Goal: Task Accomplishment & Management: Complete application form

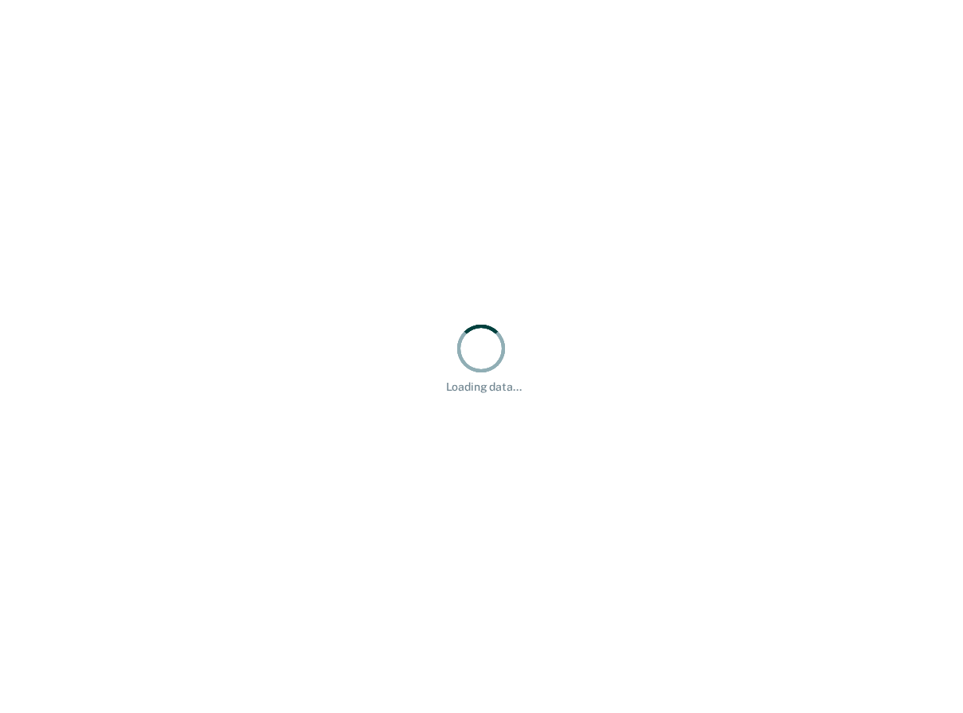
click at [471, 511] on div "Loading data..." at bounding box center [481, 356] width 963 height 713
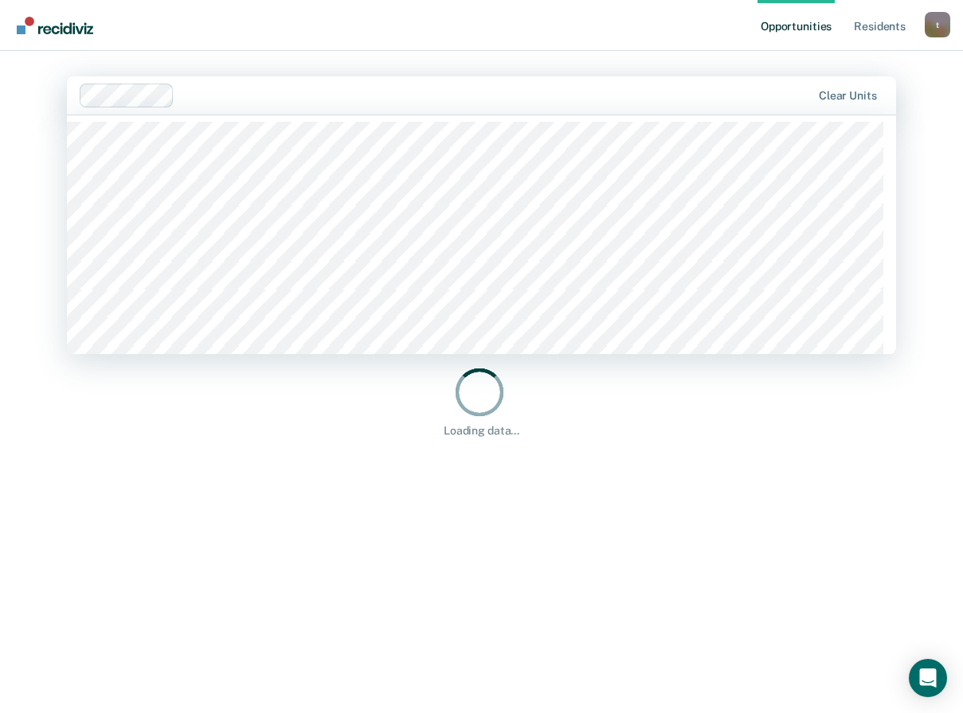
click at [245, 96] on div at bounding box center [496, 95] width 631 height 18
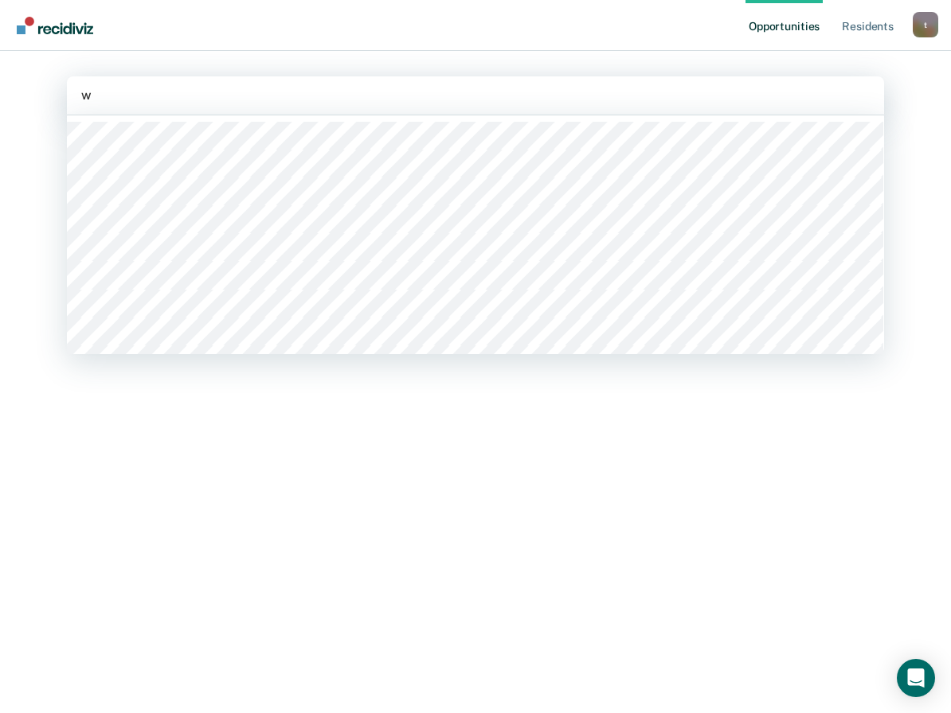
type input "wa"
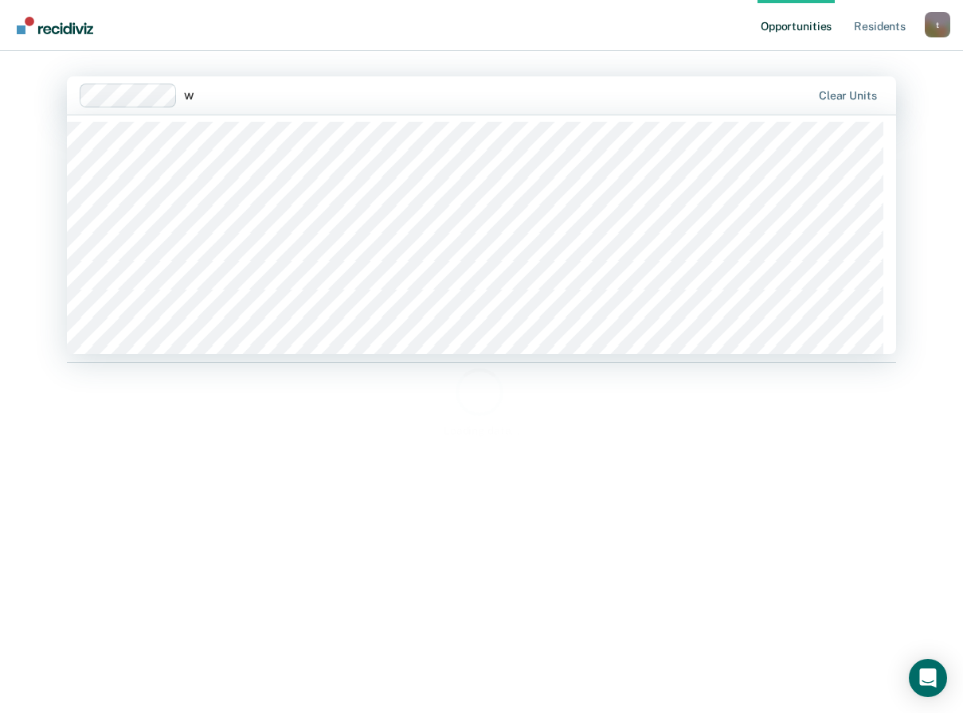
type input "wa"
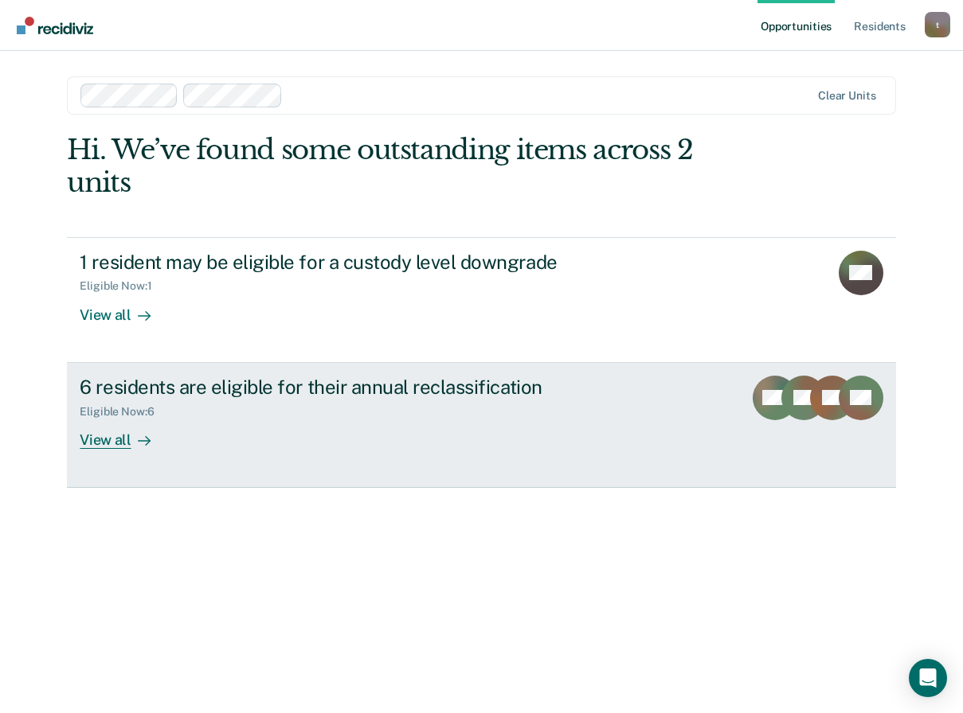
click at [104, 444] on div "View all" at bounding box center [124, 433] width 89 height 31
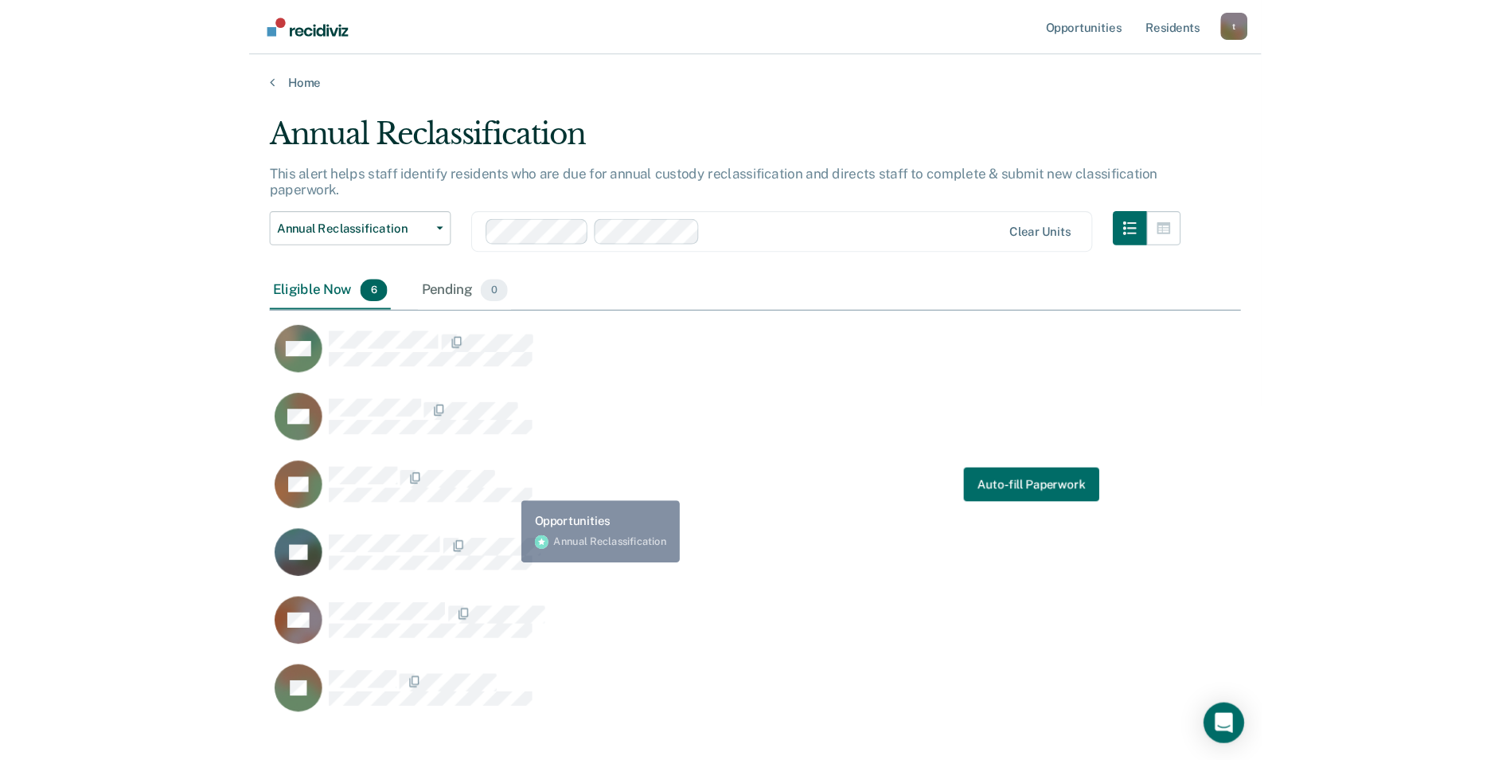
scroll to position [559, 900]
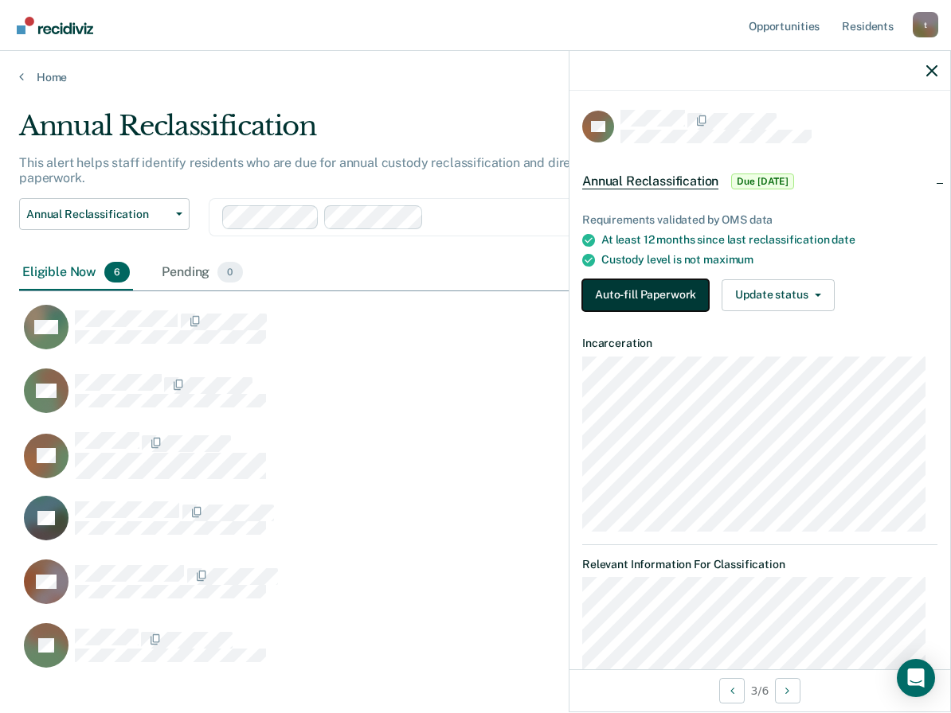
click at [643, 299] on button "Auto-fill Paperwork" at bounding box center [645, 295] width 127 height 32
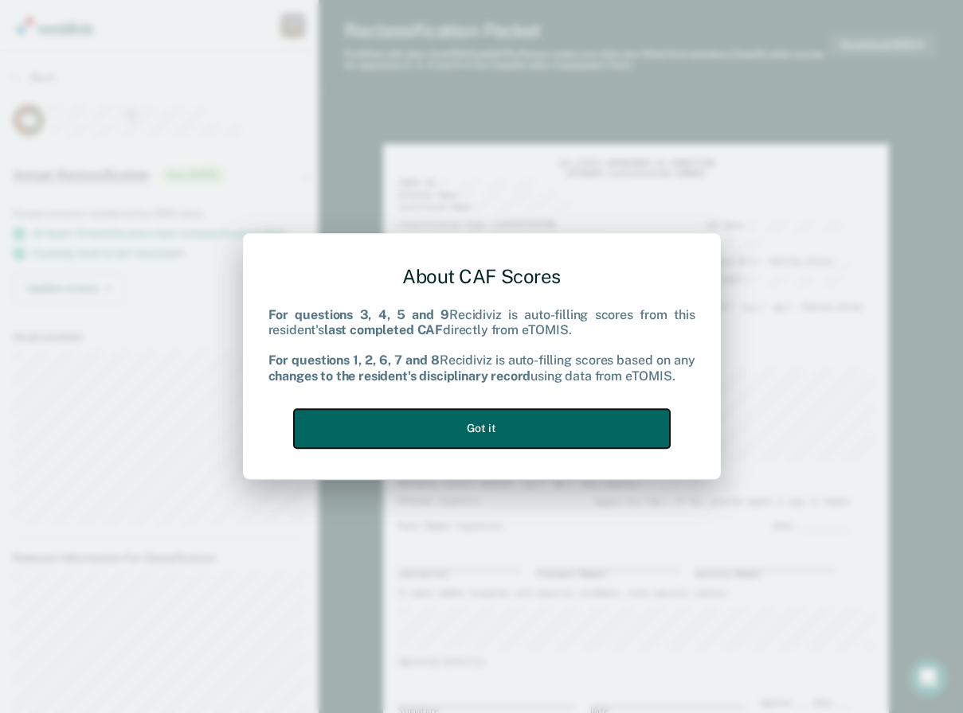
click at [512, 436] on button "Got it" at bounding box center [482, 428] width 376 height 39
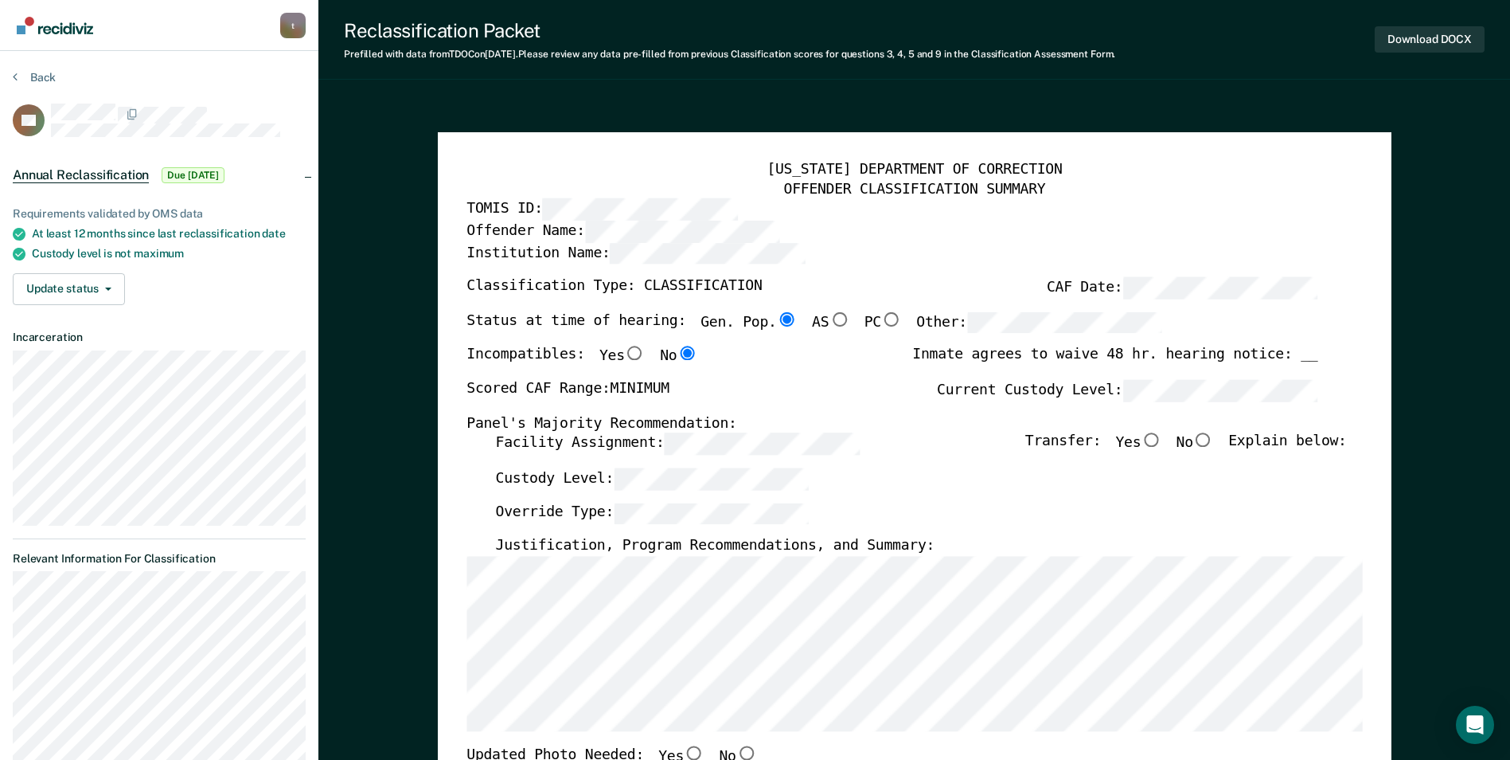
click at [962, 439] on input "No" at bounding box center [1203, 440] width 21 height 14
type textarea "x"
radio input "true"
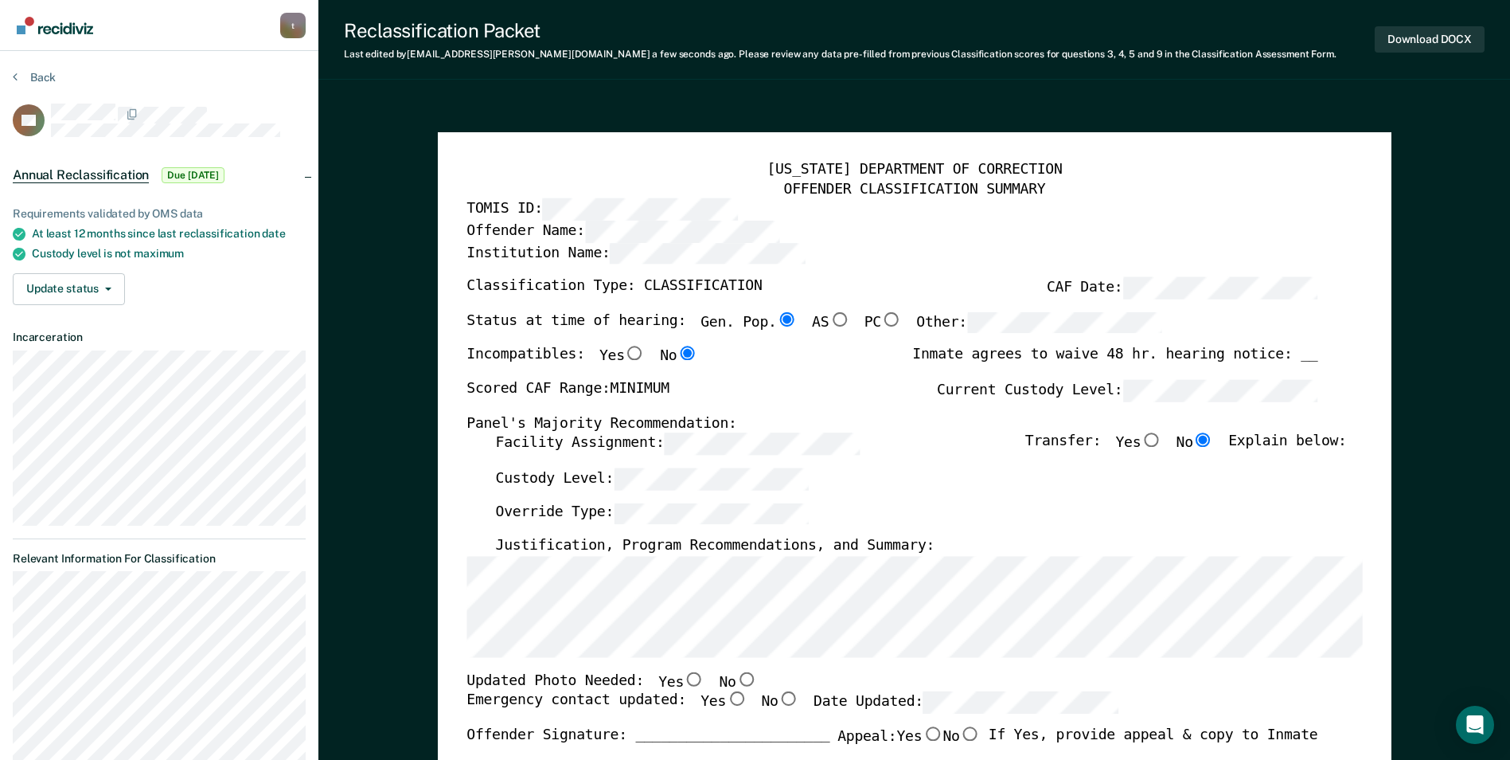
click at [962, 633] on div "TENNESSEE DEPARTMENT OF CORRECTION OFFENDER CLASSIFICATION SUMMARY TOMIS ID: Of…" at bounding box center [915, 753] width 954 height 1243
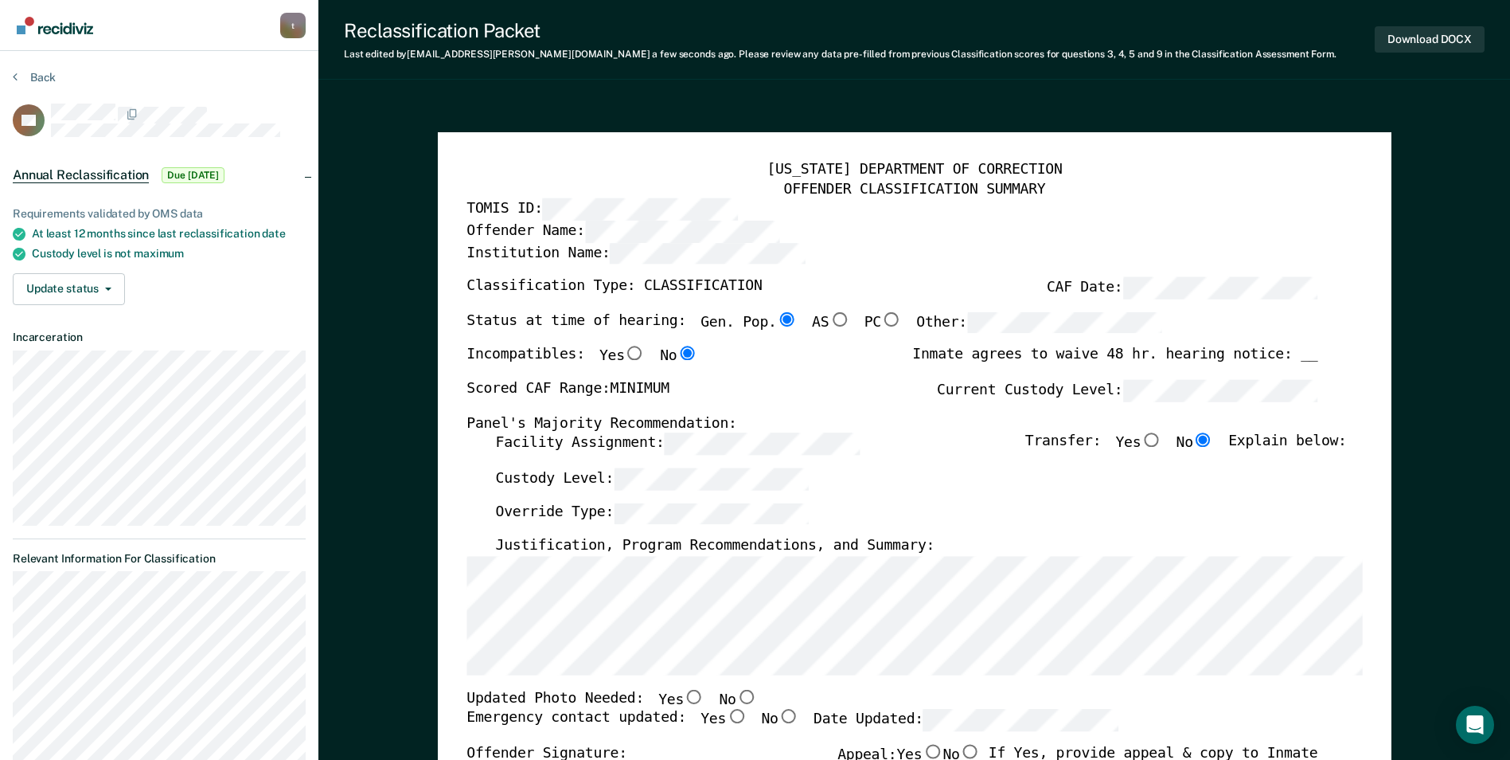
drag, startPoint x: 406, startPoint y: 86, endPoint x: 410, endPoint y: 96, distance: 11.1
click at [736, 697] on input "No" at bounding box center [746, 696] width 21 height 14
type textarea "x"
radio input "true"
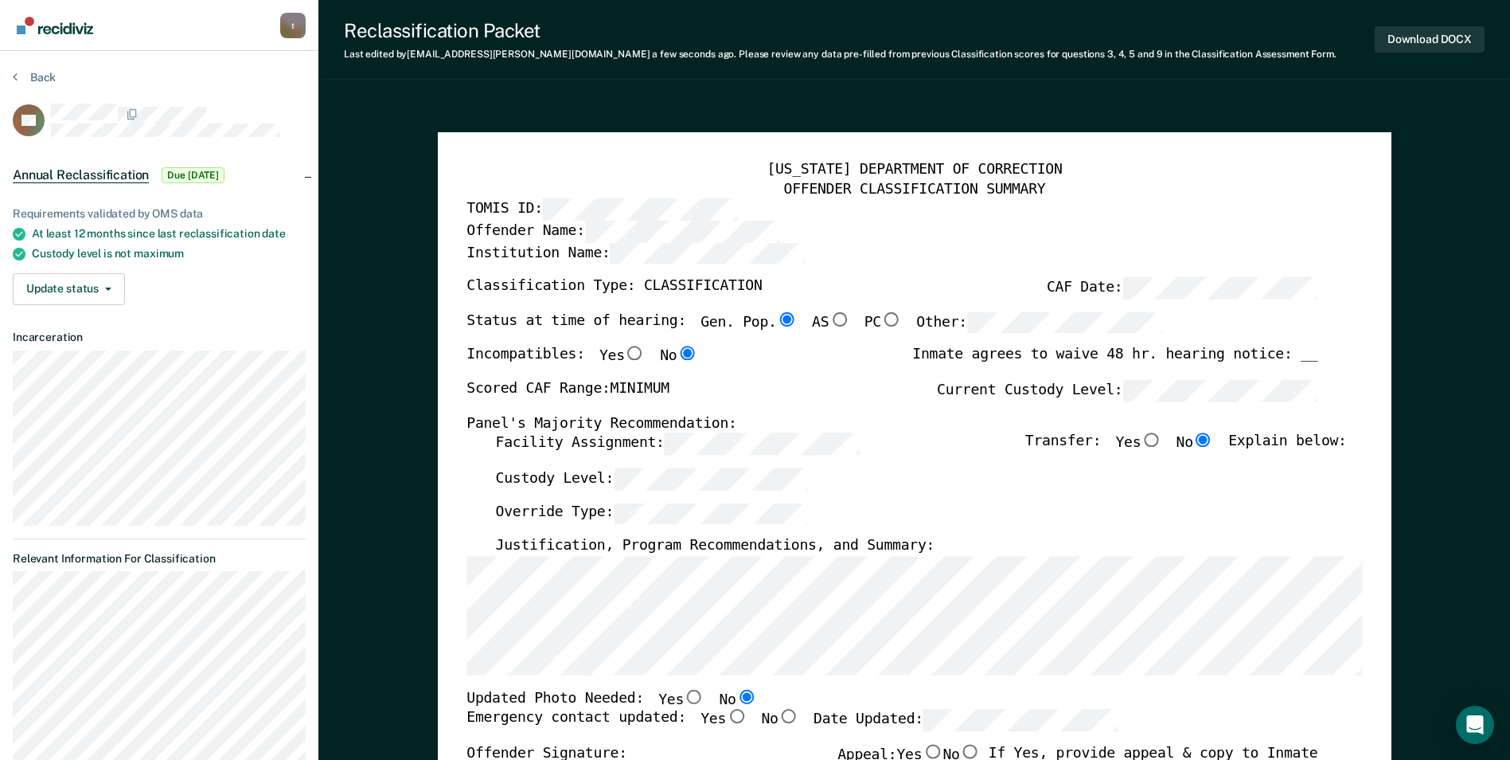
drag, startPoint x: 705, startPoint y: 722, endPoint x: 734, endPoint y: 714, distance: 29.7
click at [726, 713] on input "Yes" at bounding box center [736, 716] width 21 height 14
type textarea "x"
radio input "true"
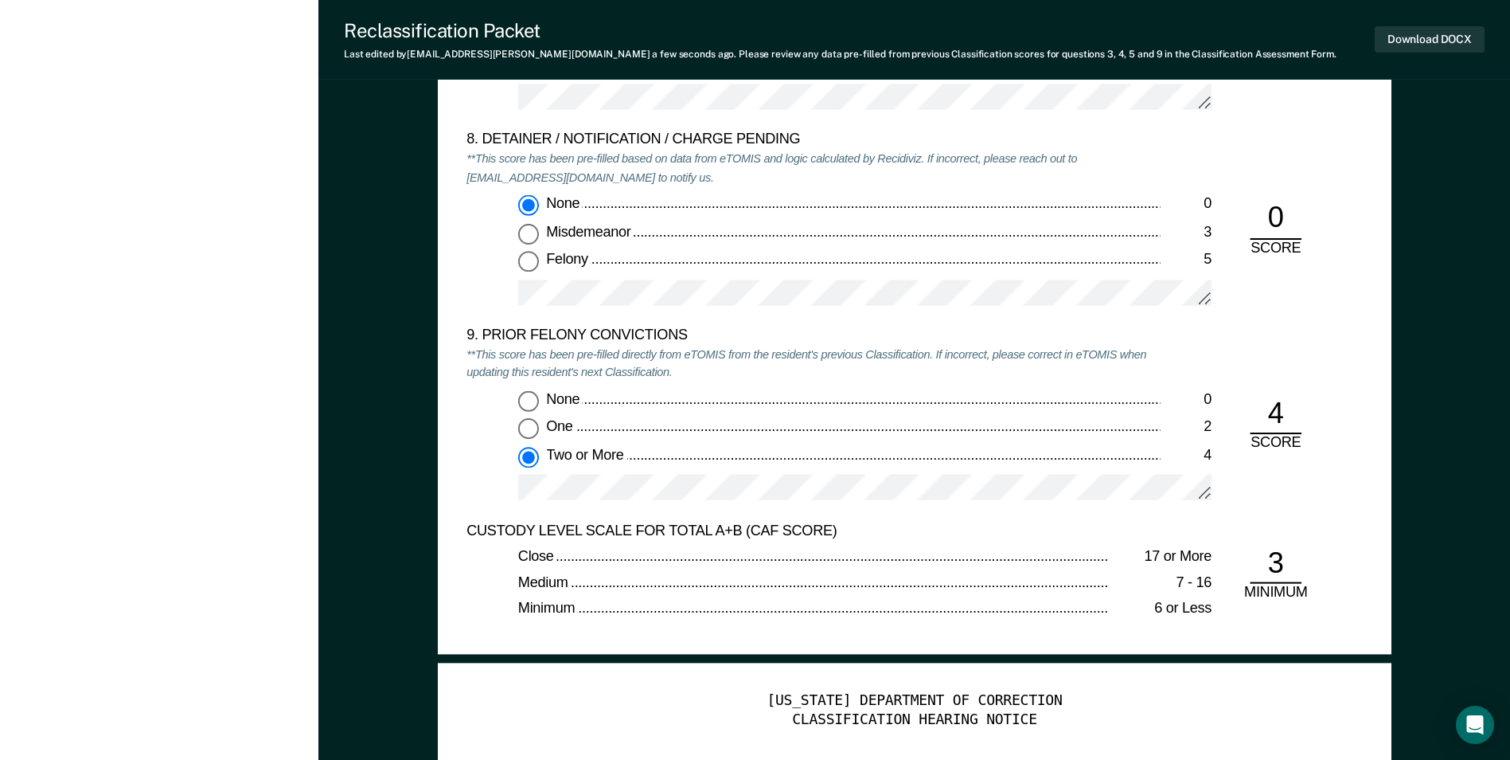
scroll to position [3822, 0]
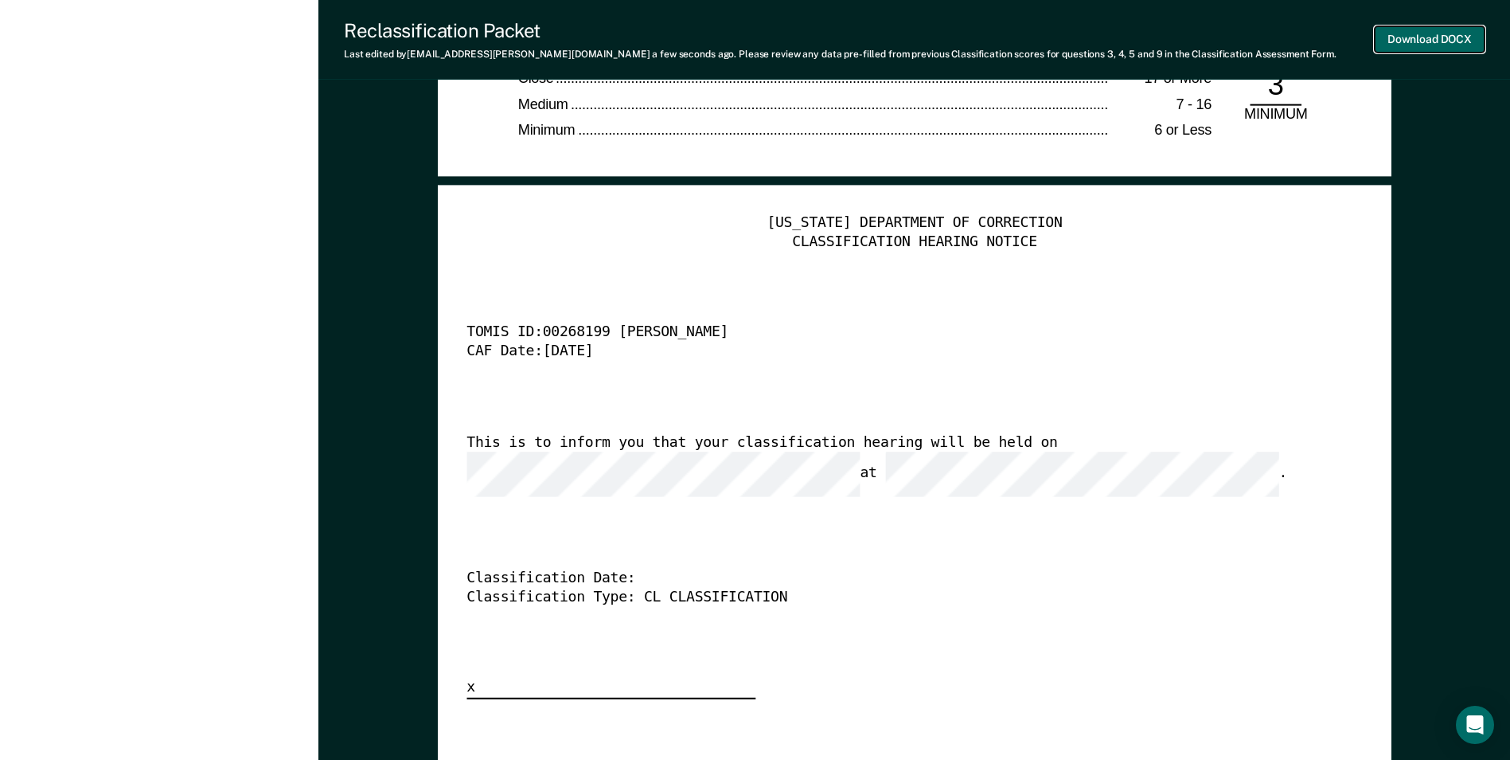
click at [962, 43] on button "Download DOCX" at bounding box center [1430, 39] width 110 height 26
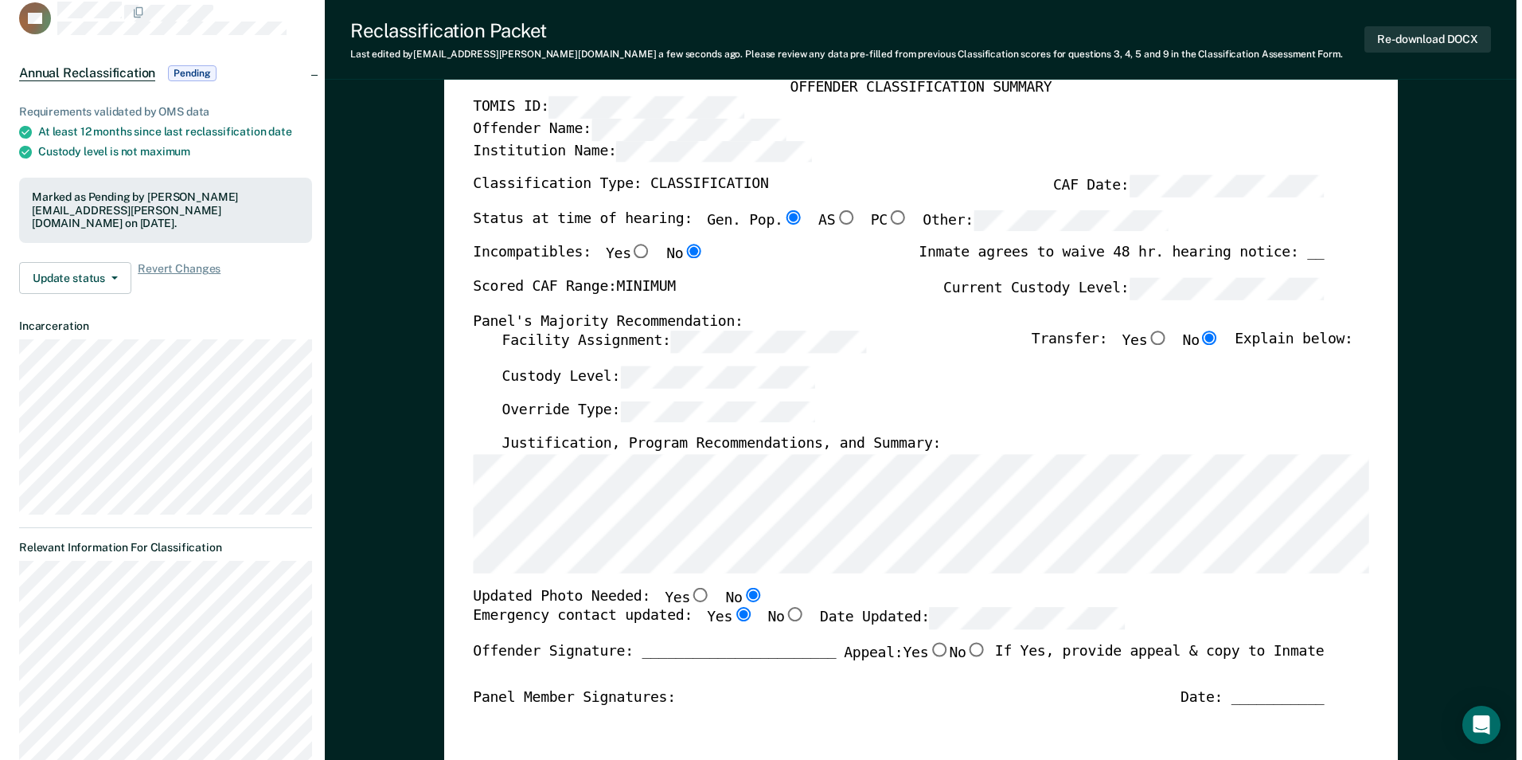
scroll to position [0, 0]
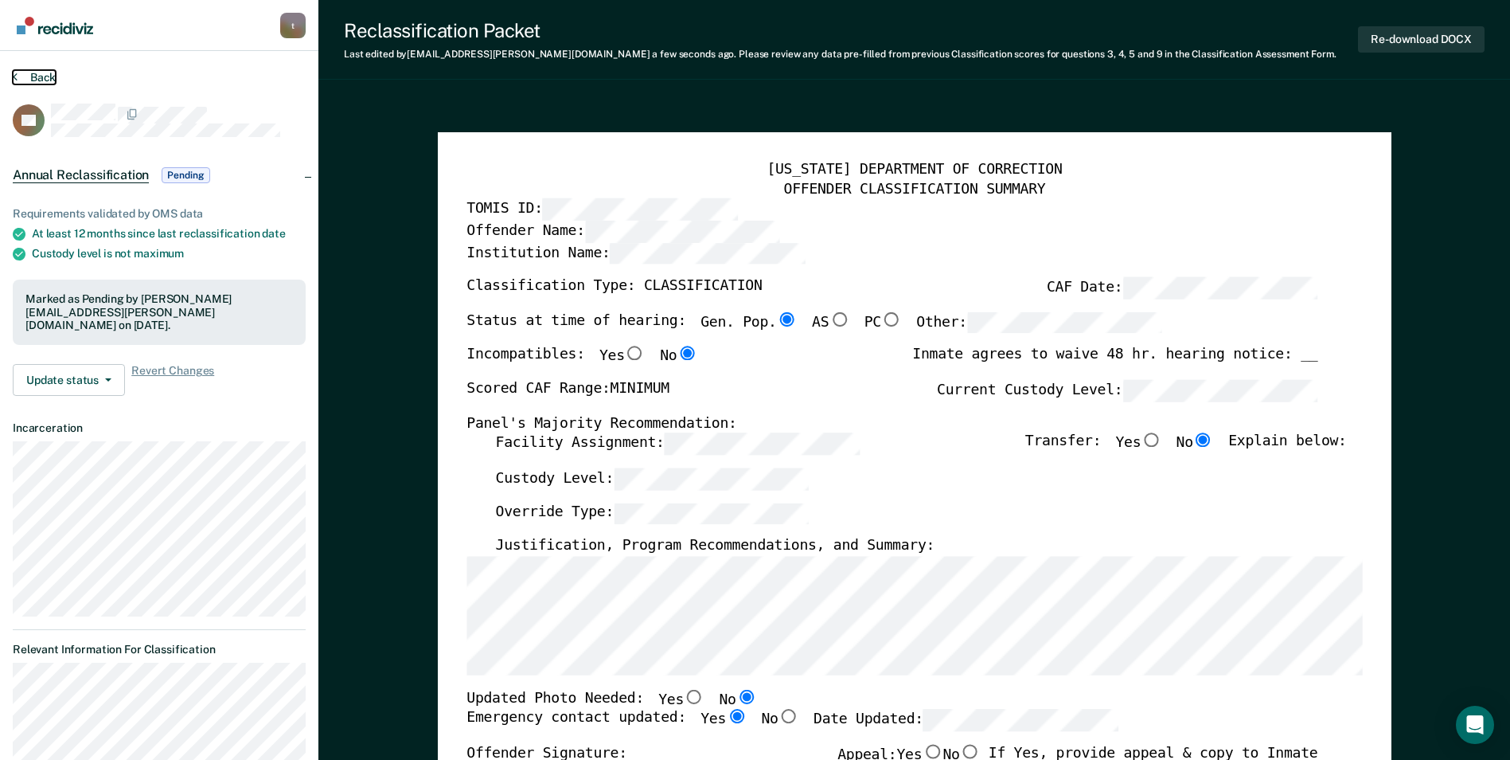
click at [39, 79] on button "Back" at bounding box center [34, 77] width 43 height 14
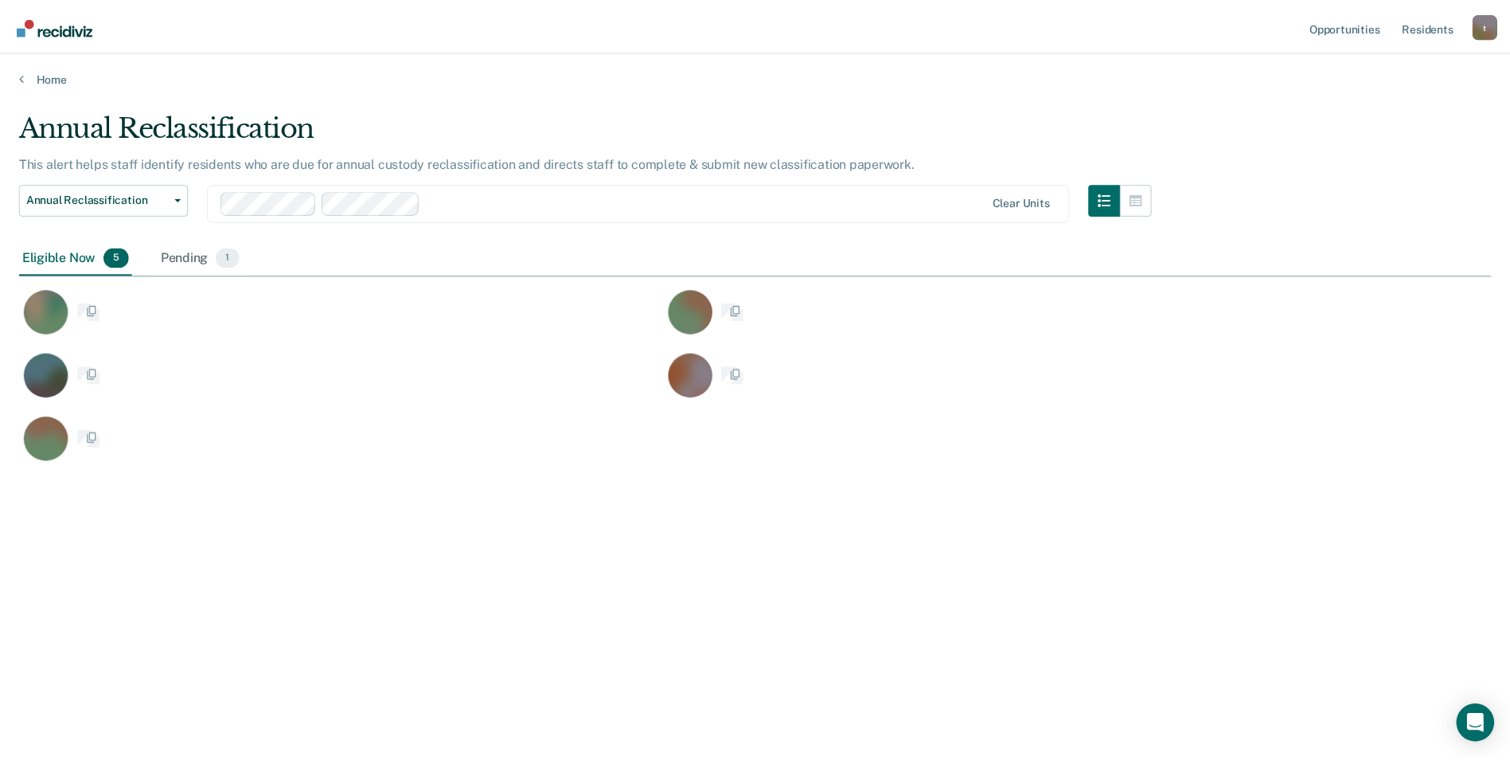
scroll to position [518, 1472]
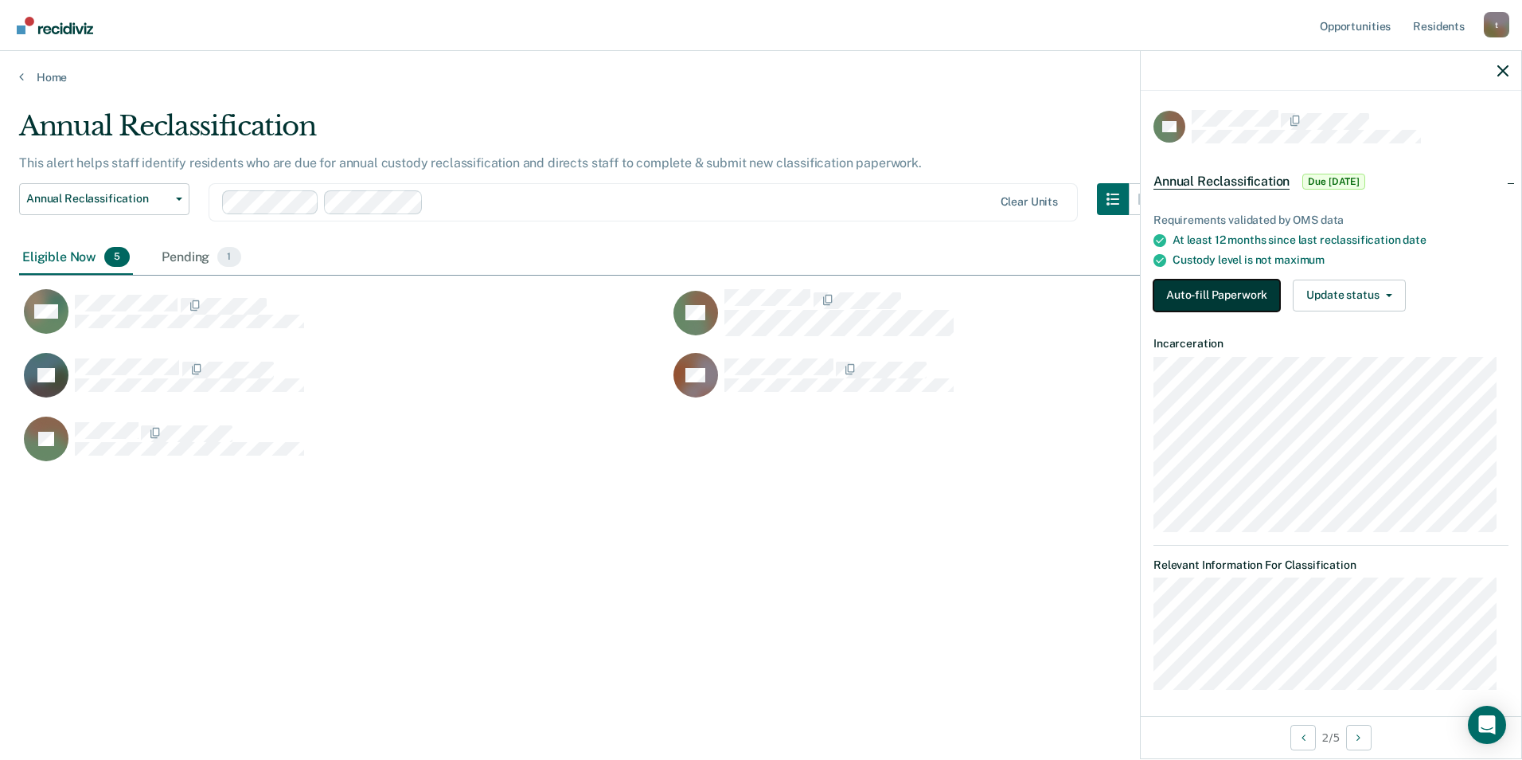
click at [962, 291] on button "Auto-fill Paperwork" at bounding box center [1217, 295] width 127 height 32
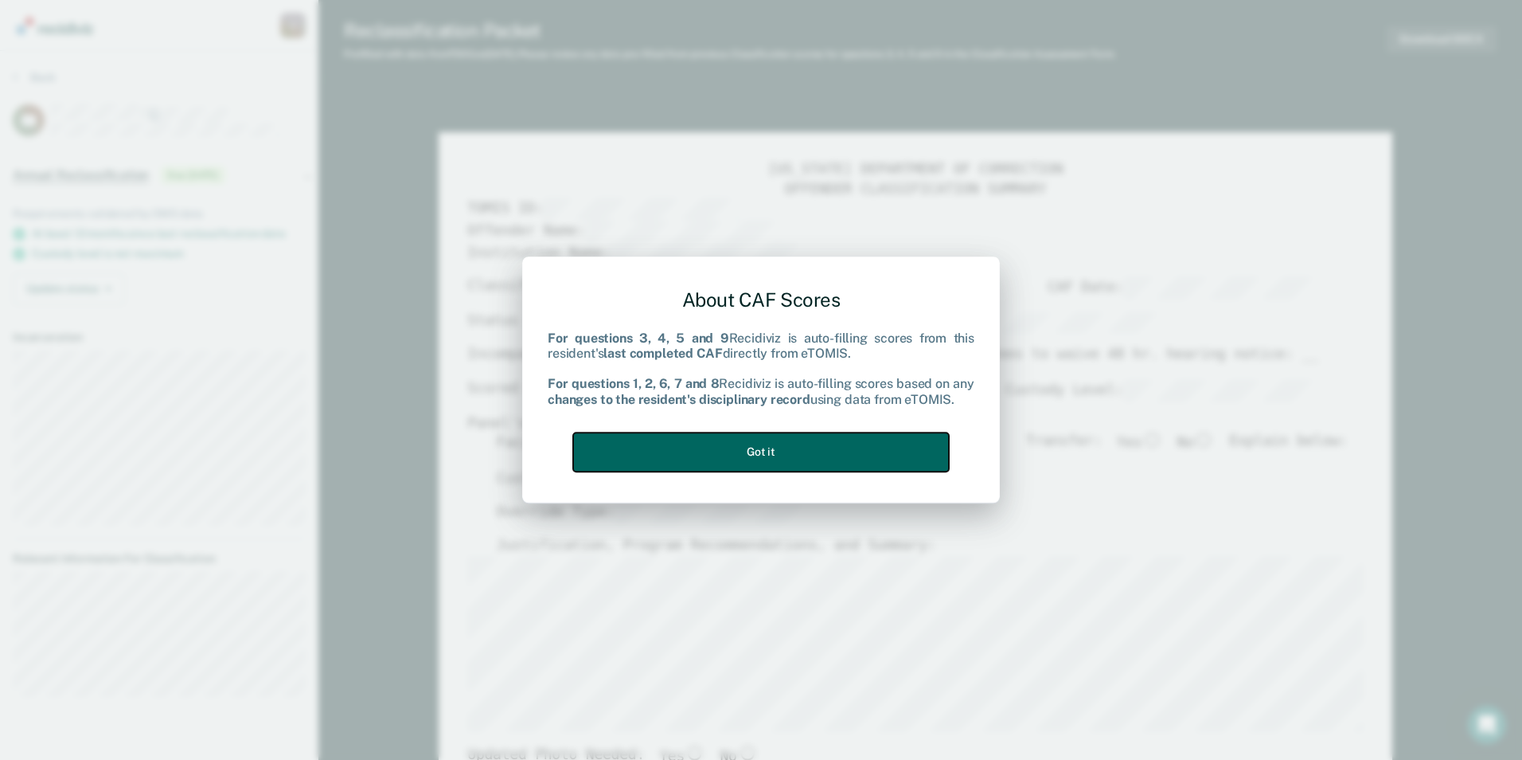
click at [780, 447] on button "Got it" at bounding box center [761, 451] width 376 height 39
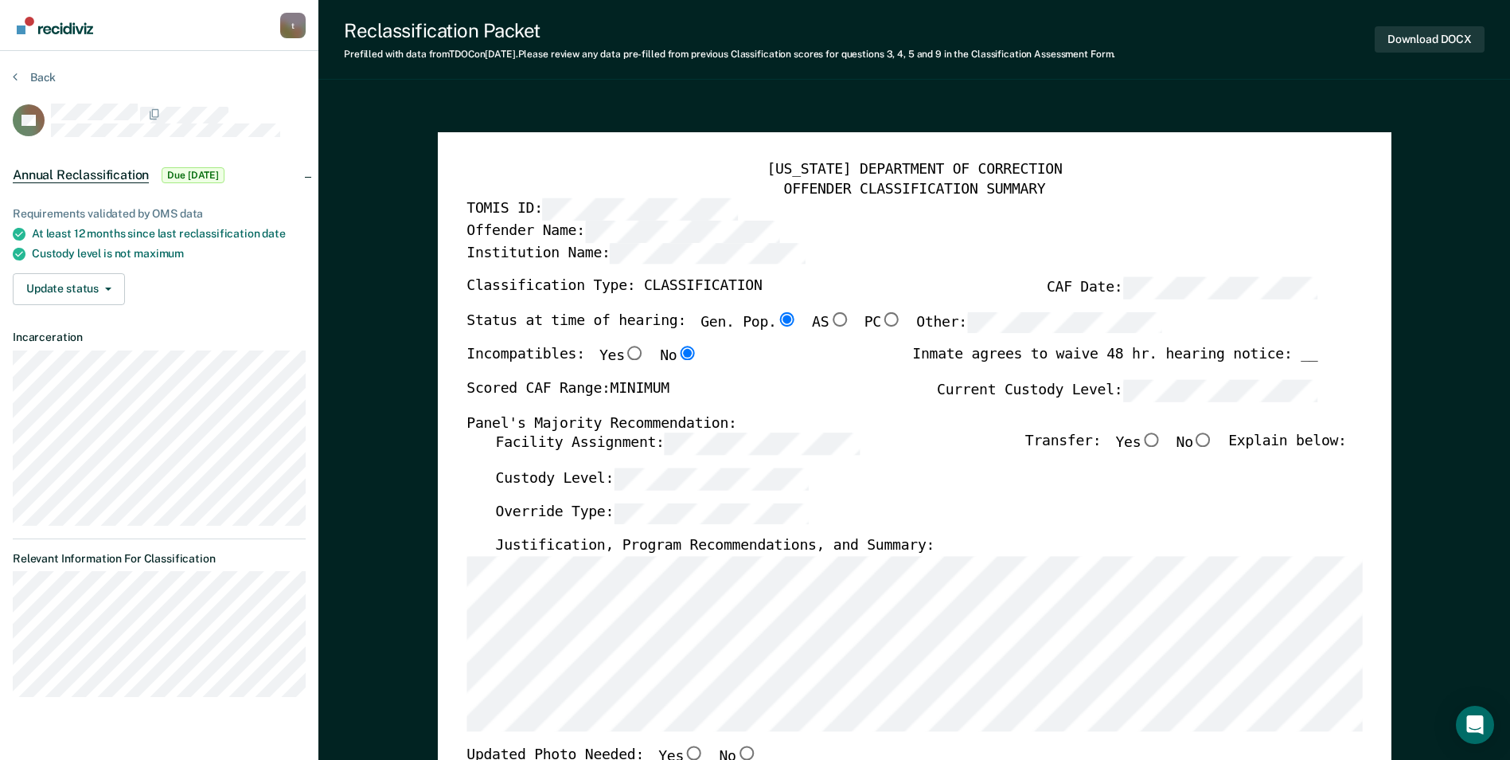
click at [962, 442] on input "No" at bounding box center [1203, 440] width 21 height 14
type textarea "x"
radio input "true"
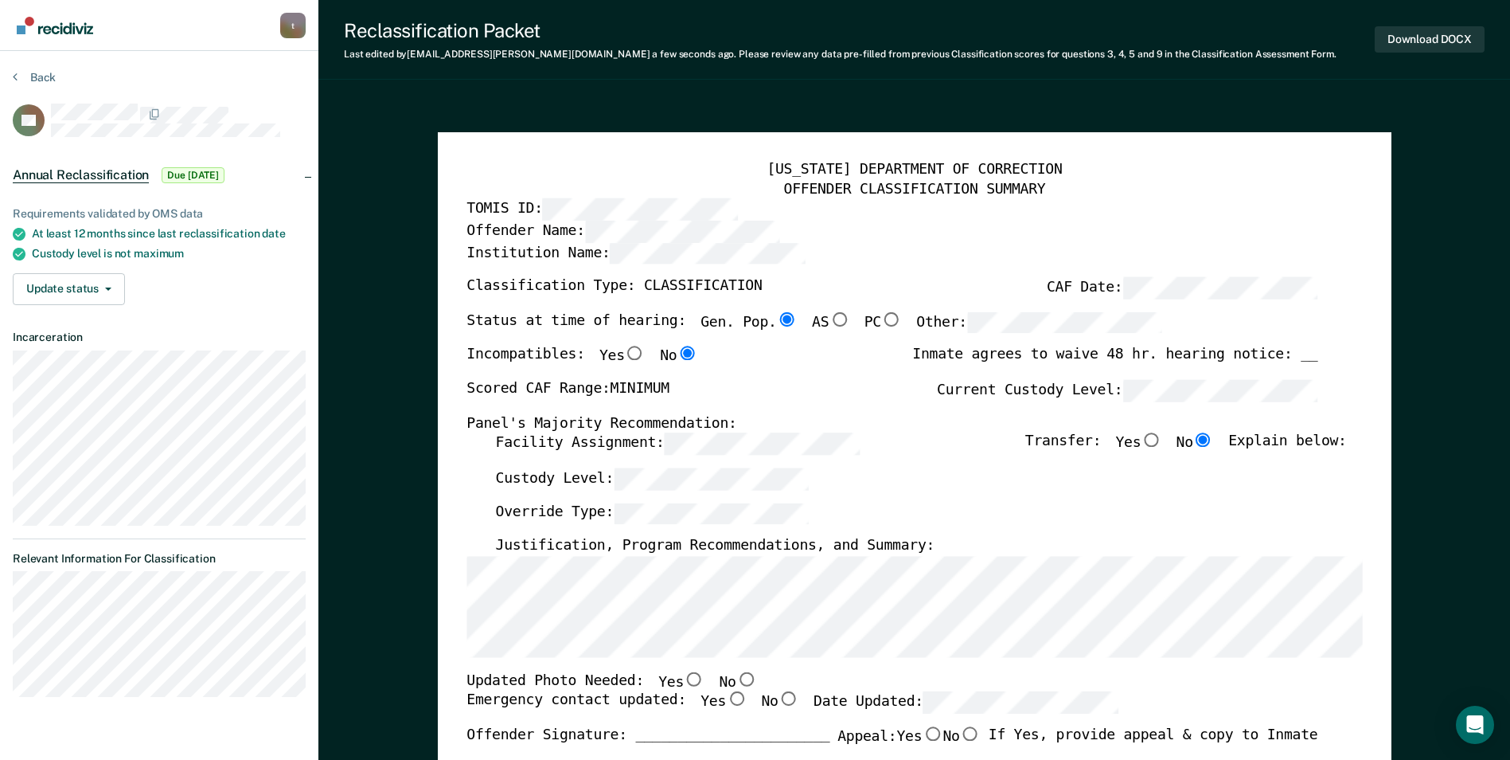
drag, startPoint x: 485, startPoint y: 111, endPoint x: 506, endPoint y: 124, distance: 24.7
click at [736, 675] on input "No" at bounding box center [746, 678] width 21 height 14
type textarea "x"
radio input "true"
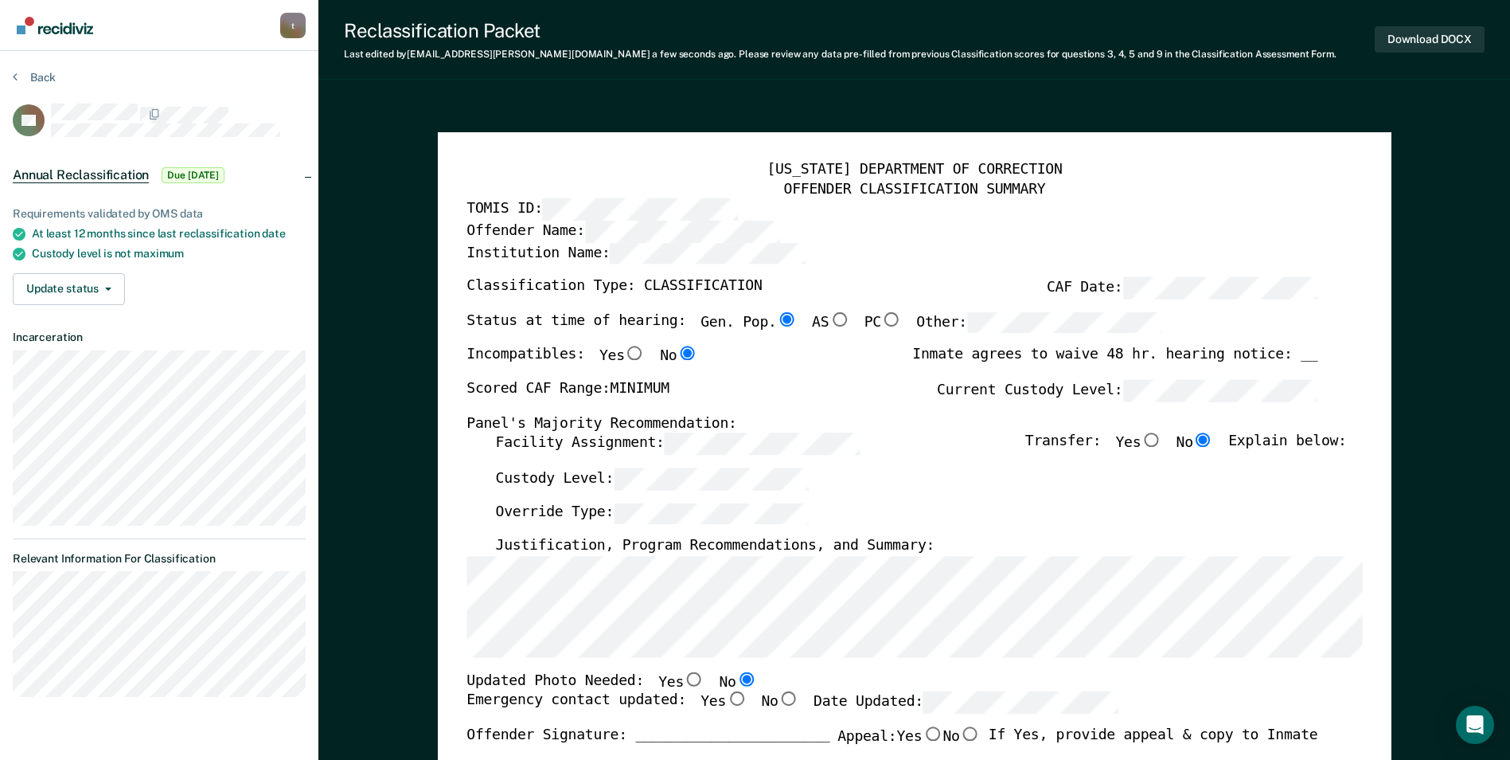
click at [726, 693] on input "Yes" at bounding box center [736, 699] width 21 height 14
type textarea "x"
radio input "true"
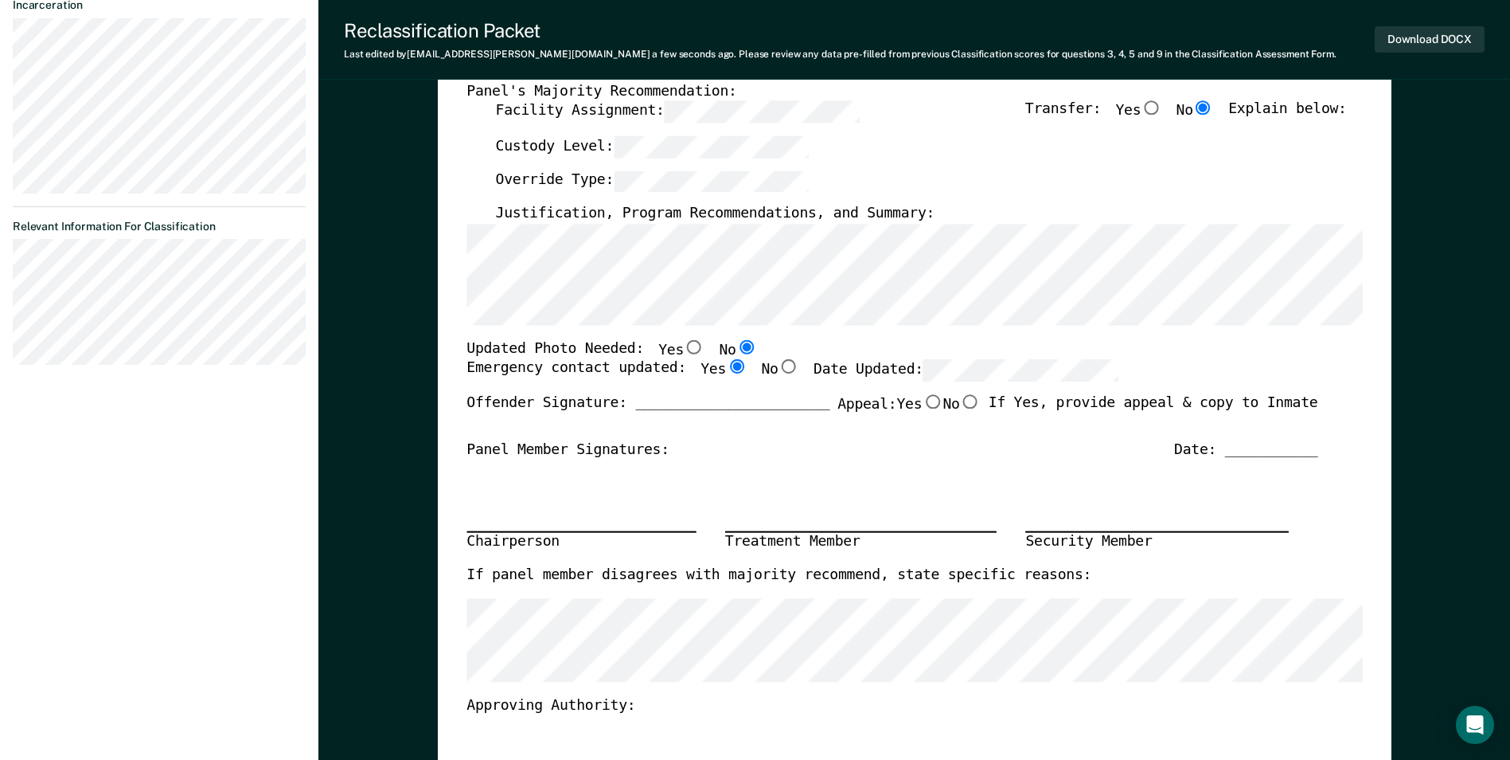
scroll to position [318, 0]
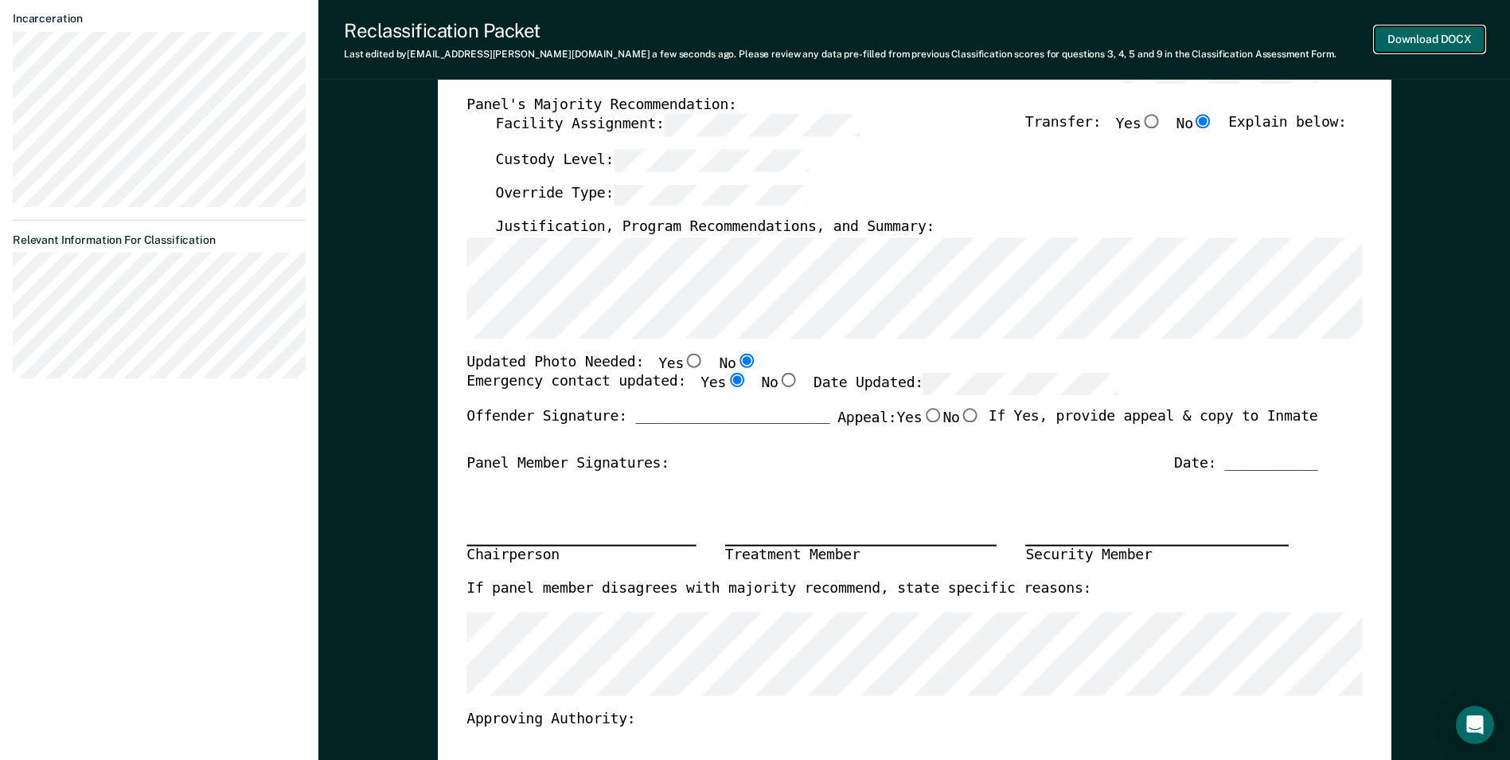
click at [962, 38] on button "Download DOCX" at bounding box center [1430, 39] width 110 height 26
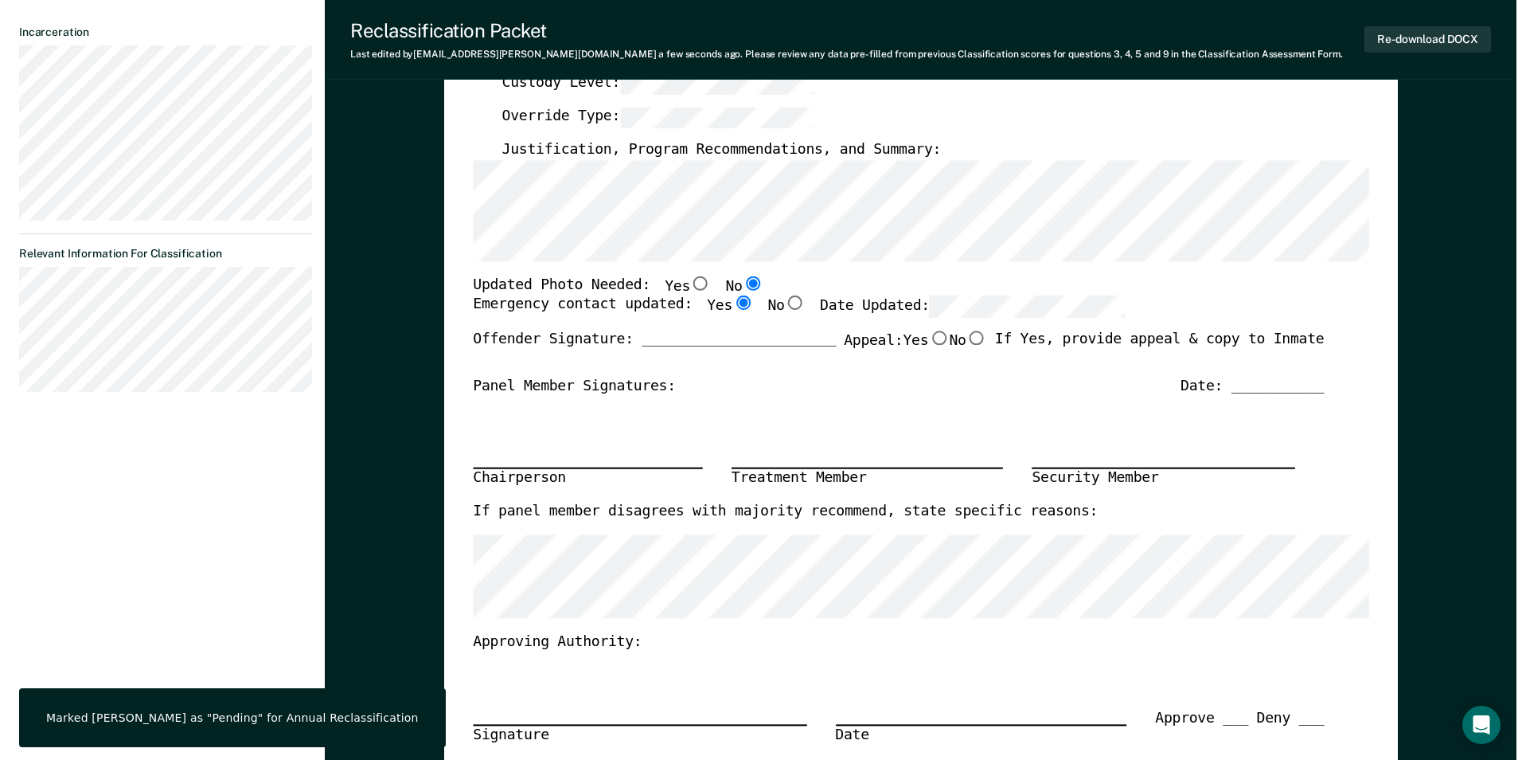
scroll to position [0, 0]
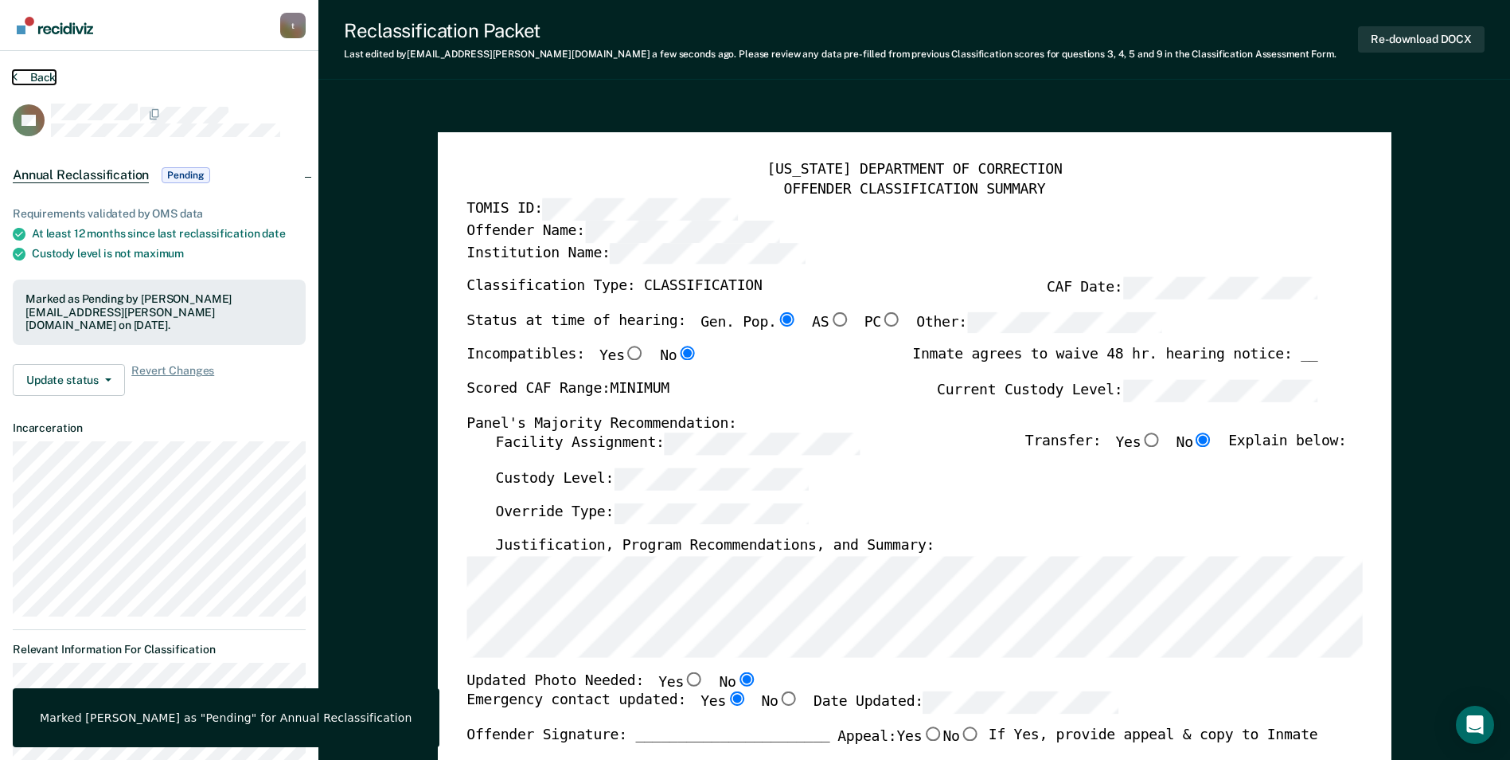
click at [35, 79] on button "Back" at bounding box center [34, 77] width 43 height 14
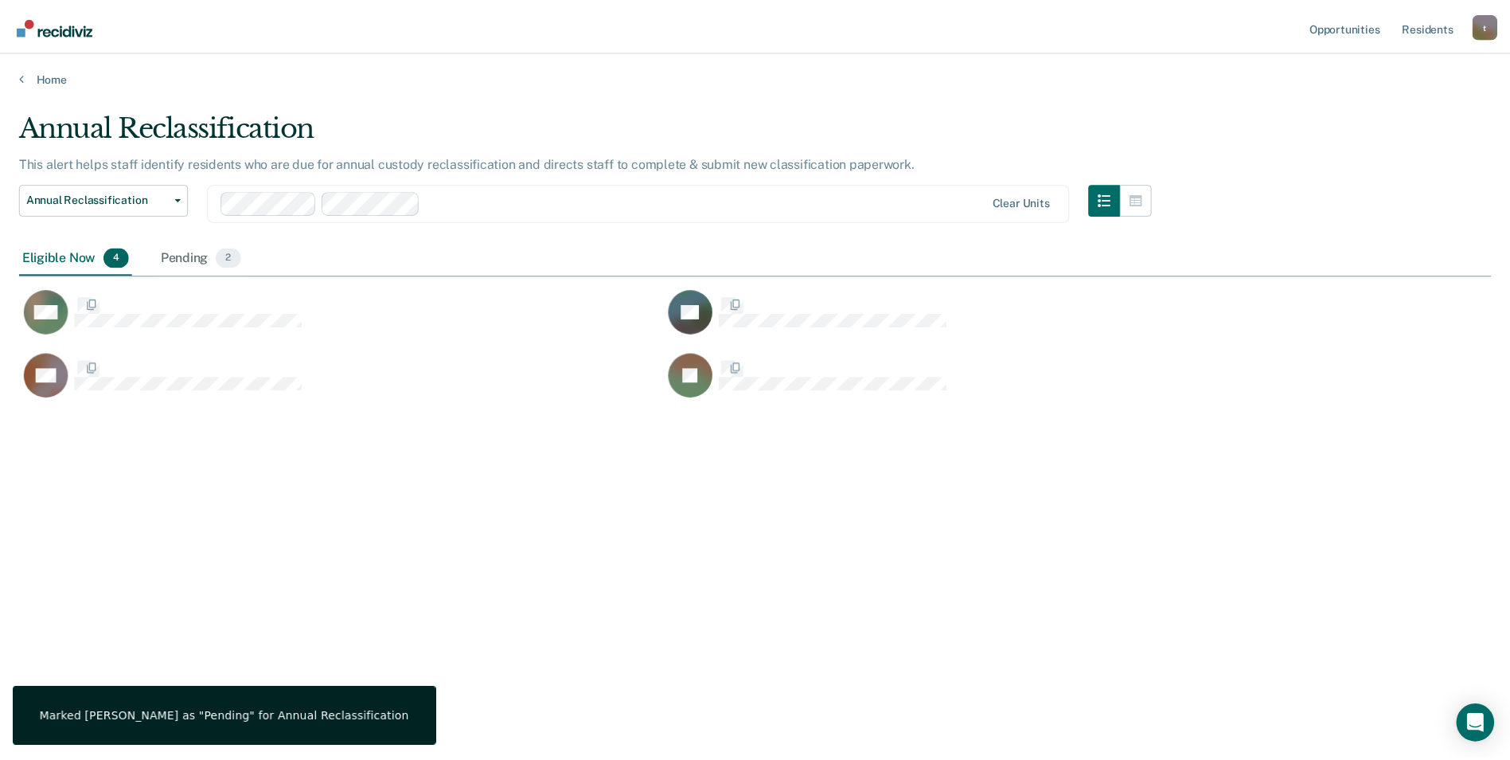
scroll to position [518, 1472]
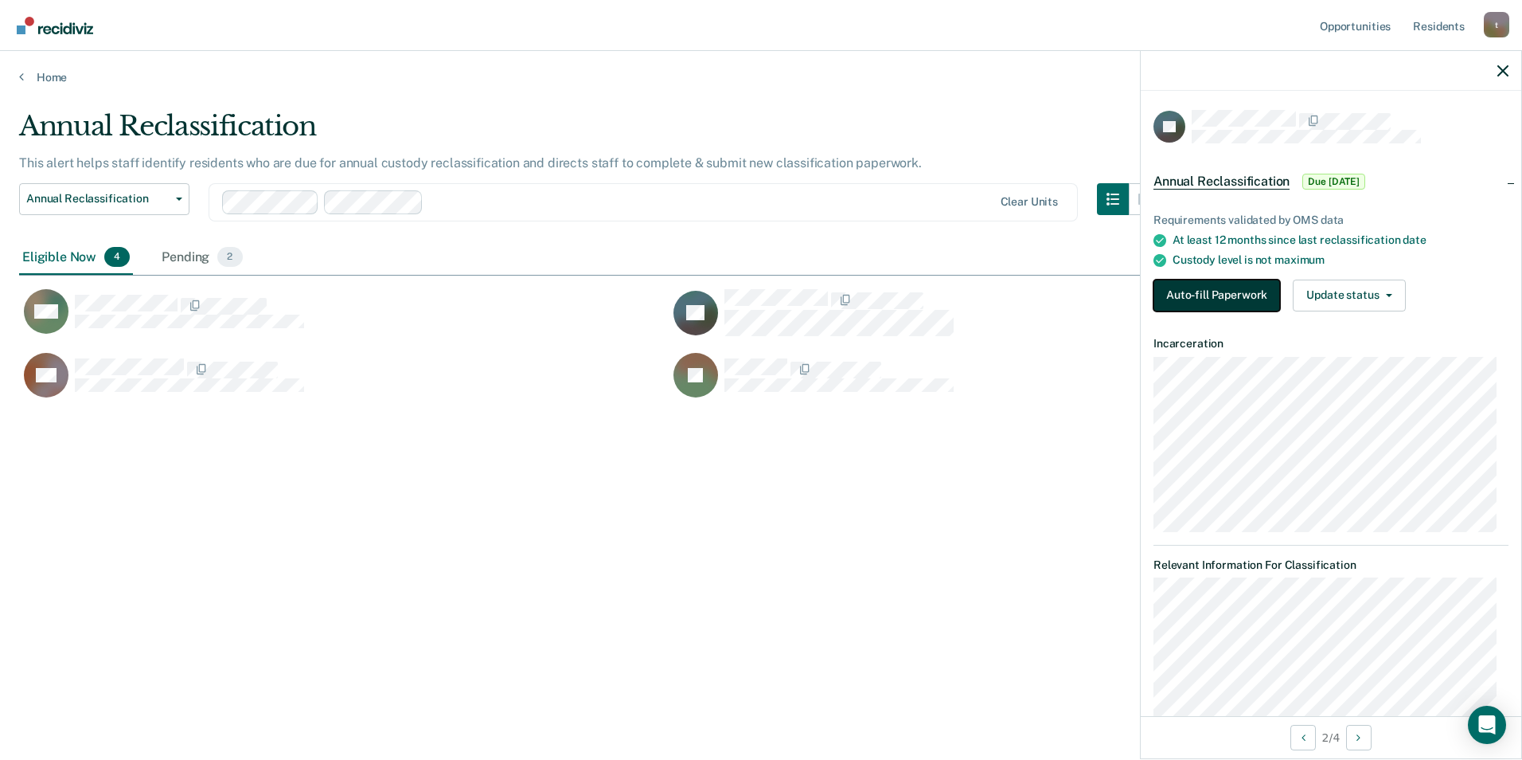
click at [962, 299] on button "Auto-fill Paperwork" at bounding box center [1217, 295] width 127 height 32
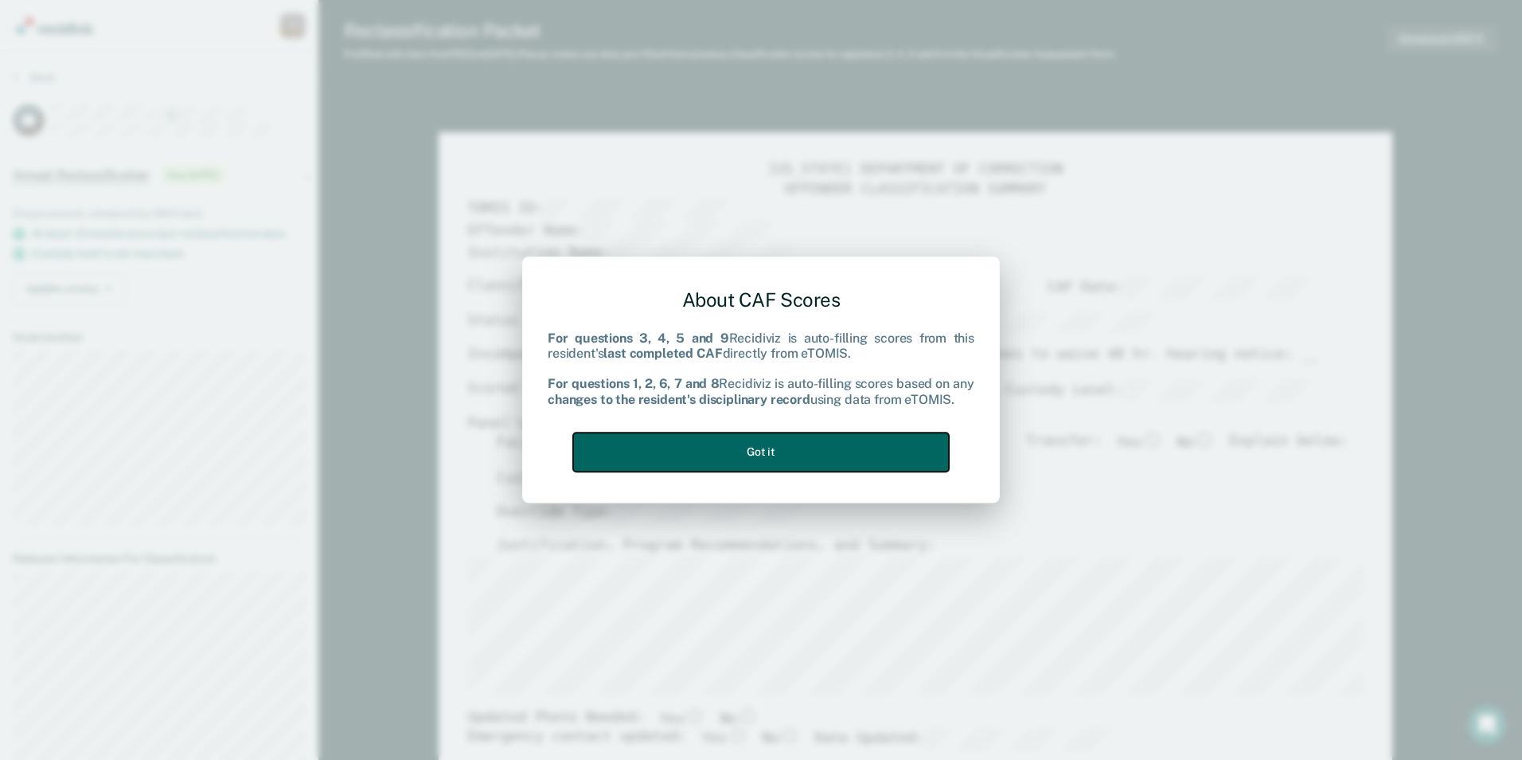
click at [801, 461] on button "Got it" at bounding box center [761, 451] width 376 height 39
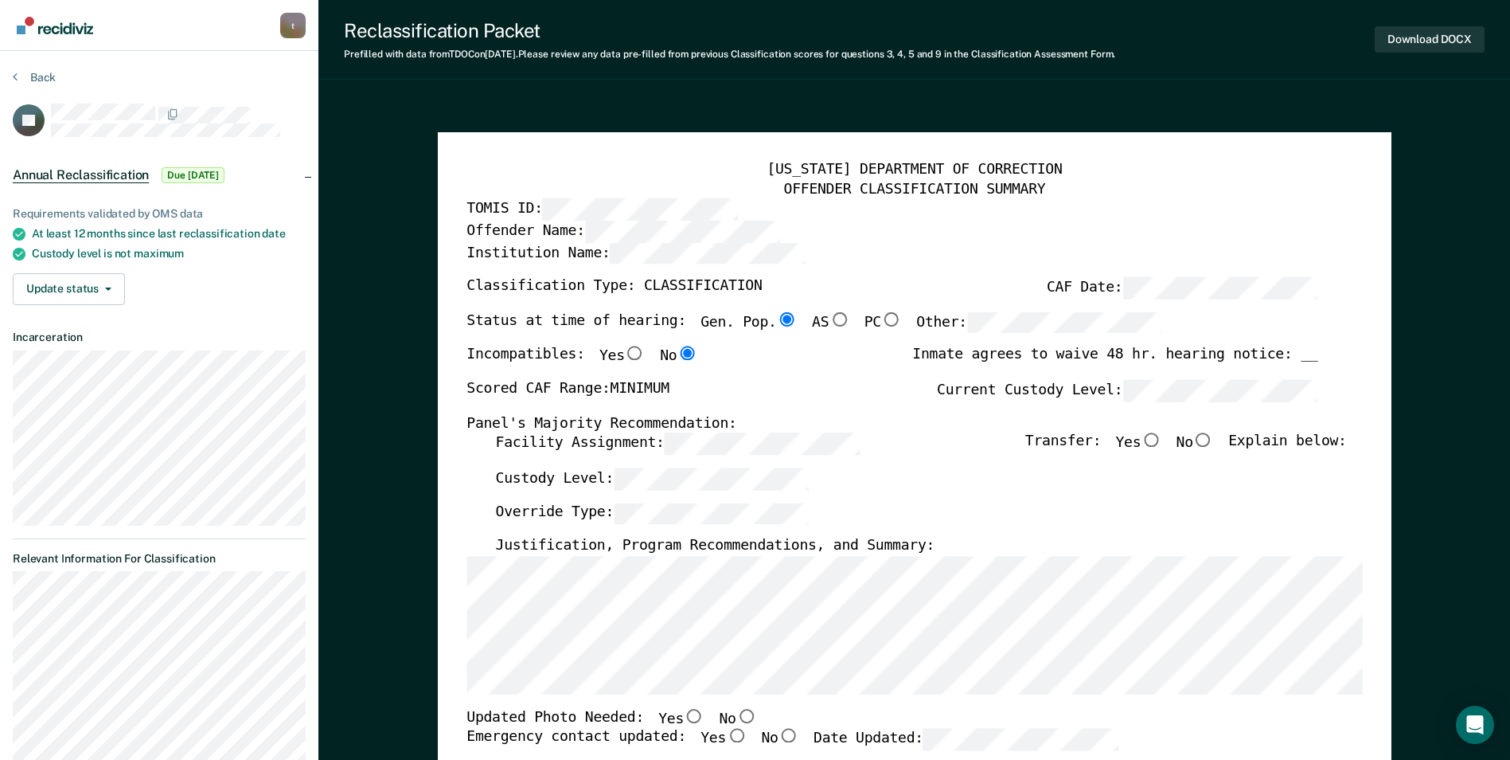
click at [962, 439] on input "No" at bounding box center [1203, 440] width 21 height 14
type textarea "x"
radio input "true"
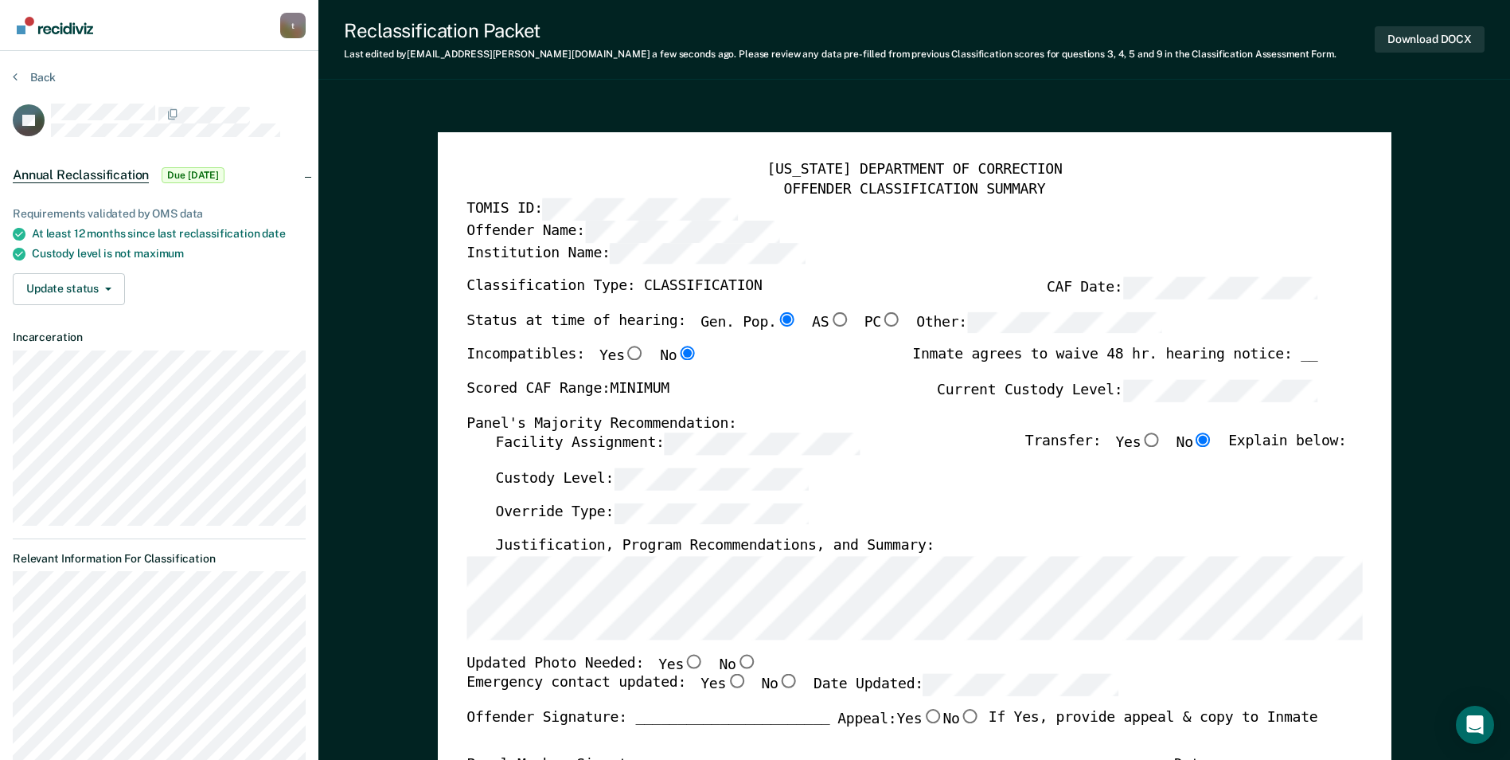
click at [736, 658] on input "No" at bounding box center [746, 661] width 21 height 14
type textarea "x"
radio input "true"
click at [726, 685] on input "Yes" at bounding box center [736, 681] width 21 height 14
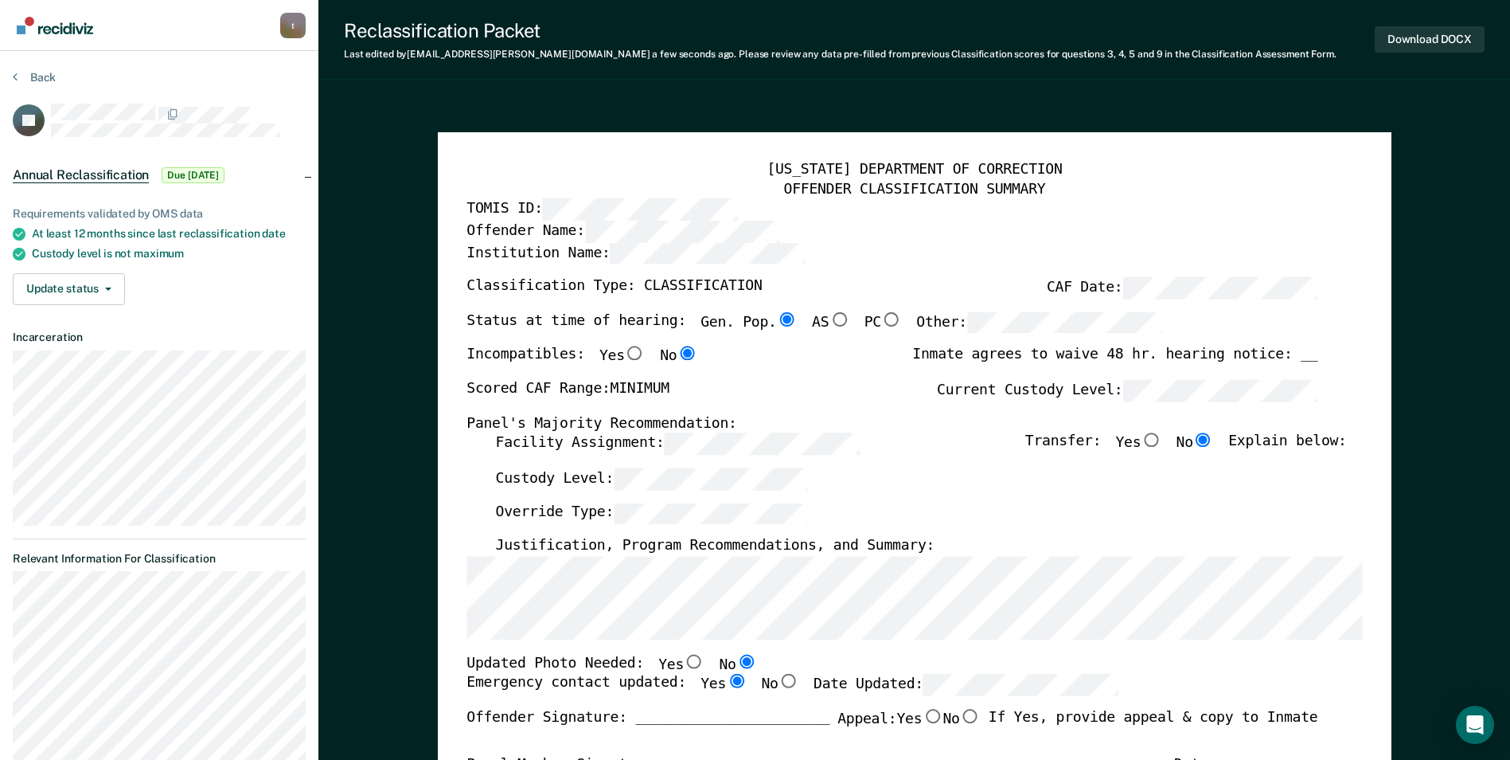
type textarea "x"
radio input "true"
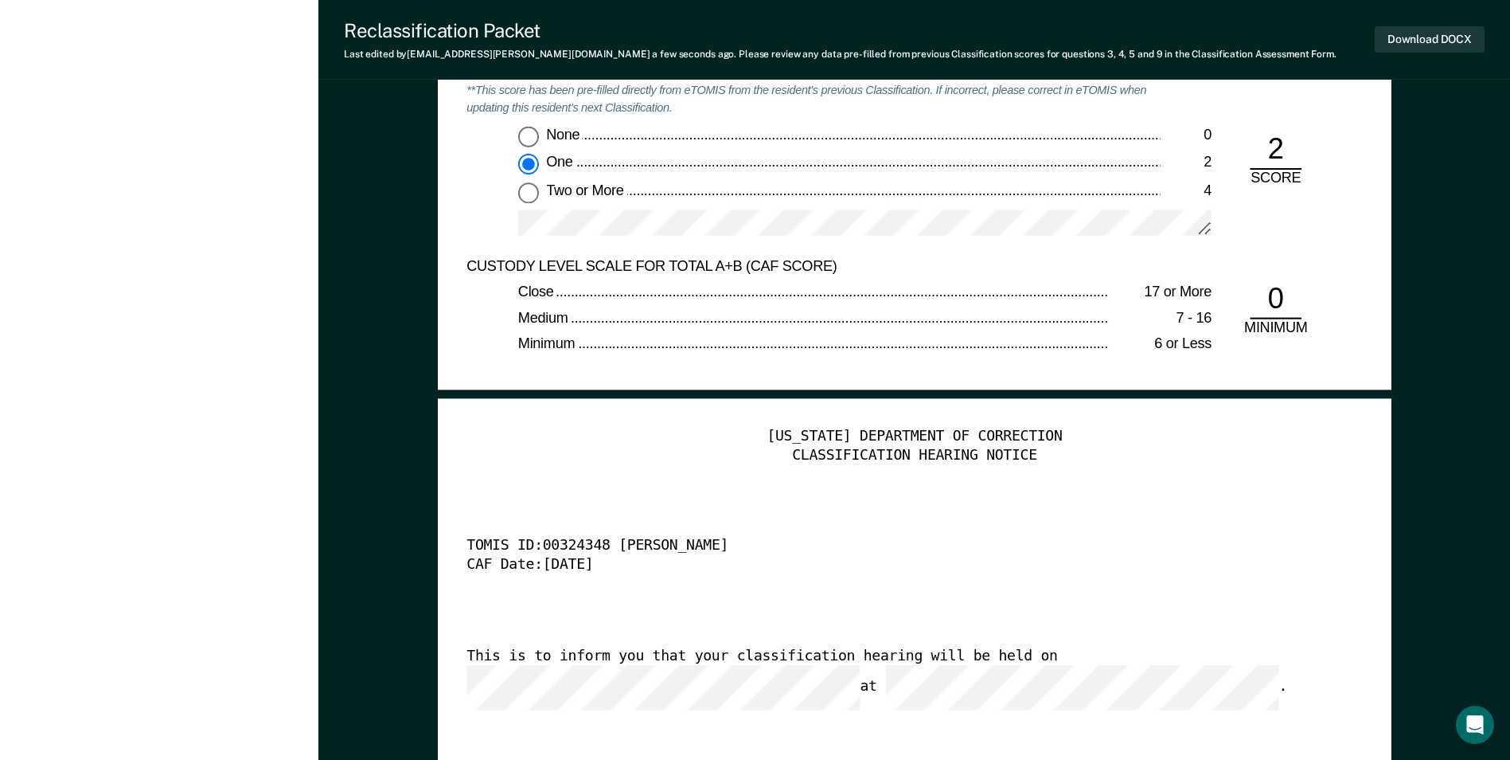
scroll to position [3742, 0]
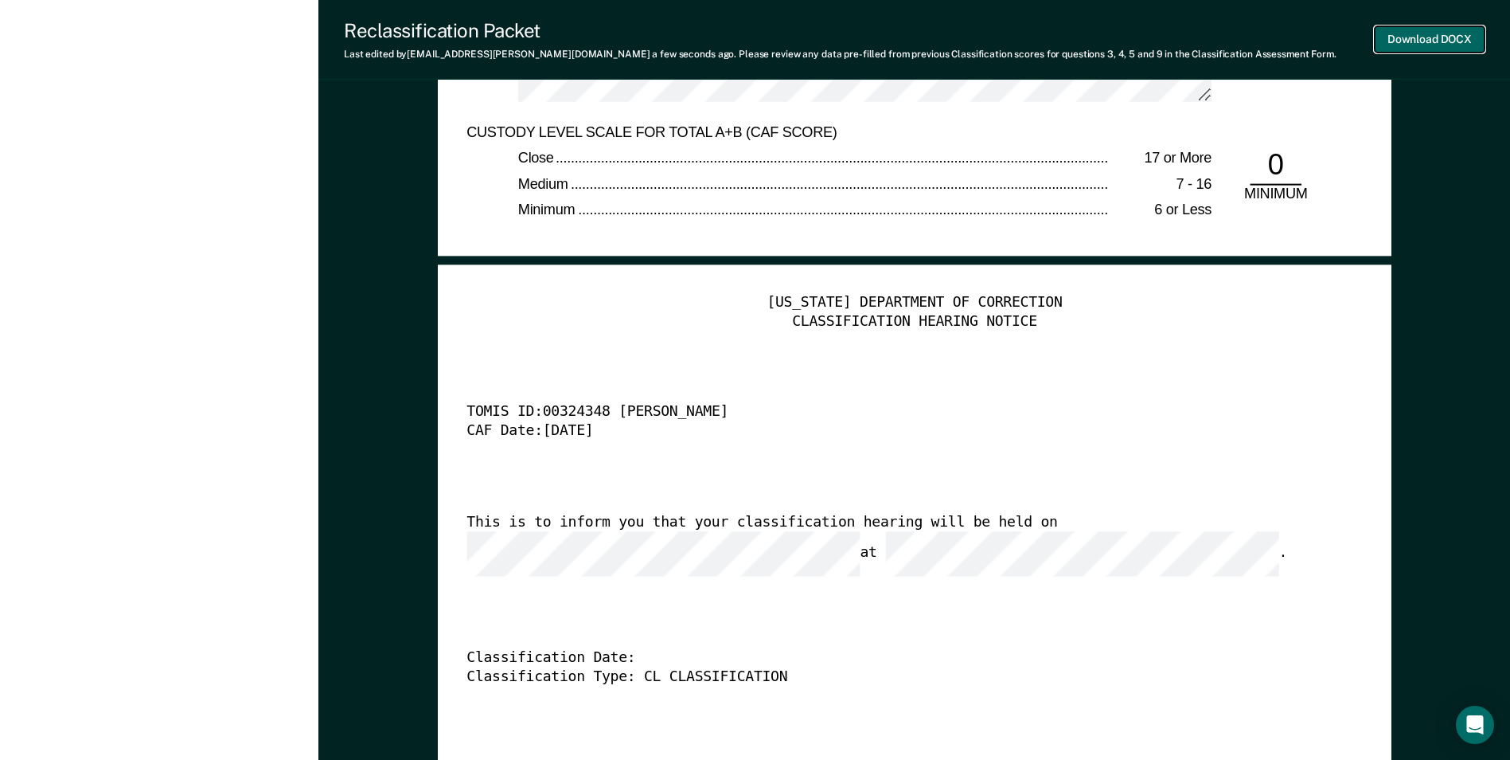
click at [962, 41] on button "Download DOCX" at bounding box center [1430, 39] width 110 height 26
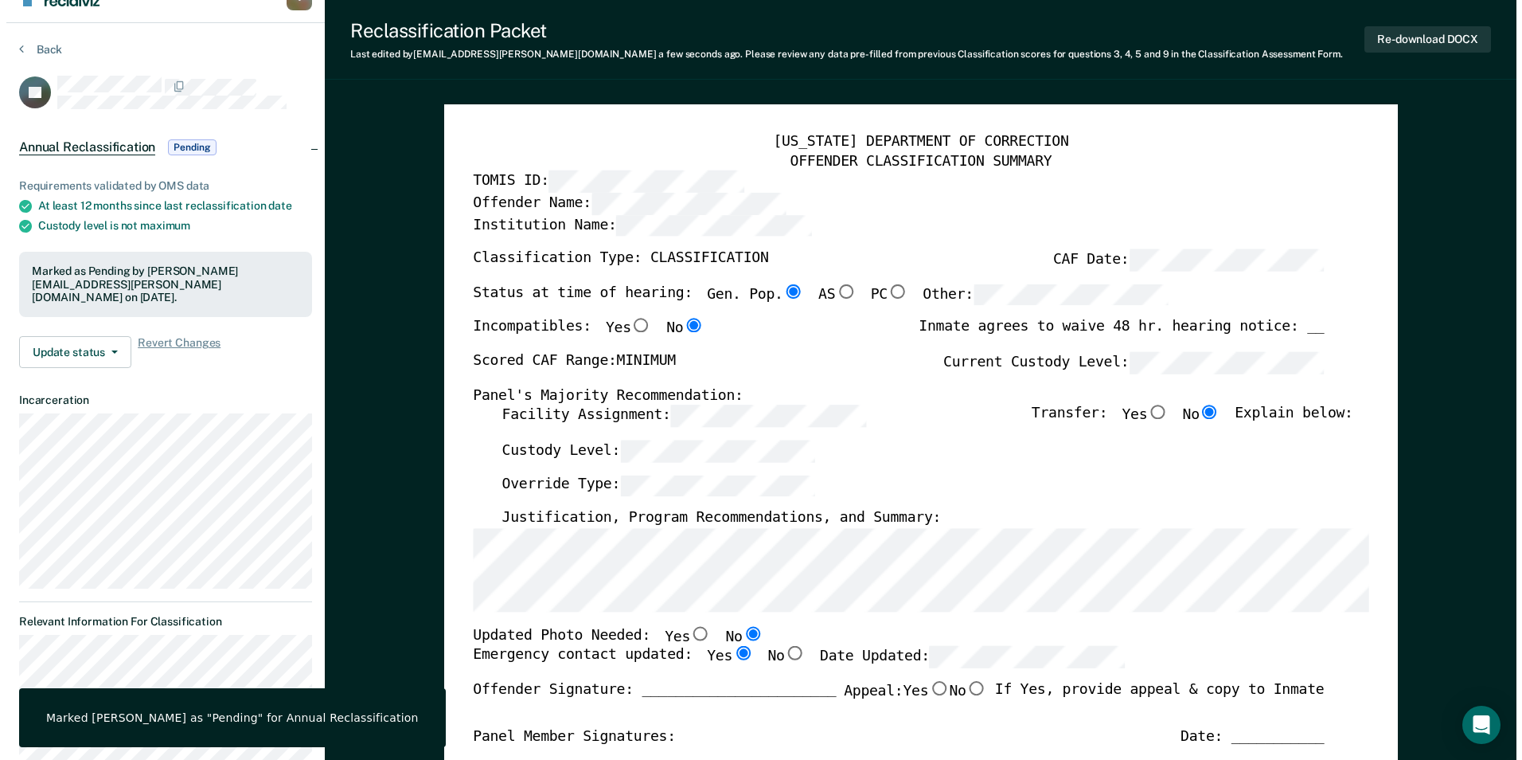
scroll to position [0, 0]
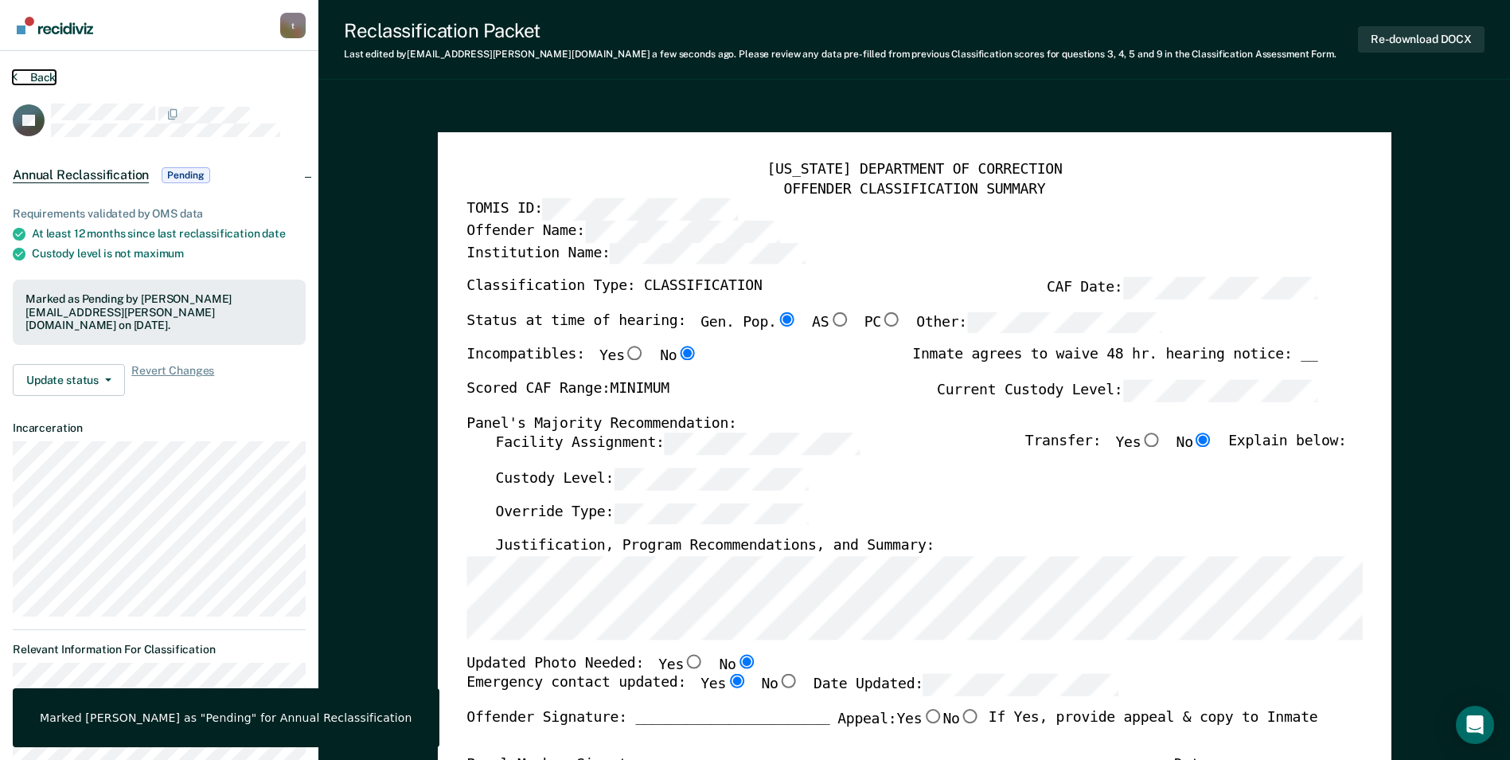
click at [36, 80] on button "Back" at bounding box center [34, 77] width 43 height 14
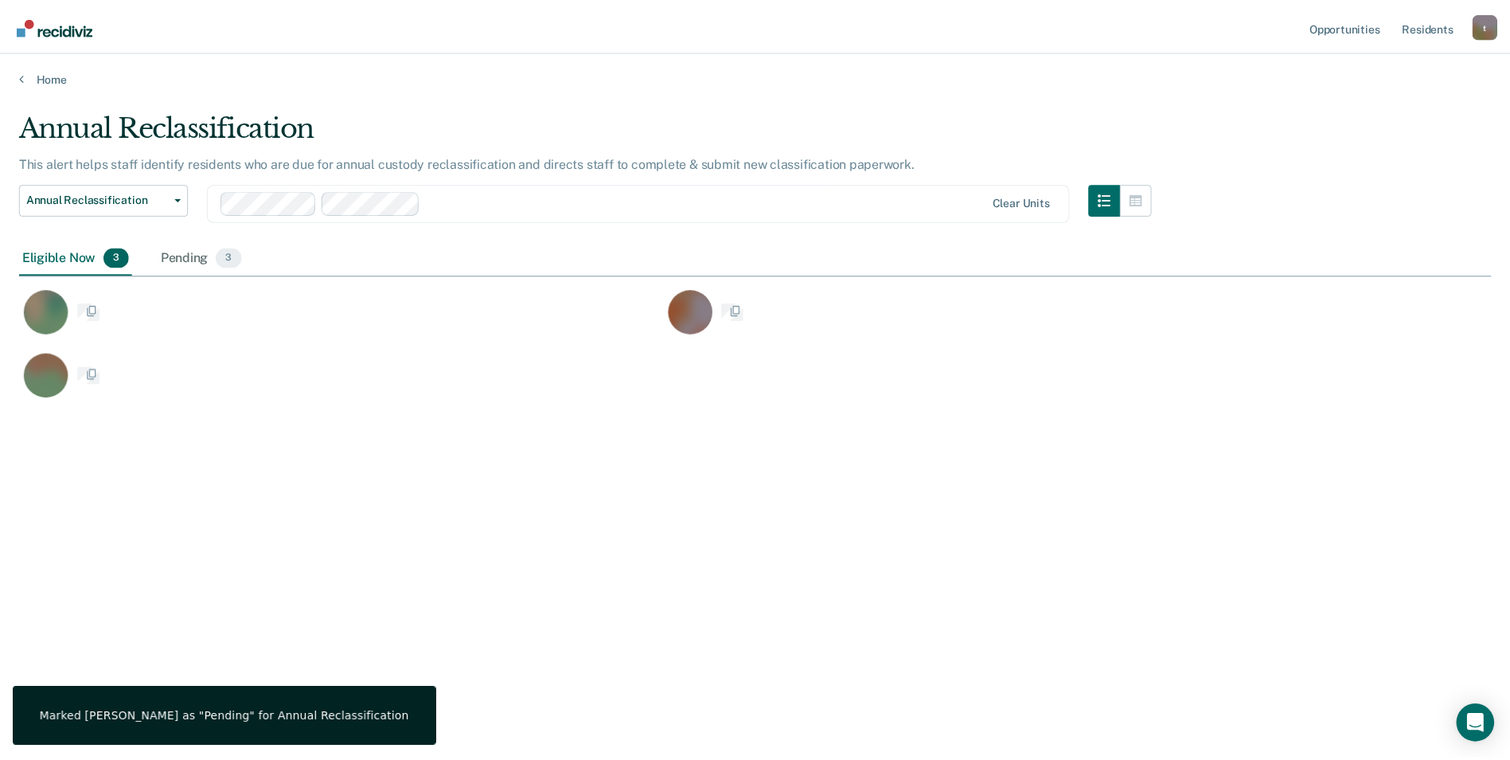
scroll to position [518, 1472]
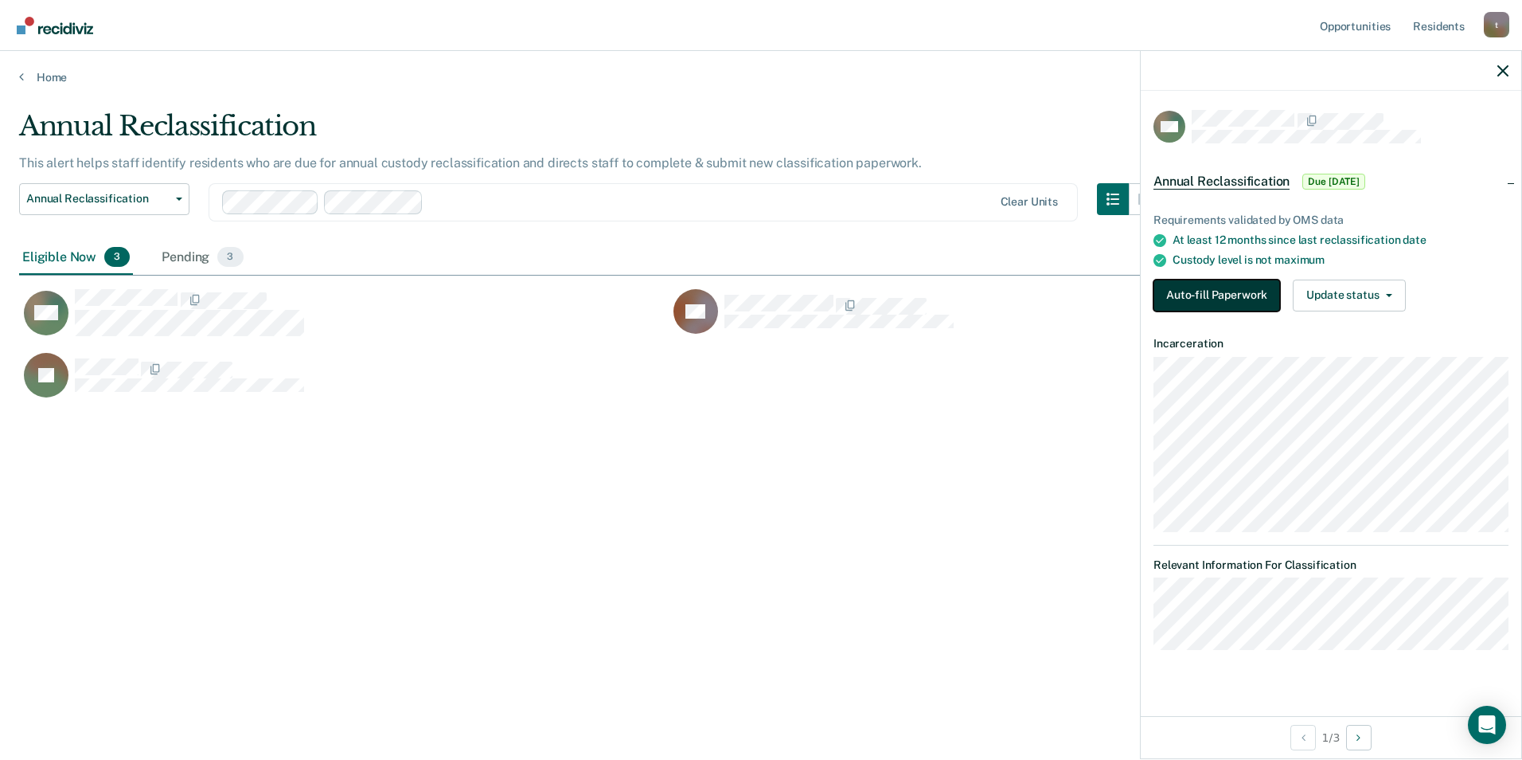
click at [962, 294] on button "Auto-fill Paperwork" at bounding box center [1217, 295] width 127 height 32
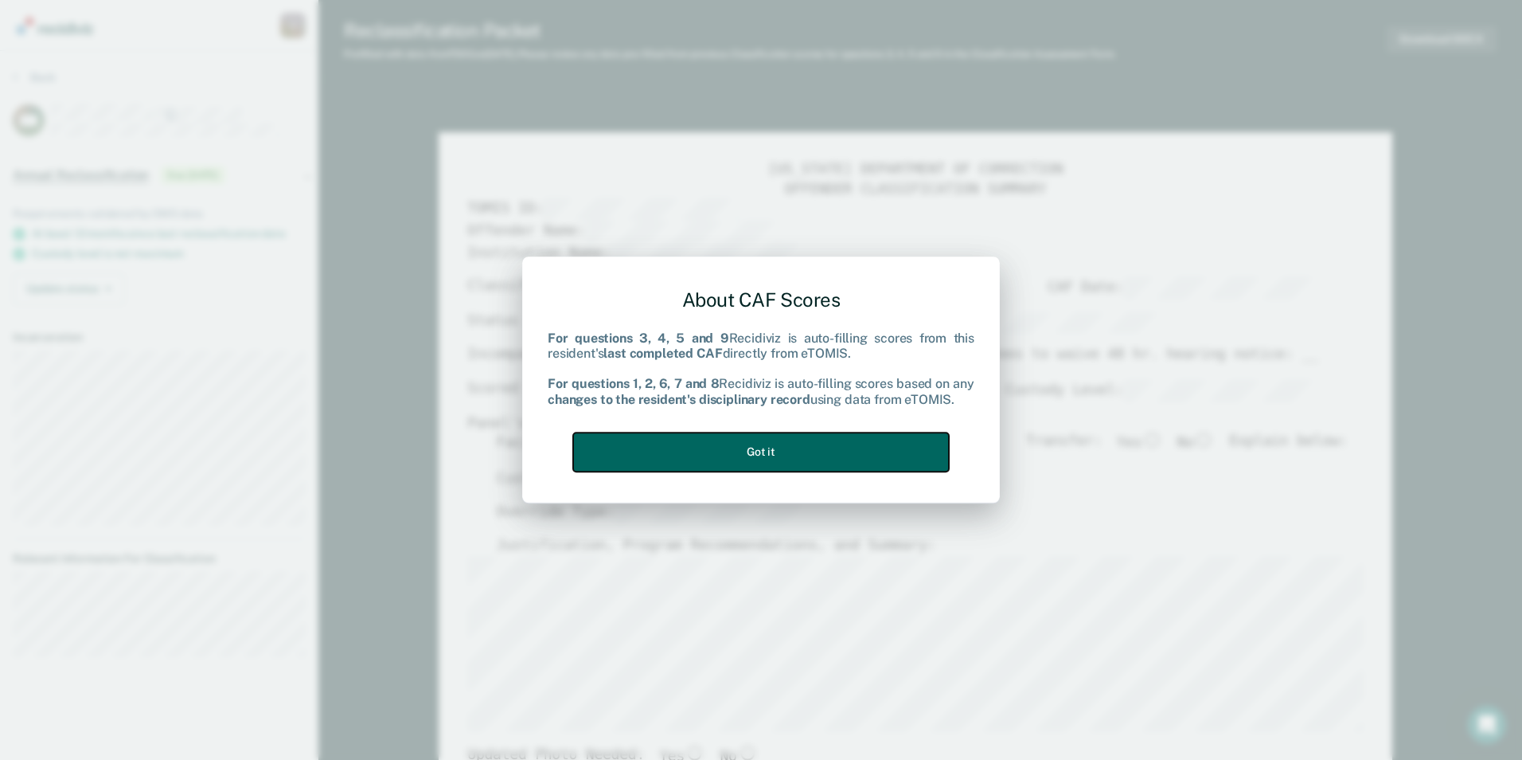
click at [674, 454] on button "Got it" at bounding box center [761, 451] width 376 height 39
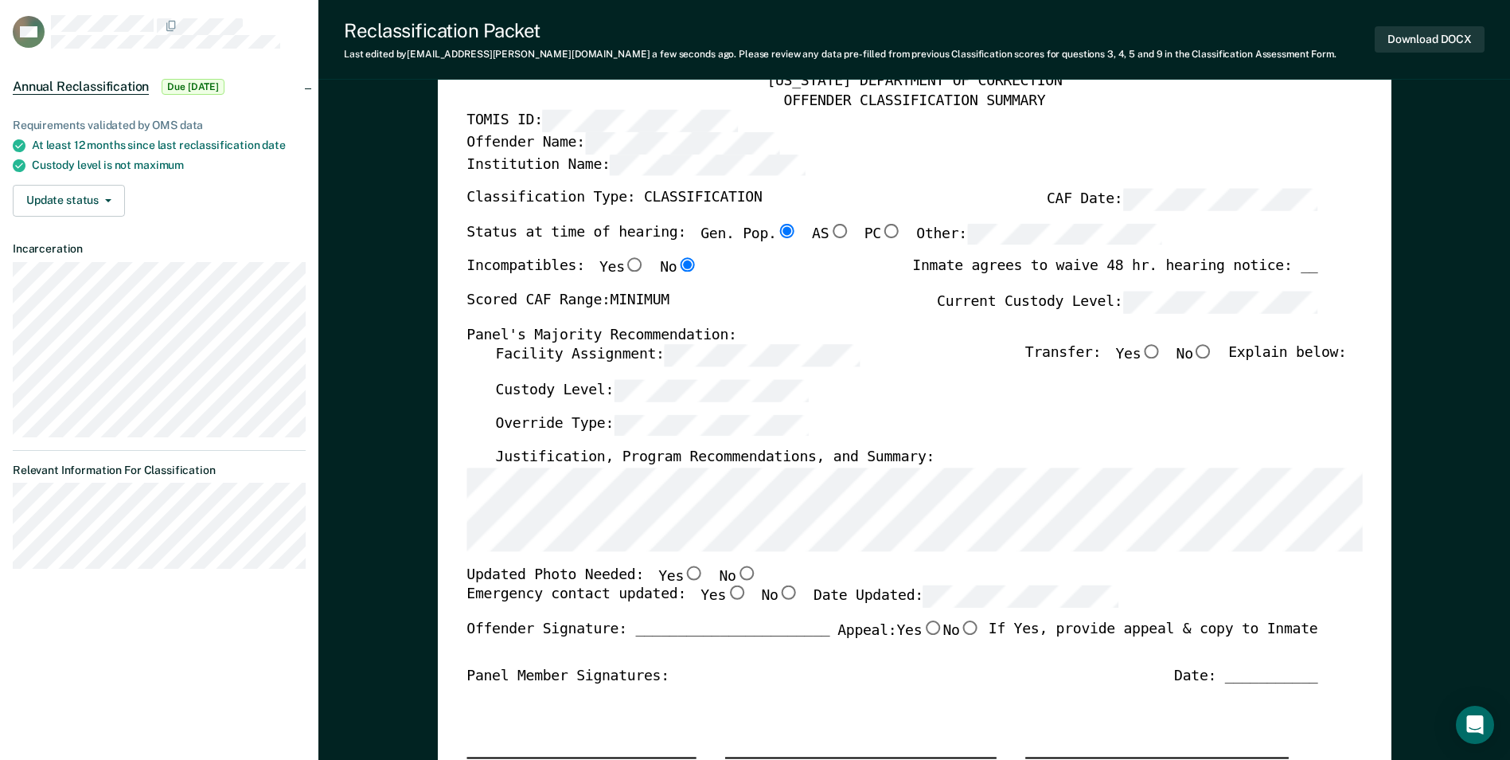
scroll to position [159, 0]
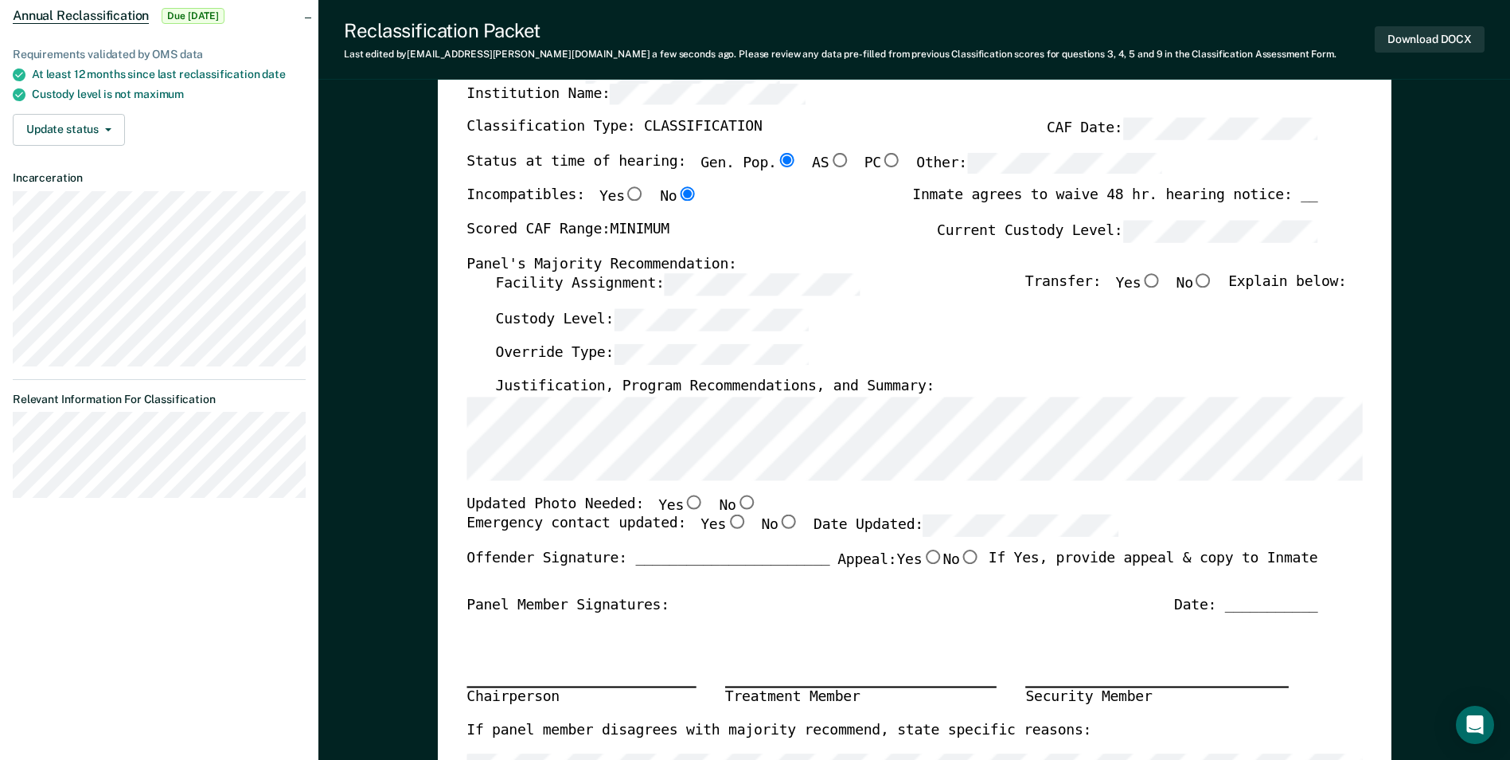
click at [736, 503] on input "No" at bounding box center [746, 501] width 21 height 14
type textarea "x"
radio input "true"
click at [726, 523] on input "Yes" at bounding box center [736, 522] width 21 height 14
type textarea "x"
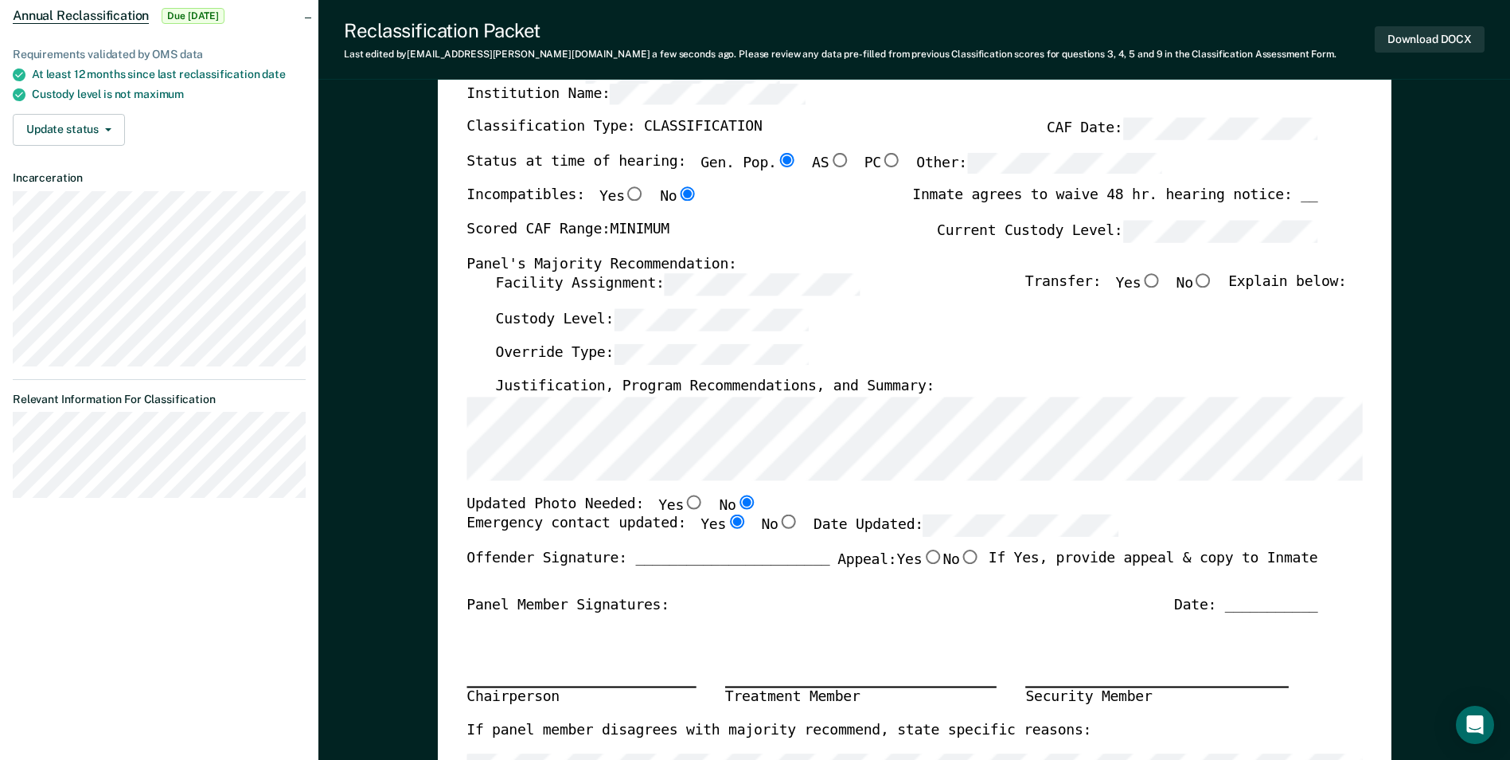
radio input "true"
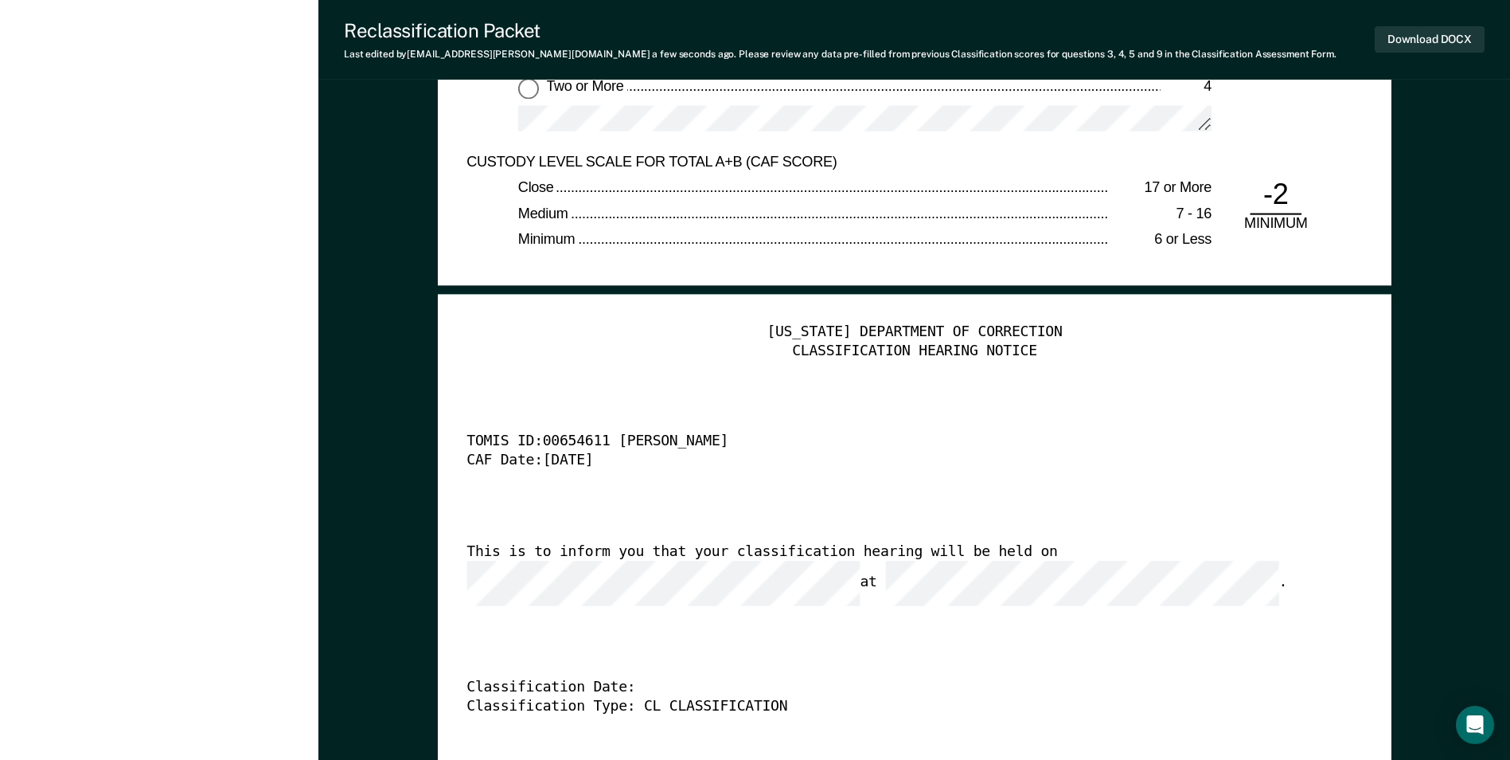
scroll to position [3981, 0]
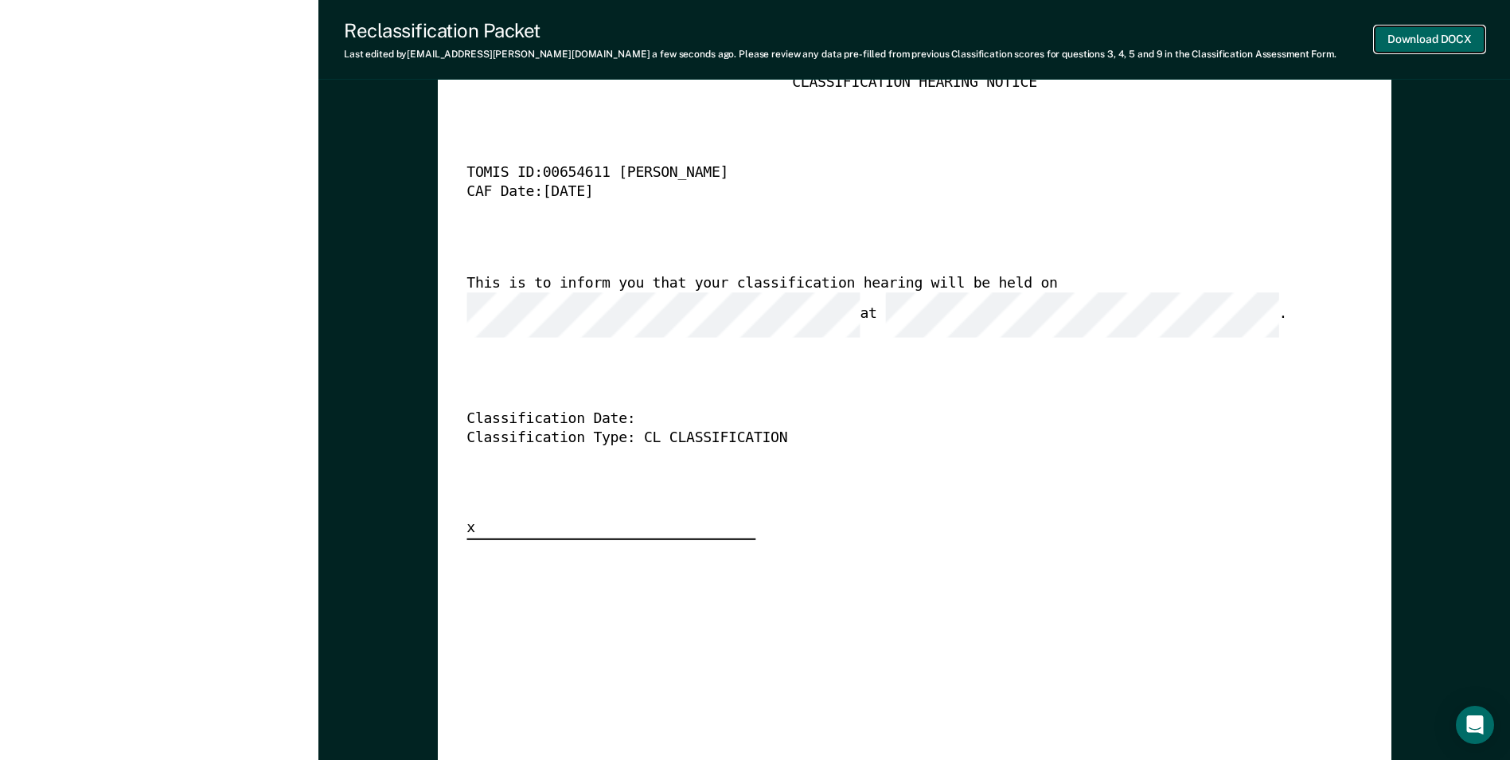
click at [962, 26] on button "Download DOCX" at bounding box center [1430, 39] width 110 height 26
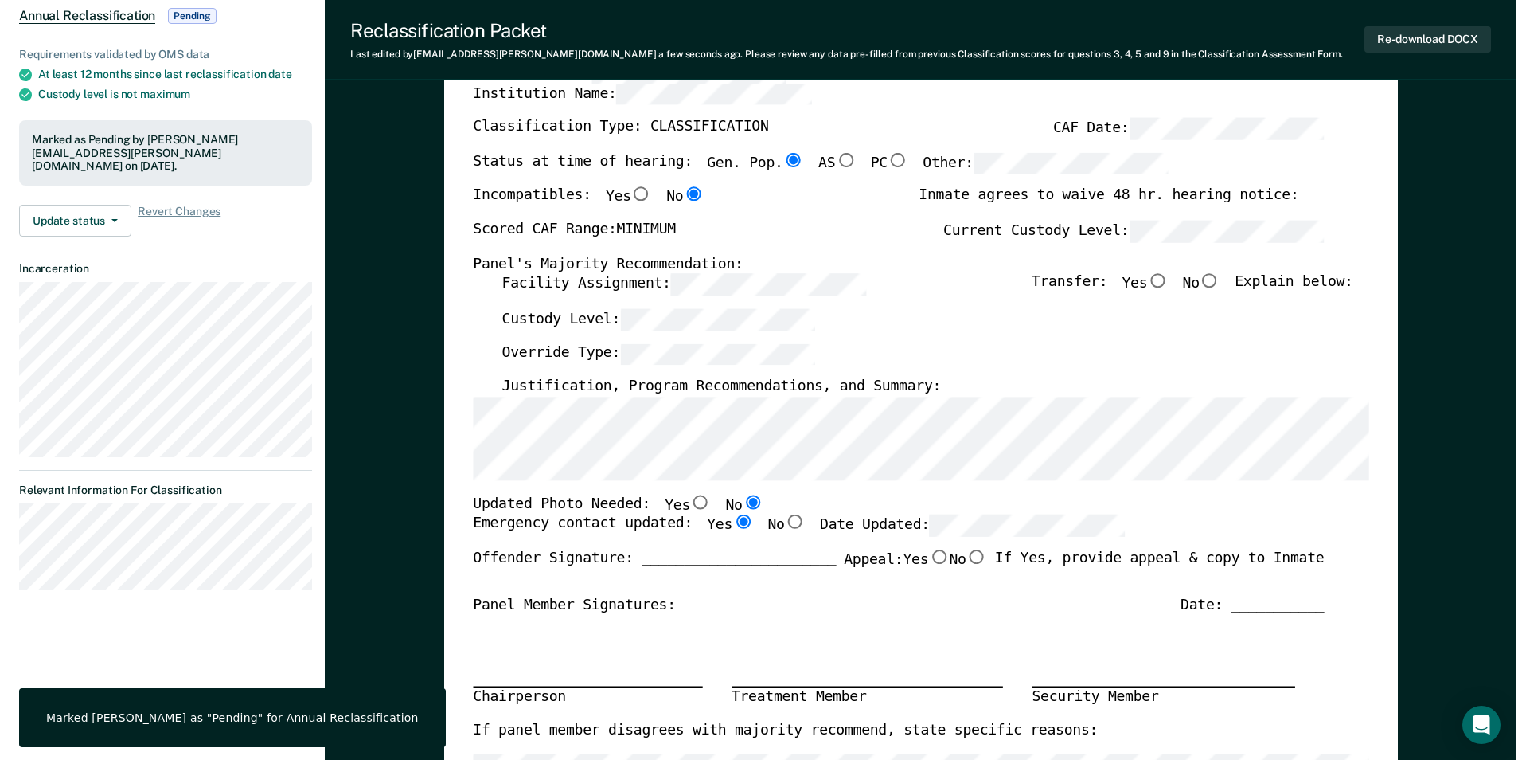
scroll to position [0, 0]
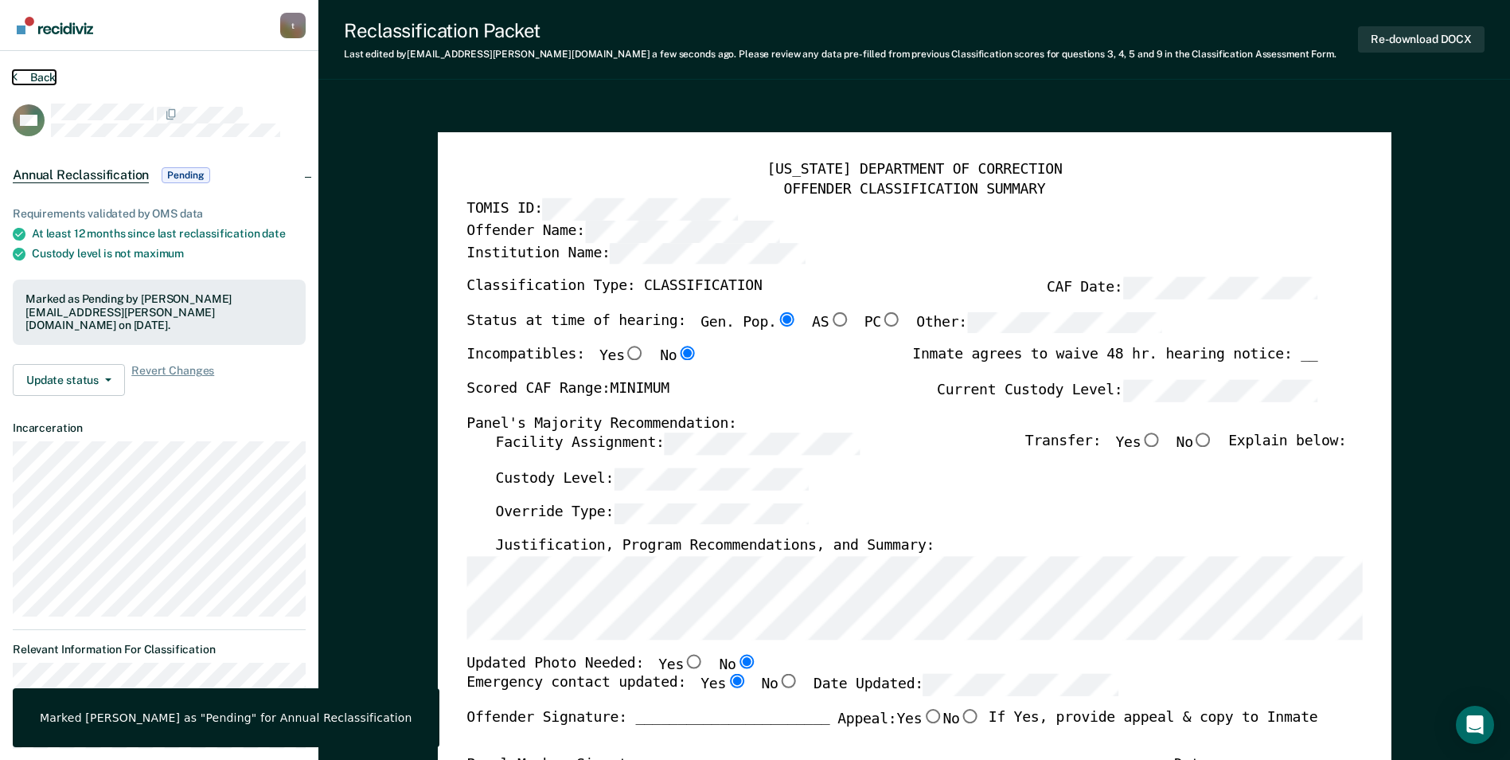
click at [45, 75] on button "Back" at bounding box center [34, 77] width 43 height 14
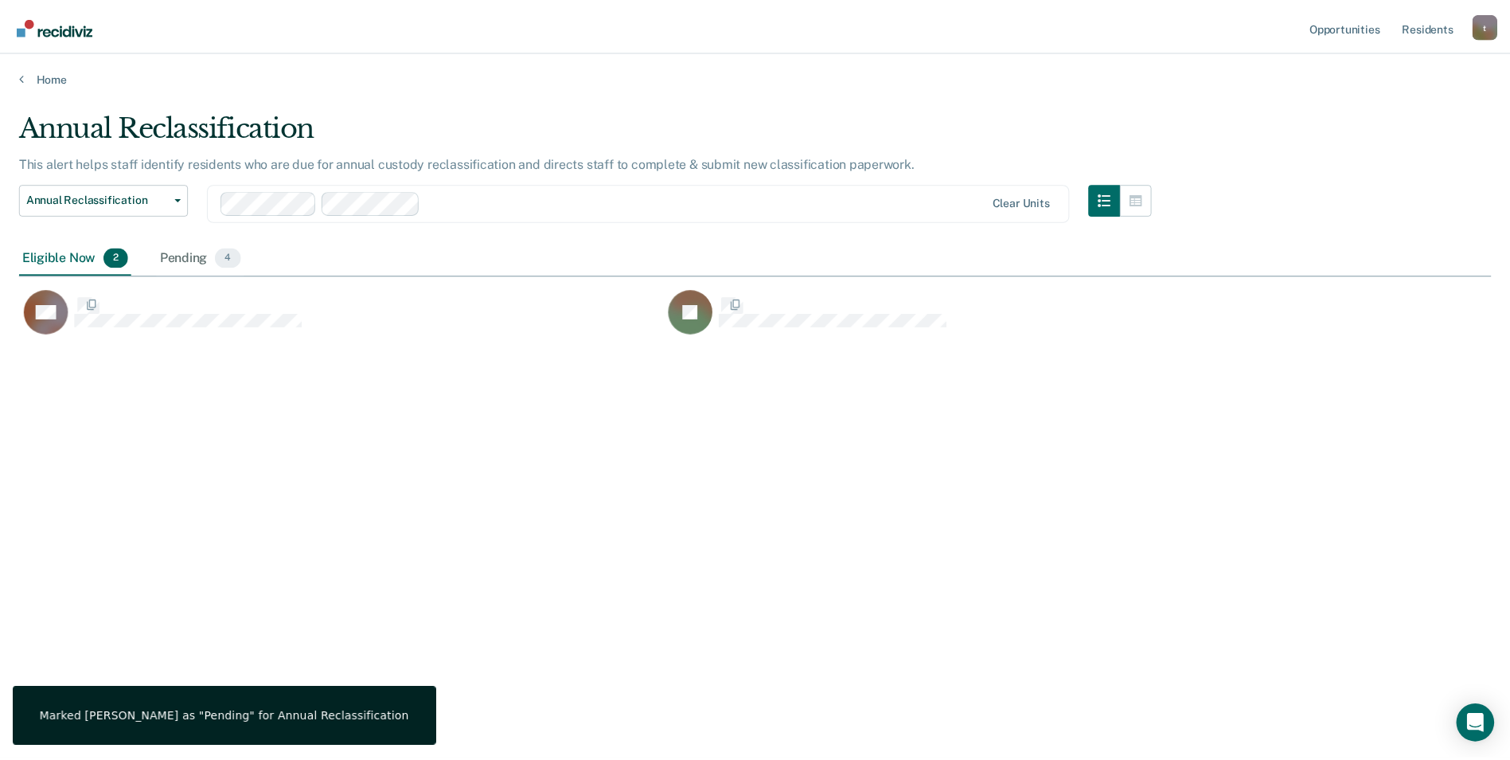
scroll to position [518, 1472]
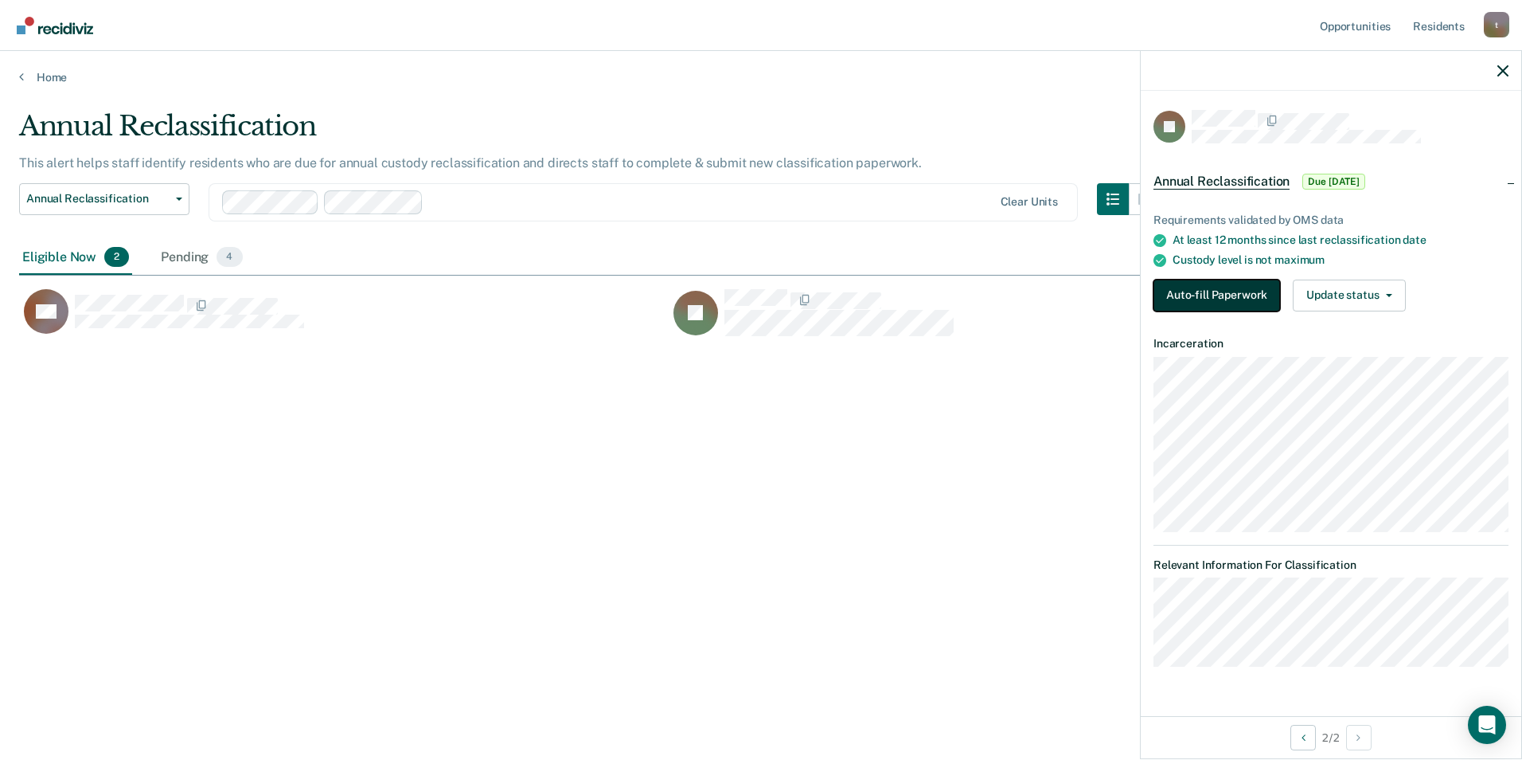
click at [962, 295] on button "Auto-fill Paperwork" at bounding box center [1217, 295] width 127 height 32
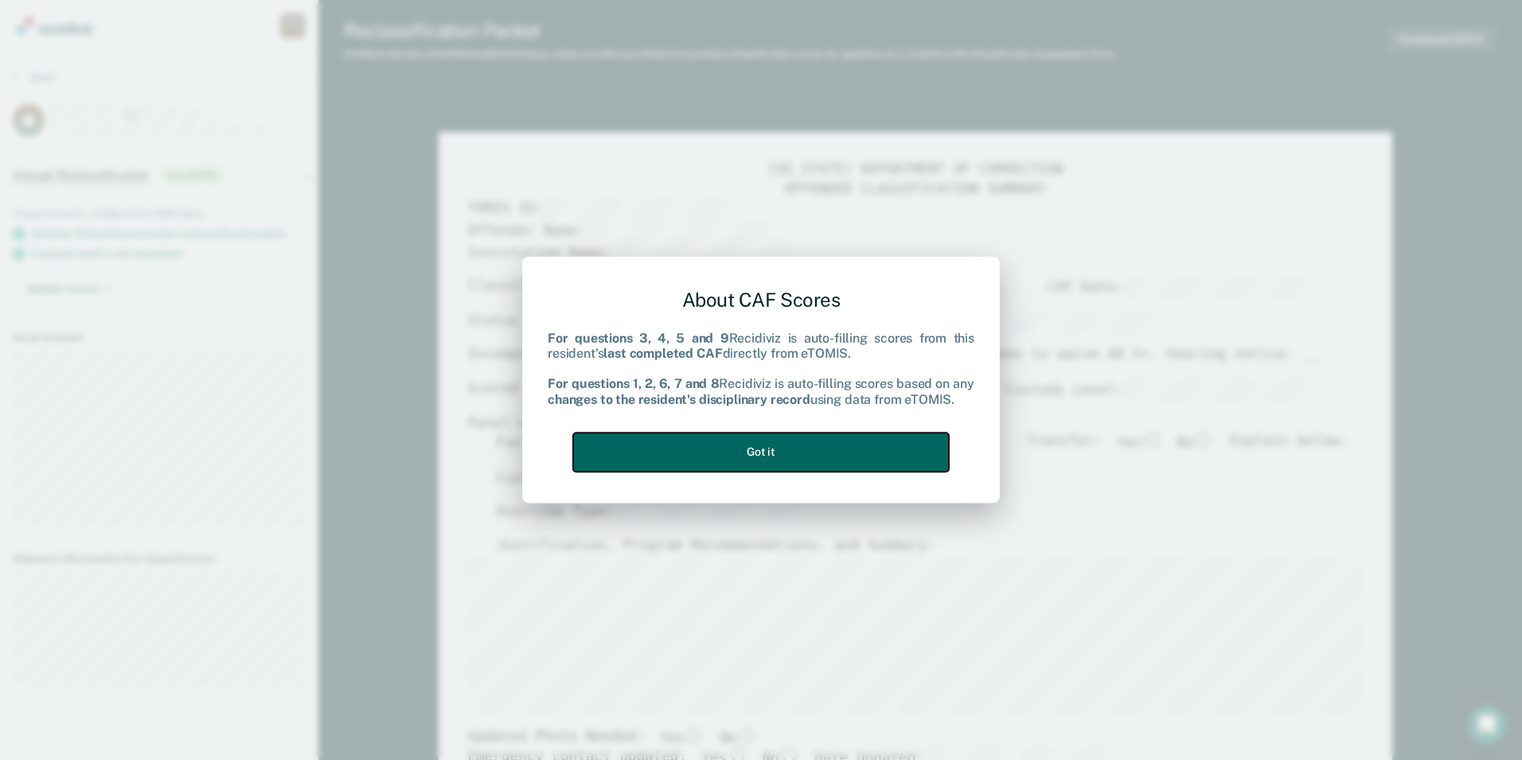
click at [689, 442] on button "Got it" at bounding box center [761, 451] width 376 height 39
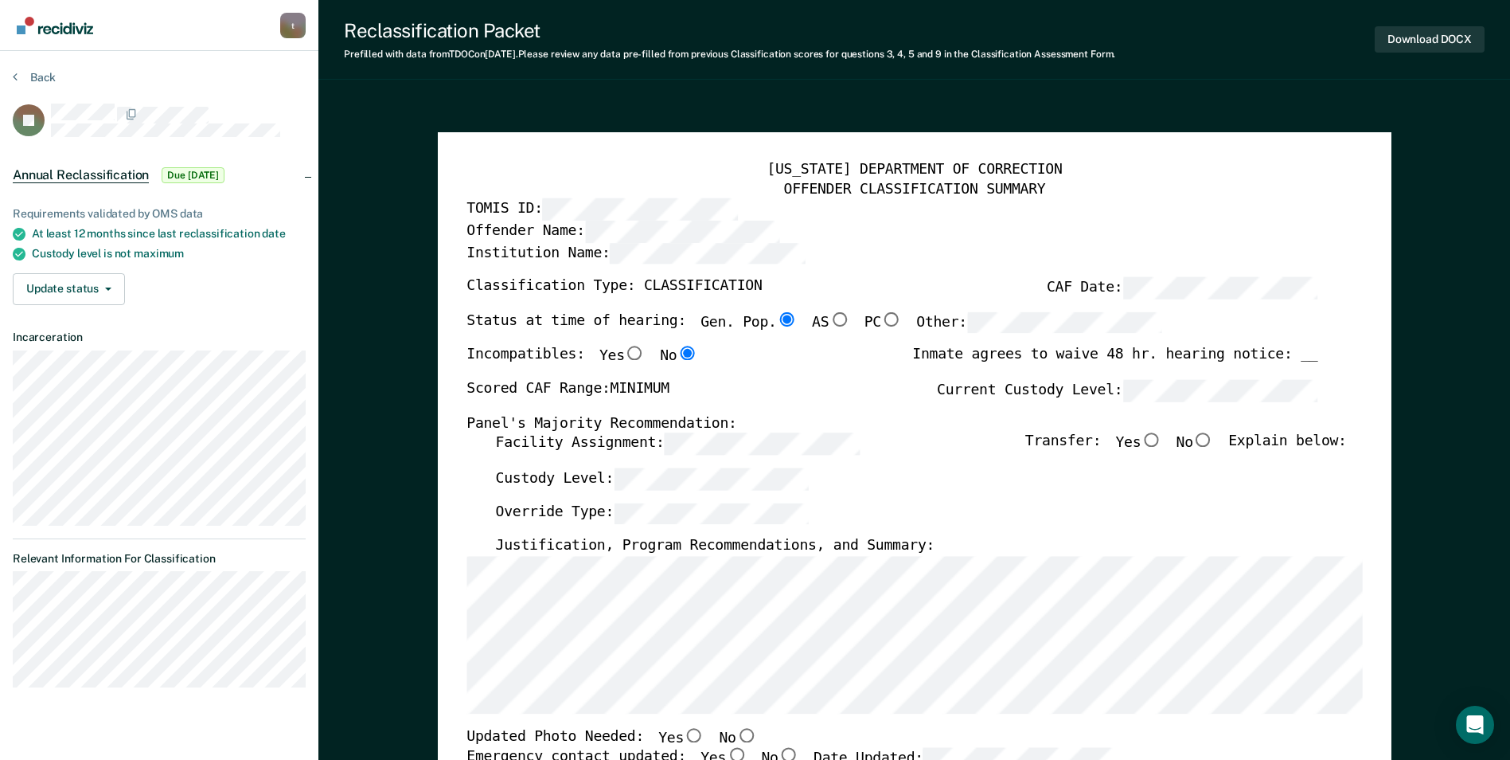
click at [962, 439] on input "No" at bounding box center [1203, 440] width 21 height 14
type textarea "x"
radio input "true"
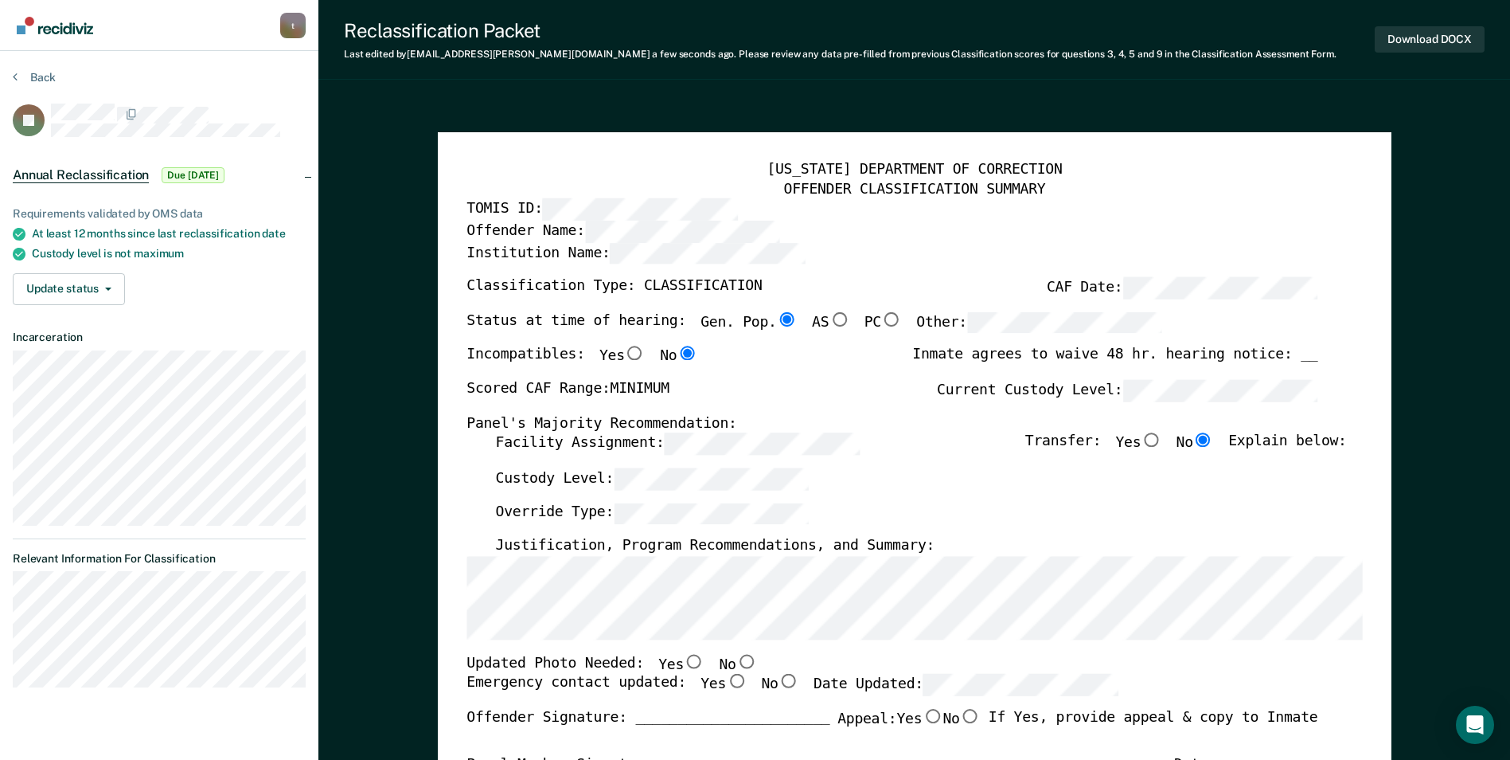
click at [458, 67] on div "Reclassification Packet Last edited by tari.crawford@corecivic.com a few second…" at bounding box center [914, 40] width 1192 height 80
click at [736, 661] on input "No" at bounding box center [746, 661] width 21 height 14
type textarea "x"
radio input "true"
click at [726, 679] on input "Yes" at bounding box center [736, 681] width 21 height 14
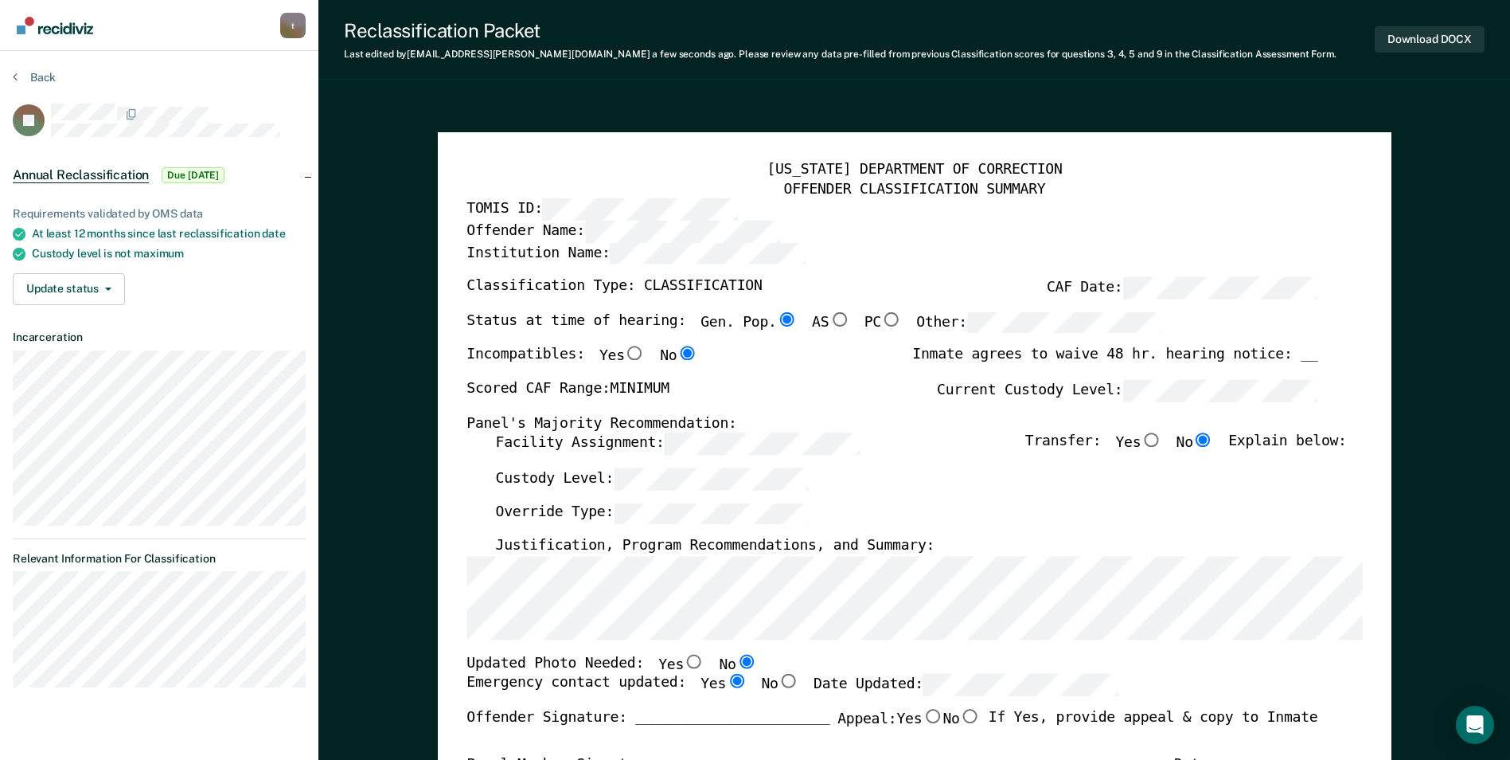
type textarea "x"
radio input "true"
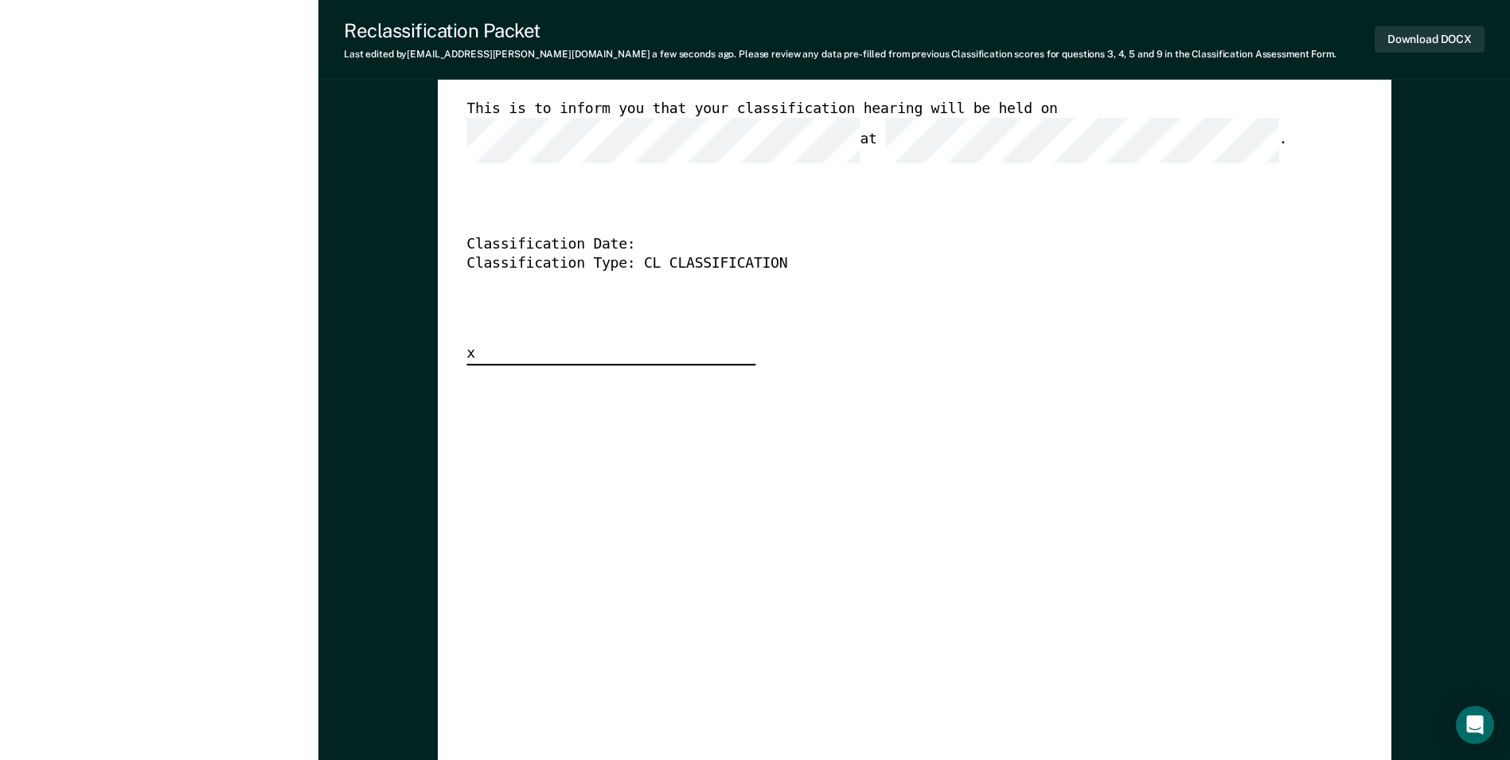
scroll to position [3901, 0]
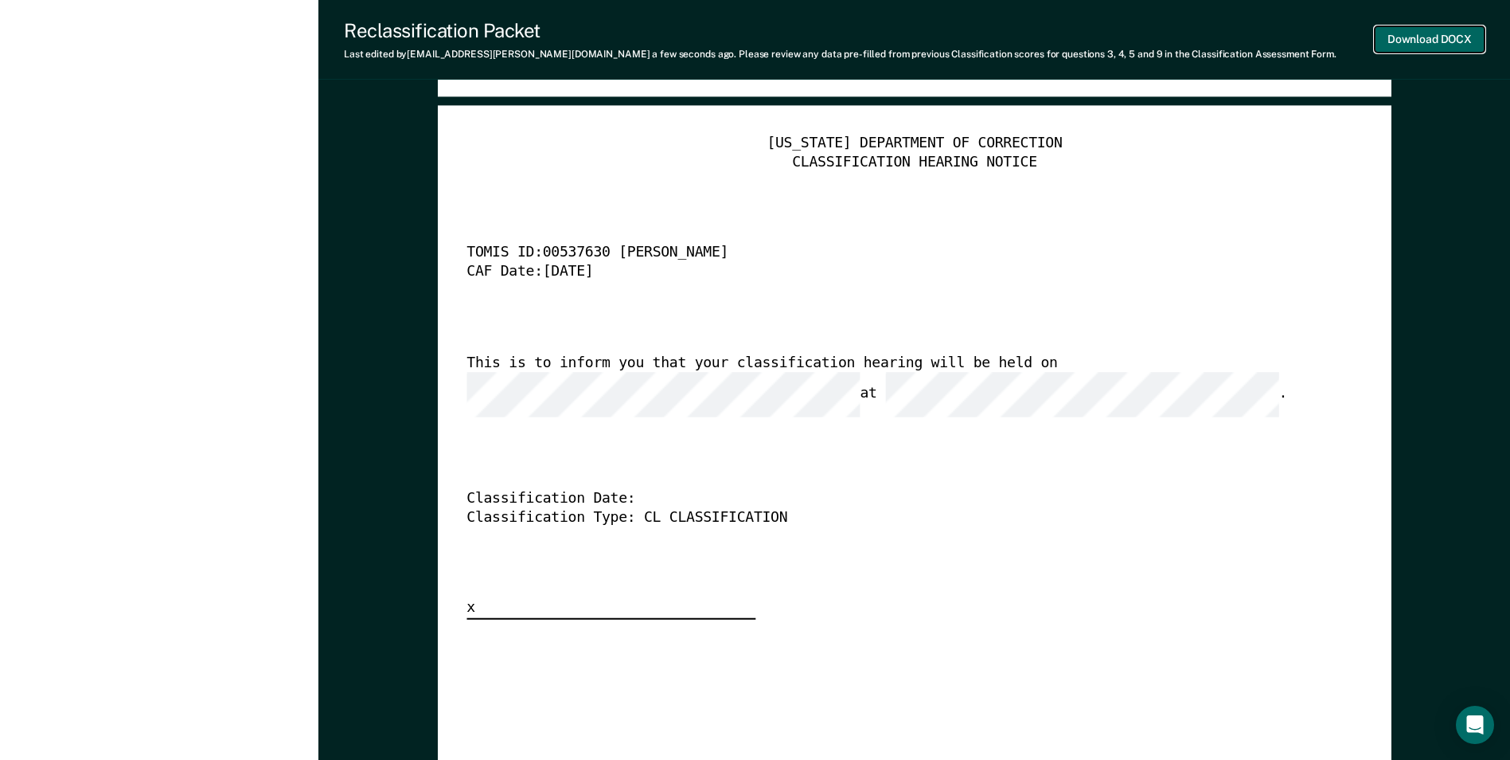
click at [962, 34] on button "Download DOCX" at bounding box center [1430, 39] width 110 height 26
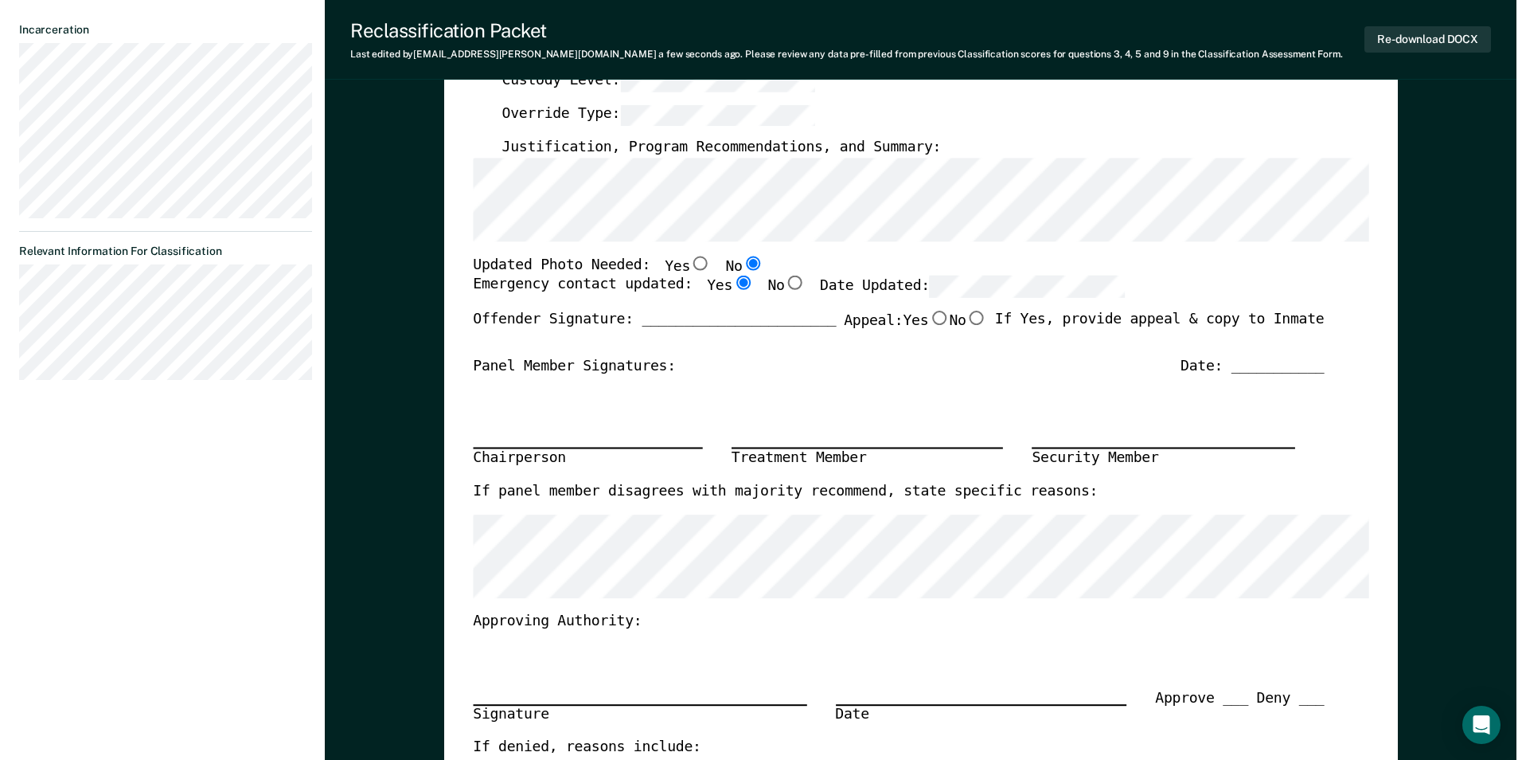
scroll to position [0, 0]
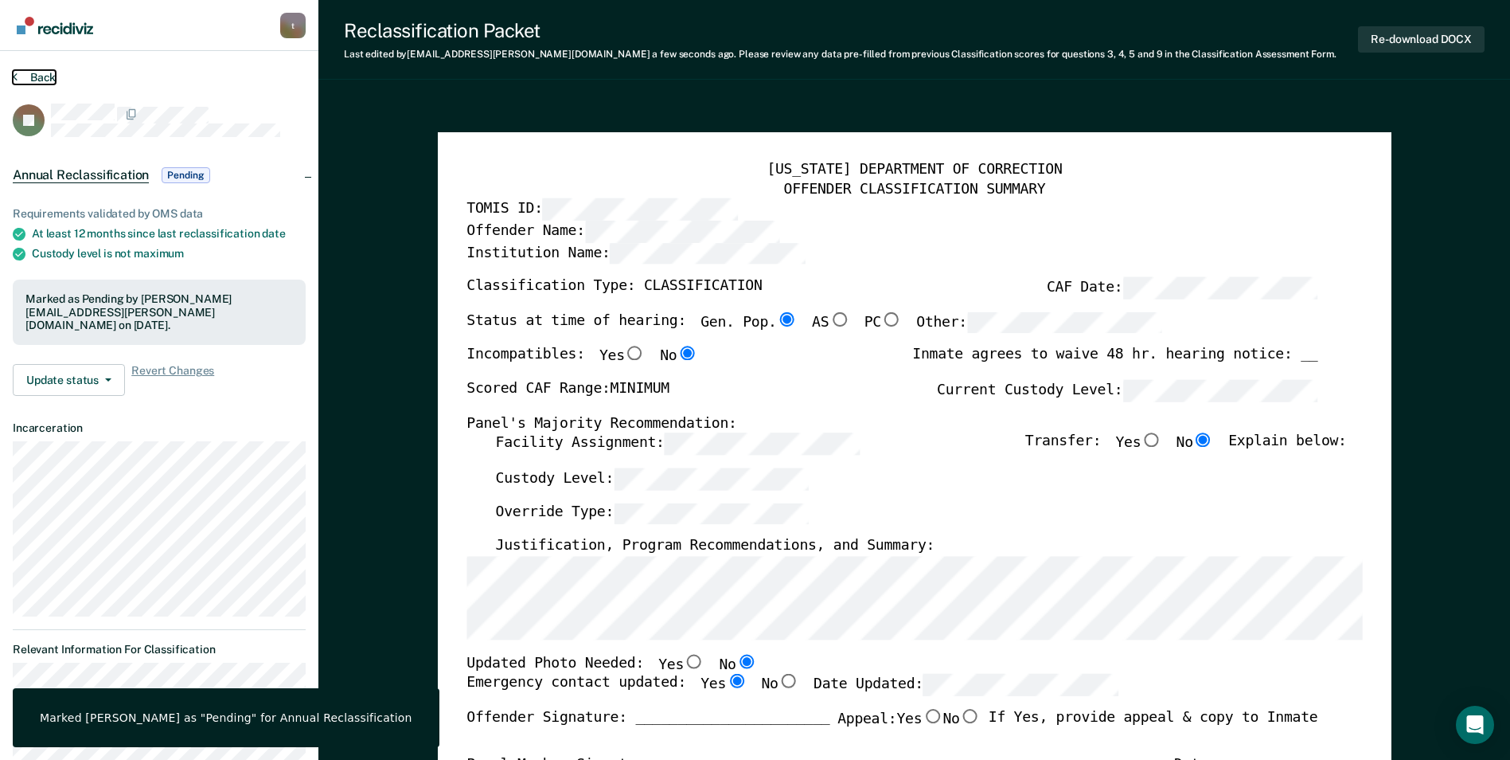
click at [40, 79] on button "Back" at bounding box center [34, 77] width 43 height 14
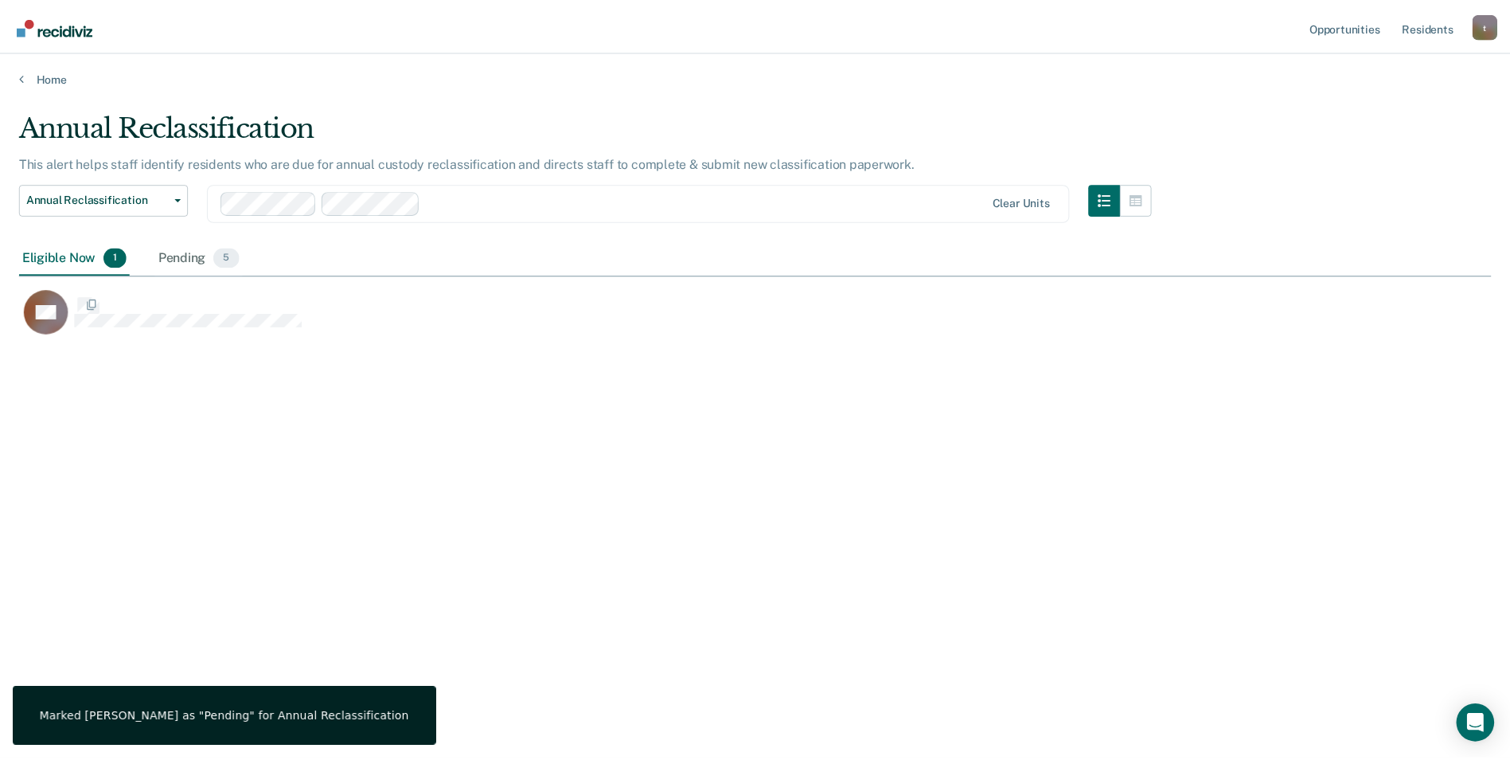
scroll to position [518, 1472]
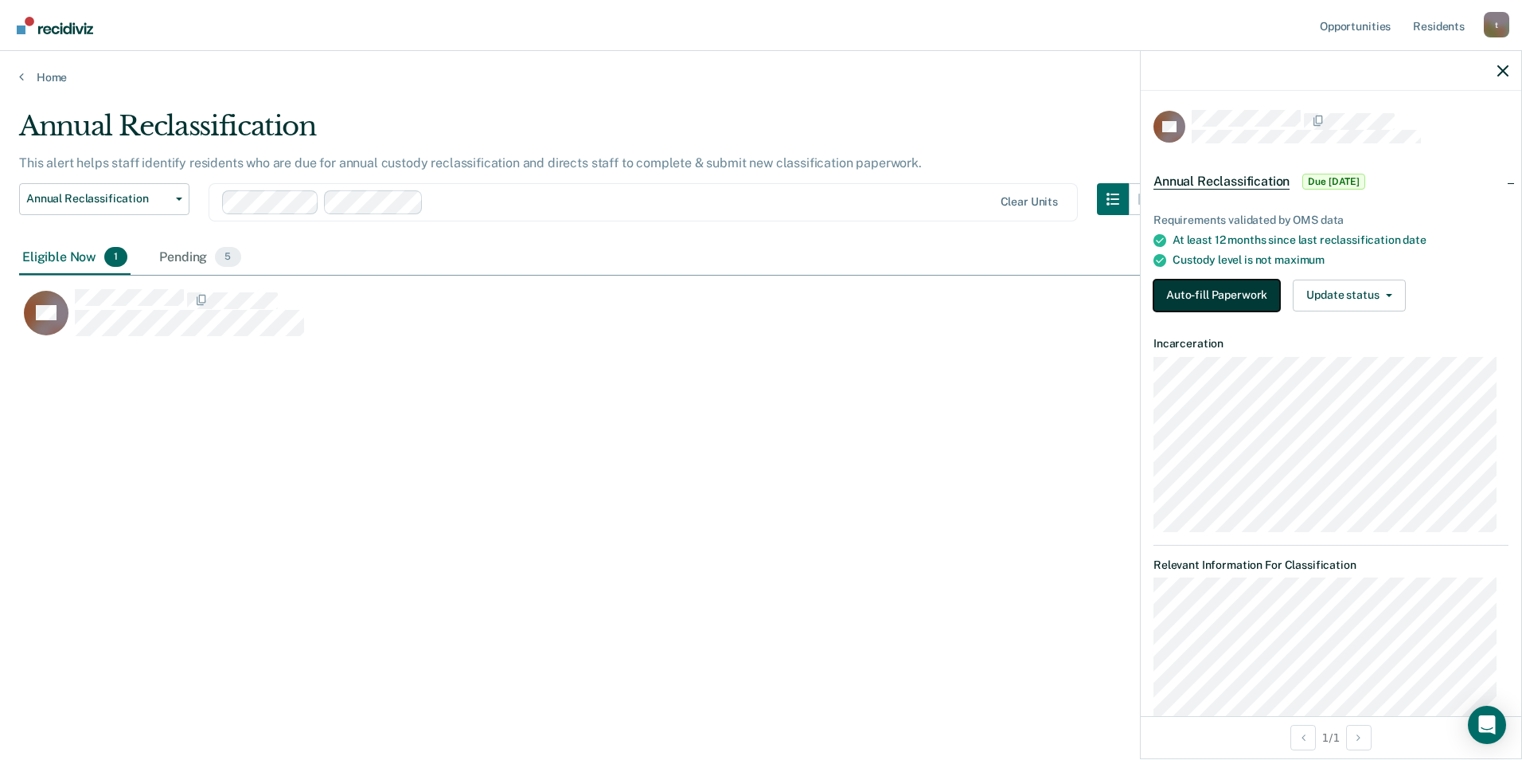
click at [962, 283] on button "Auto-fill Paperwork" at bounding box center [1217, 295] width 127 height 32
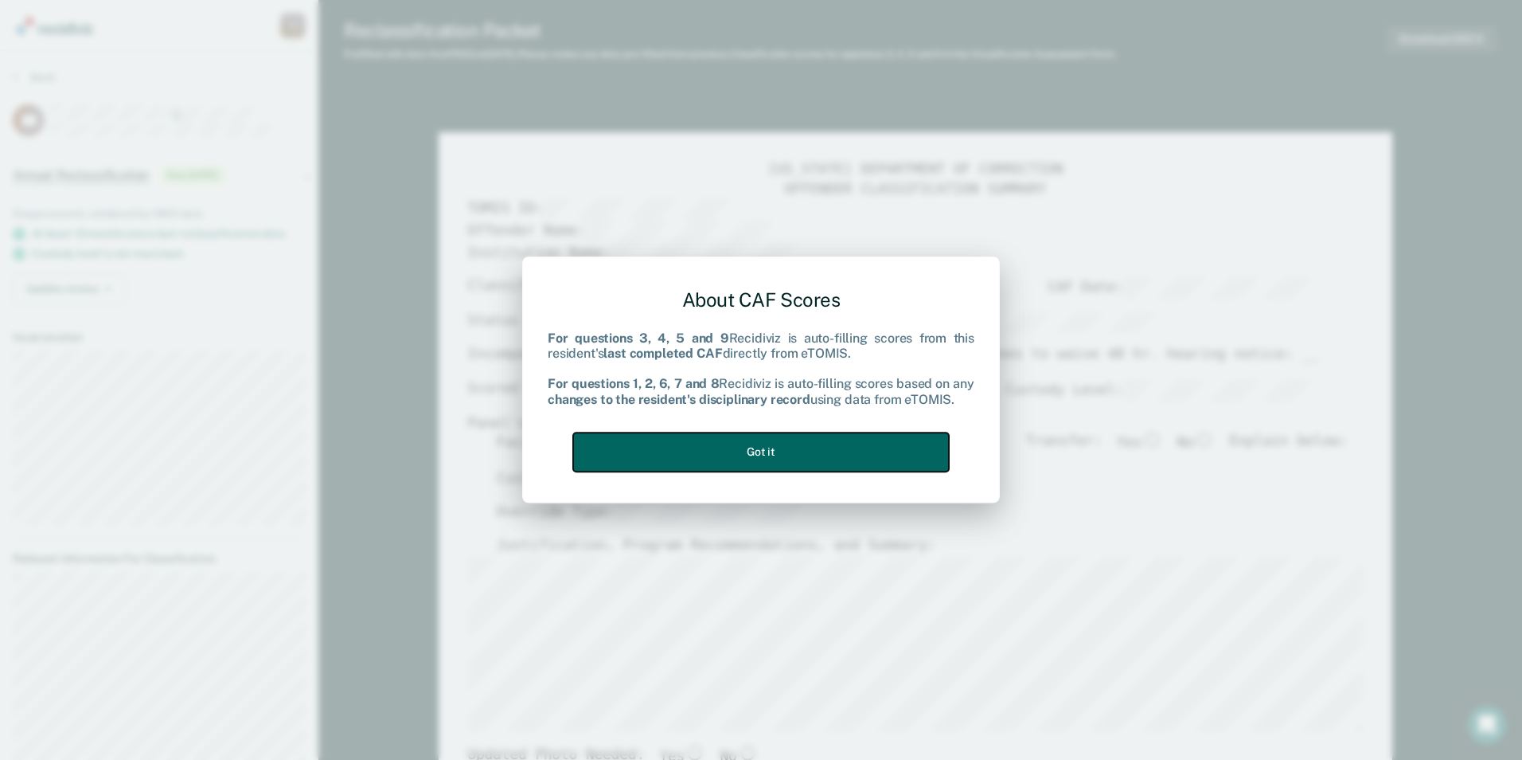
click at [636, 471] on button "Got it" at bounding box center [761, 451] width 376 height 39
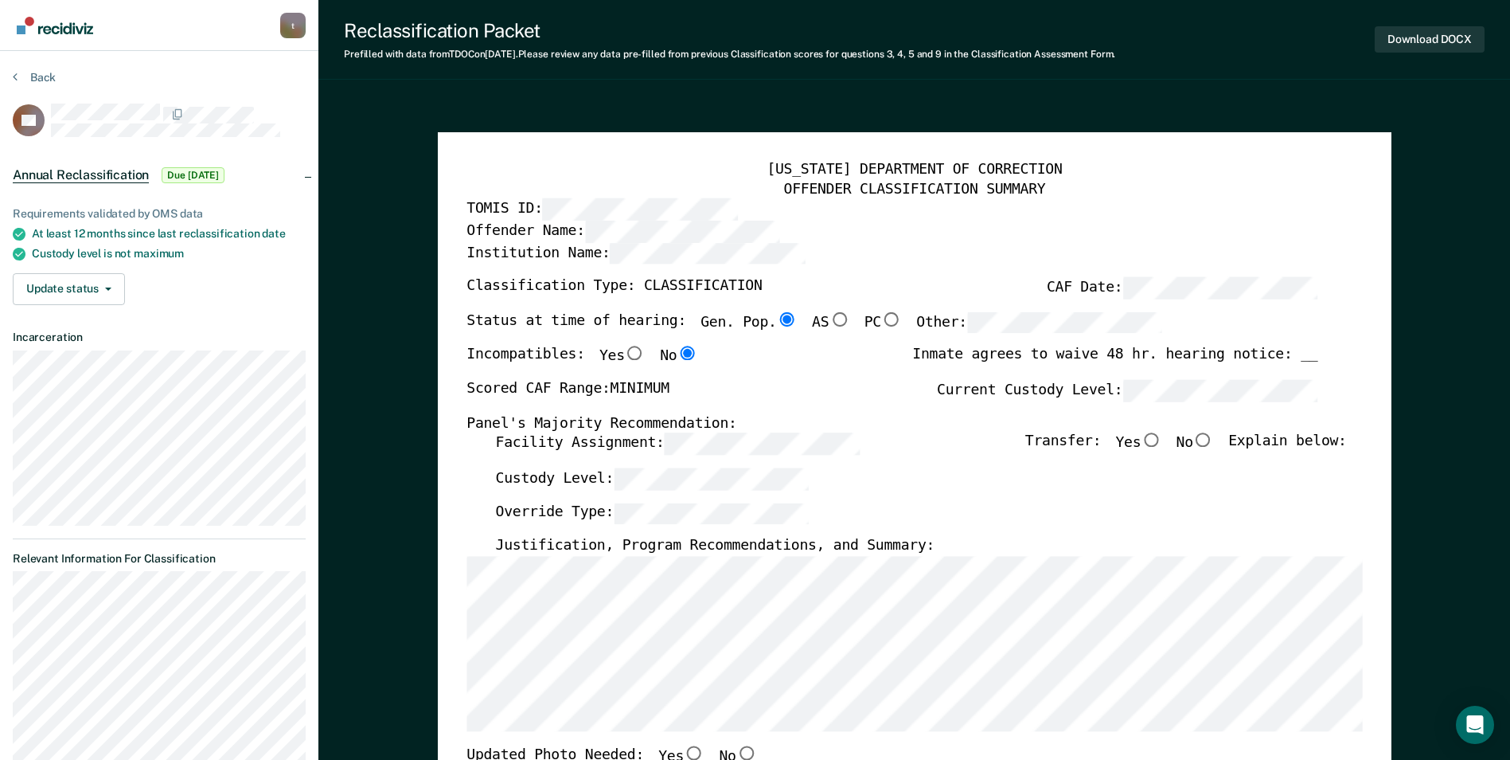
click at [962, 442] on input "No" at bounding box center [1203, 440] width 21 height 14
type textarea "x"
radio input "true"
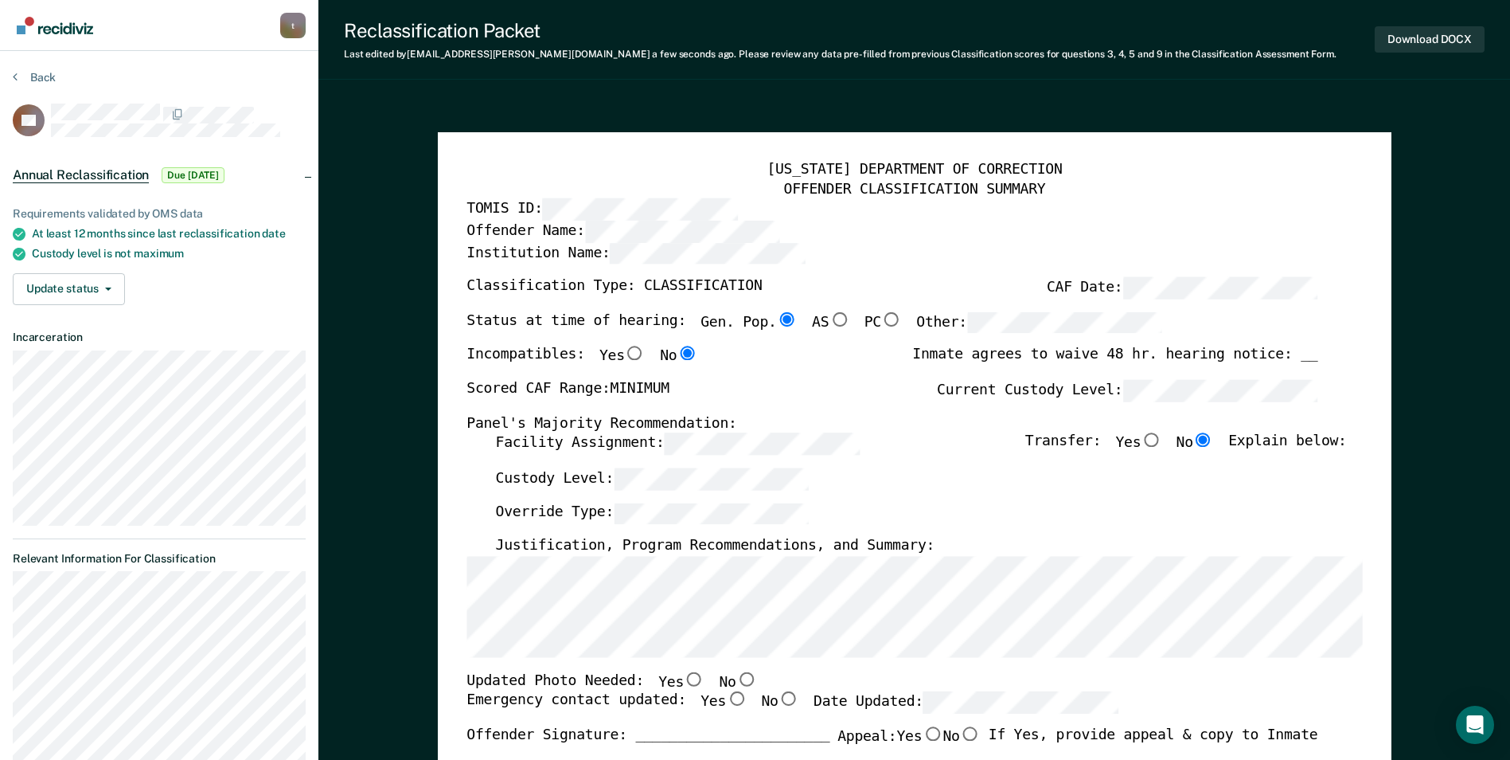
click at [463, 635] on div "TENNESSEE DEPARTMENT OF CORRECTION OFFENDER CLASSIFICATION SUMMARY TOMIS ID: Of…" at bounding box center [915, 753] width 954 height 1243
click at [431, 78] on div "Reclassification Packet Last edited by tari.crawford@corecivic.com a few second…" at bounding box center [914, 40] width 1192 height 80
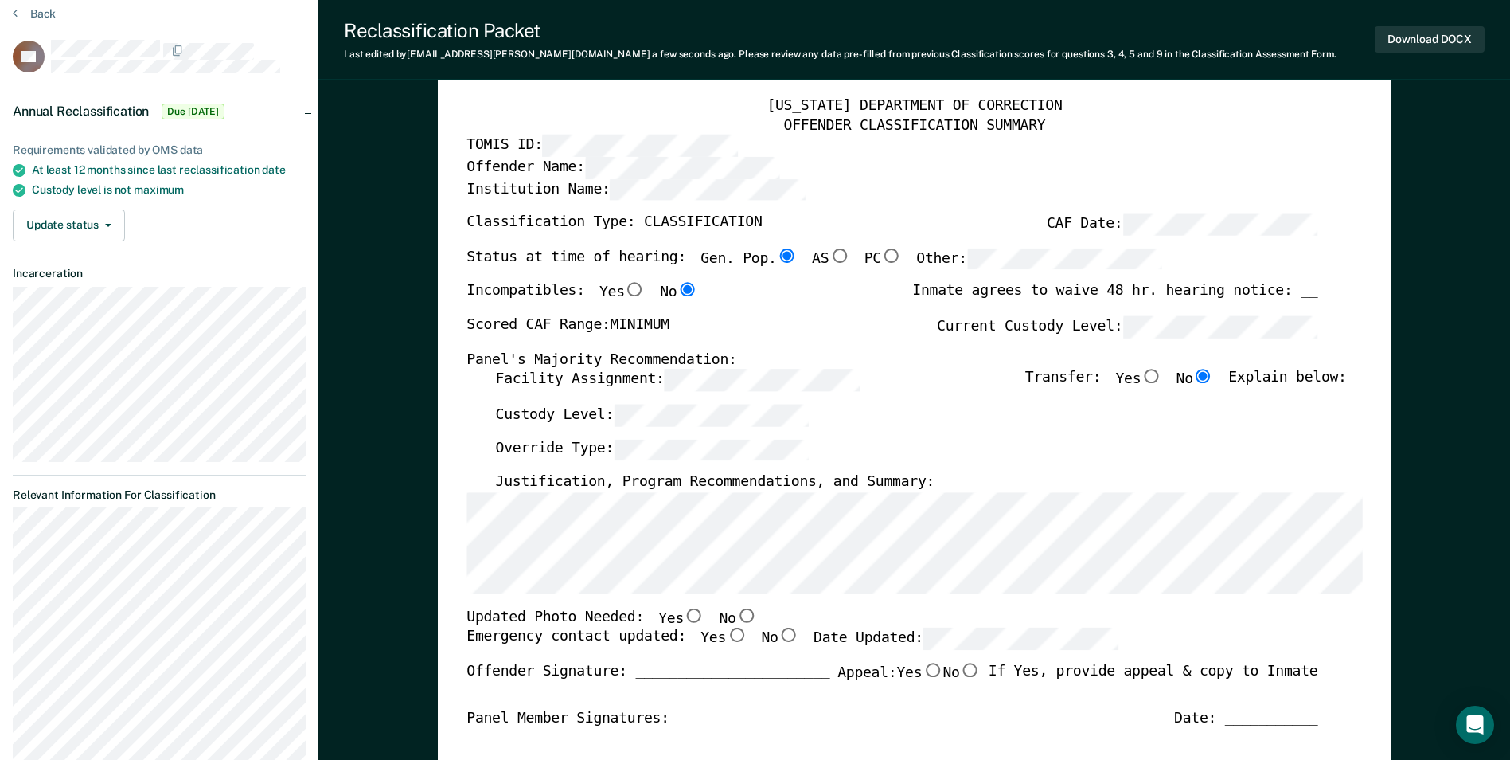
scroll to position [159, 0]
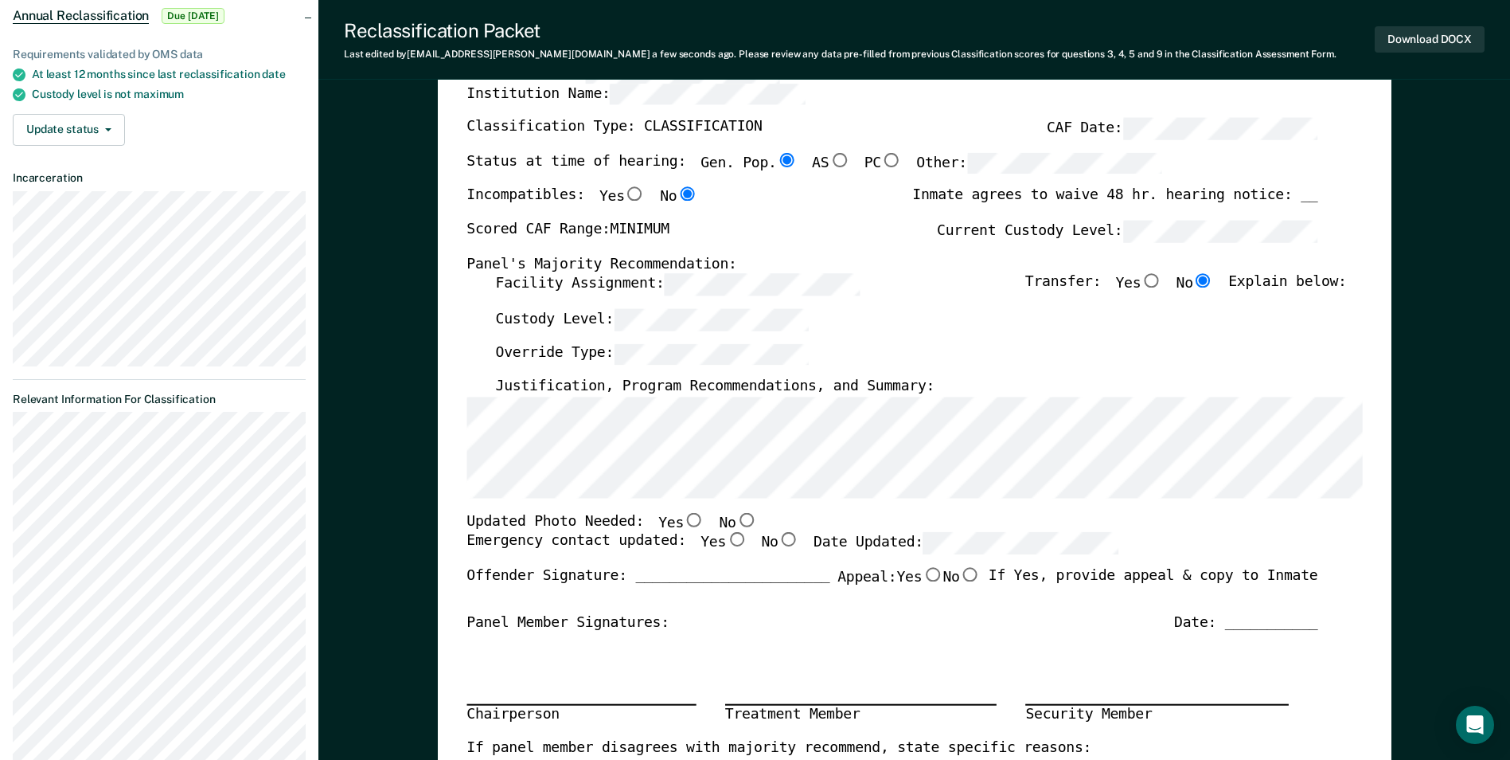
click at [736, 520] on input "No" at bounding box center [746, 519] width 21 height 14
type textarea "x"
radio input "true"
click at [726, 545] on input "Yes" at bounding box center [736, 540] width 21 height 14
type textarea "x"
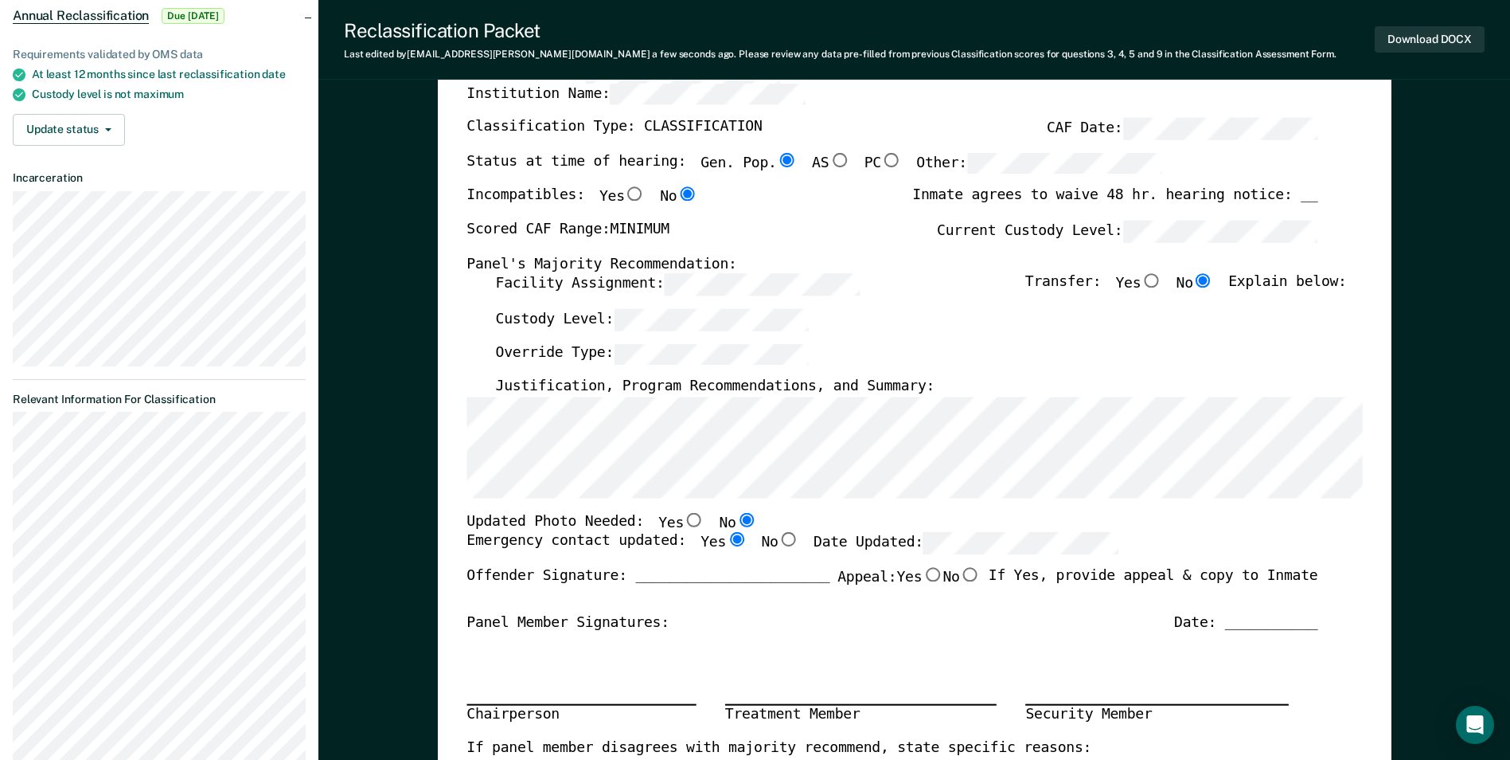
radio input "true"
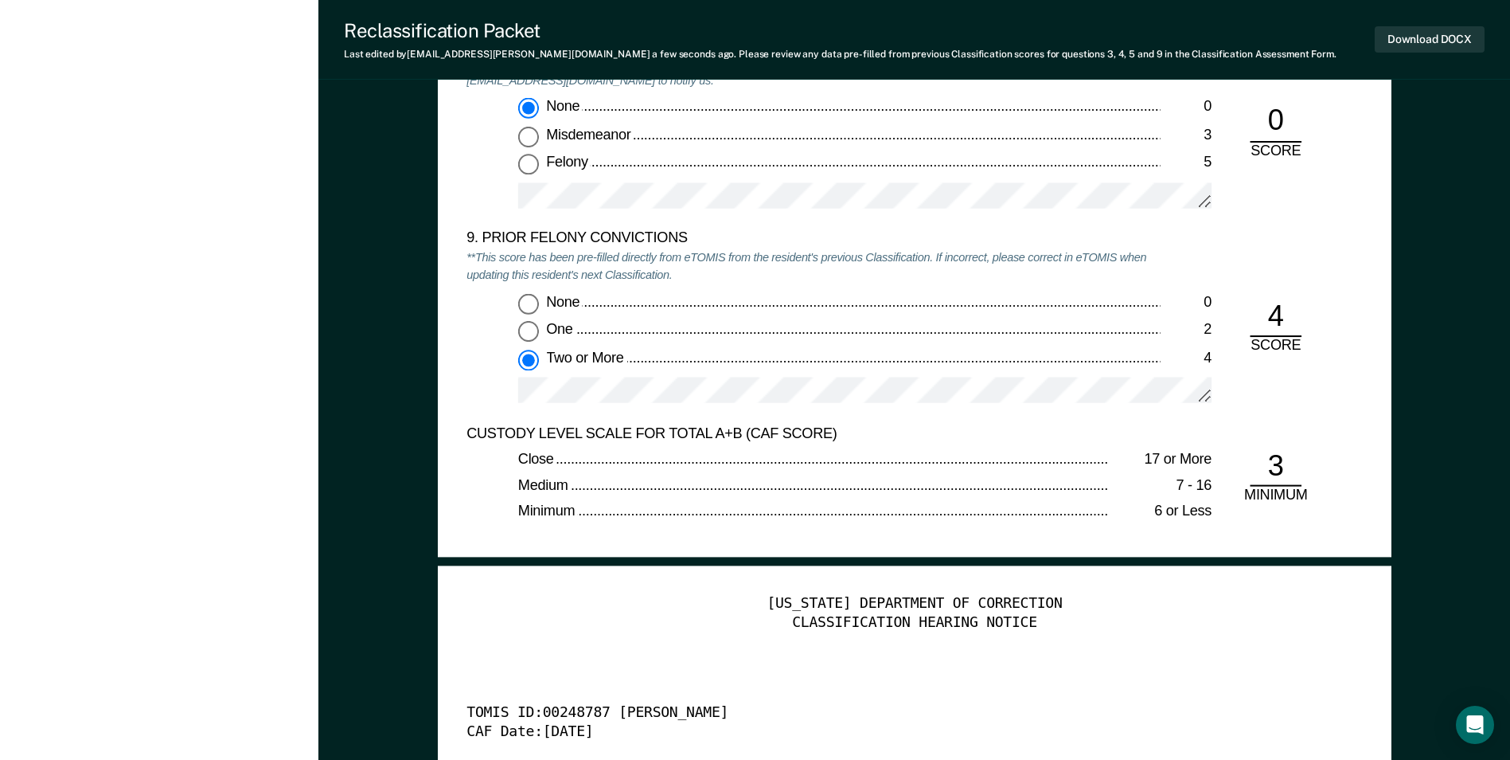
scroll to position [3742, 0]
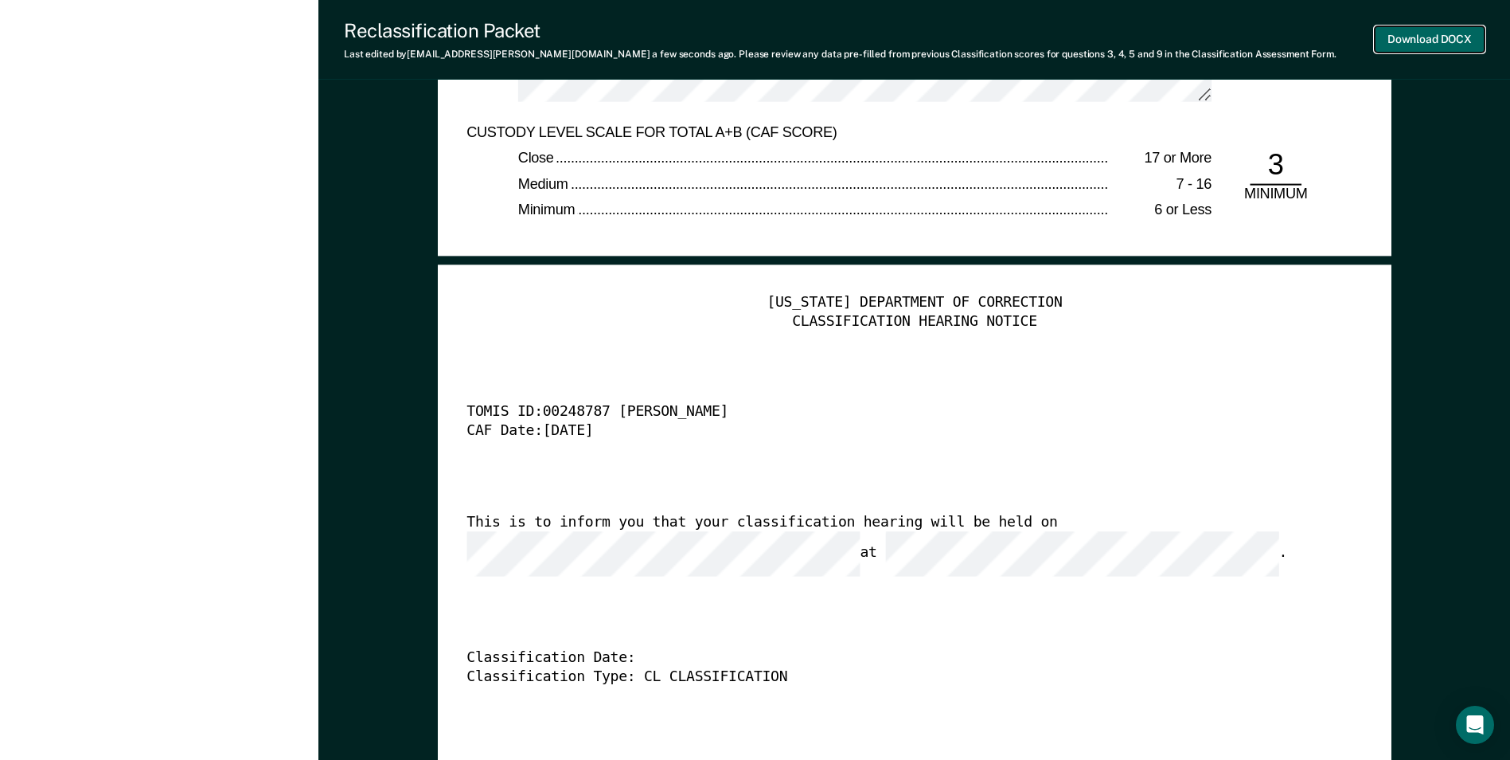
click at [962, 42] on button "Download DOCX" at bounding box center [1430, 39] width 110 height 26
type textarea "x"
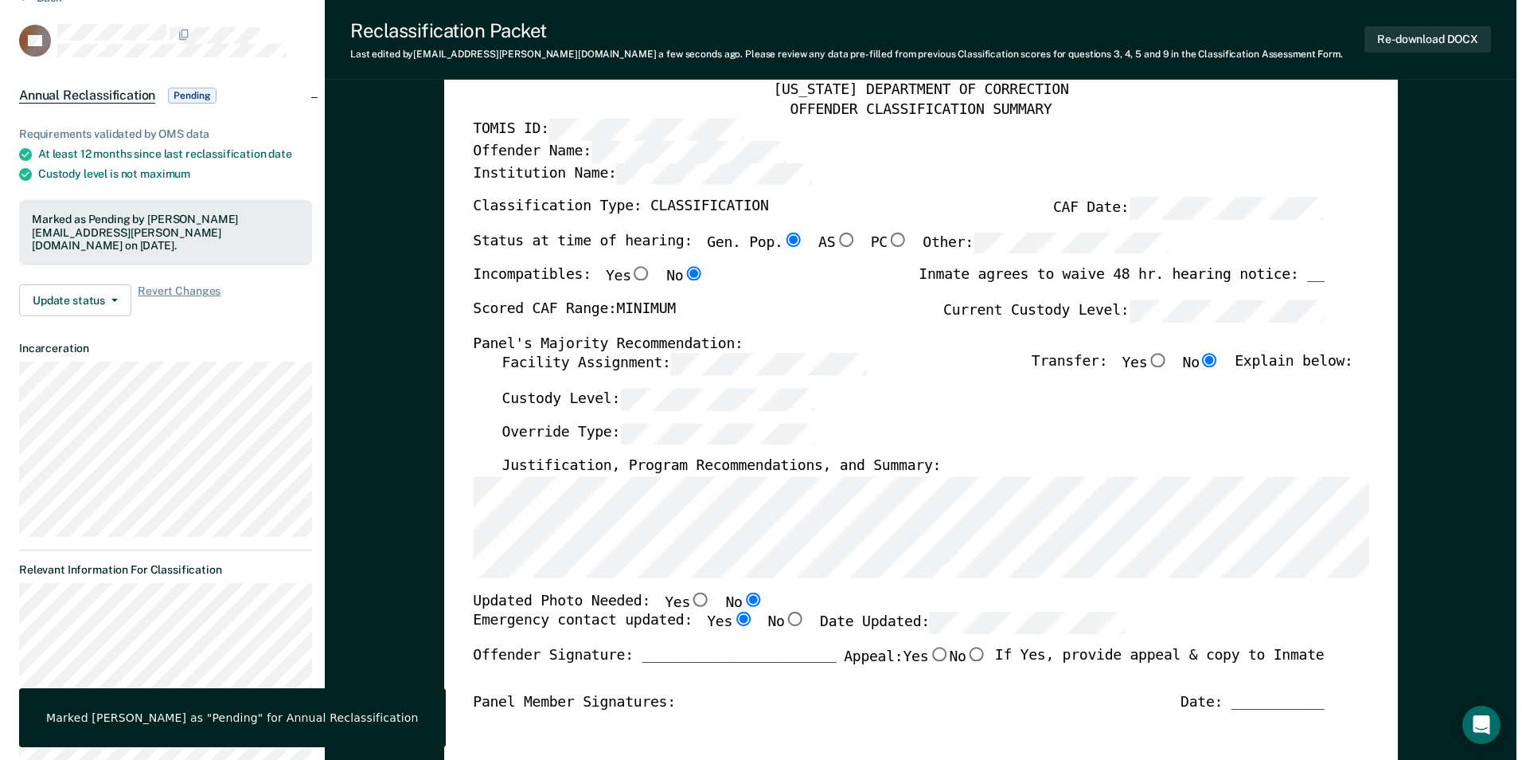
scroll to position [0, 0]
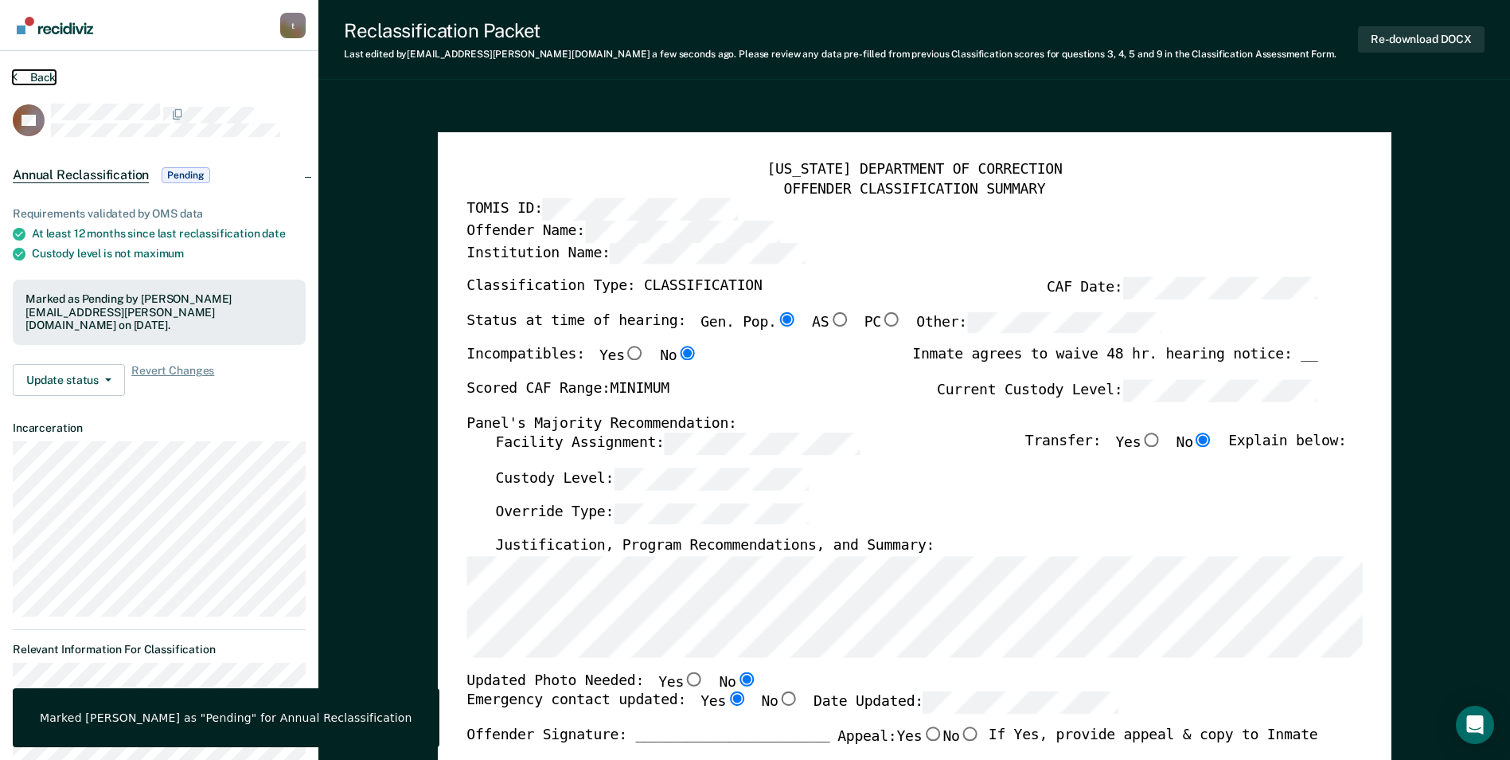
click at [35, 83] on button "Back" at bounding box center [34, 77] width 43 height 14
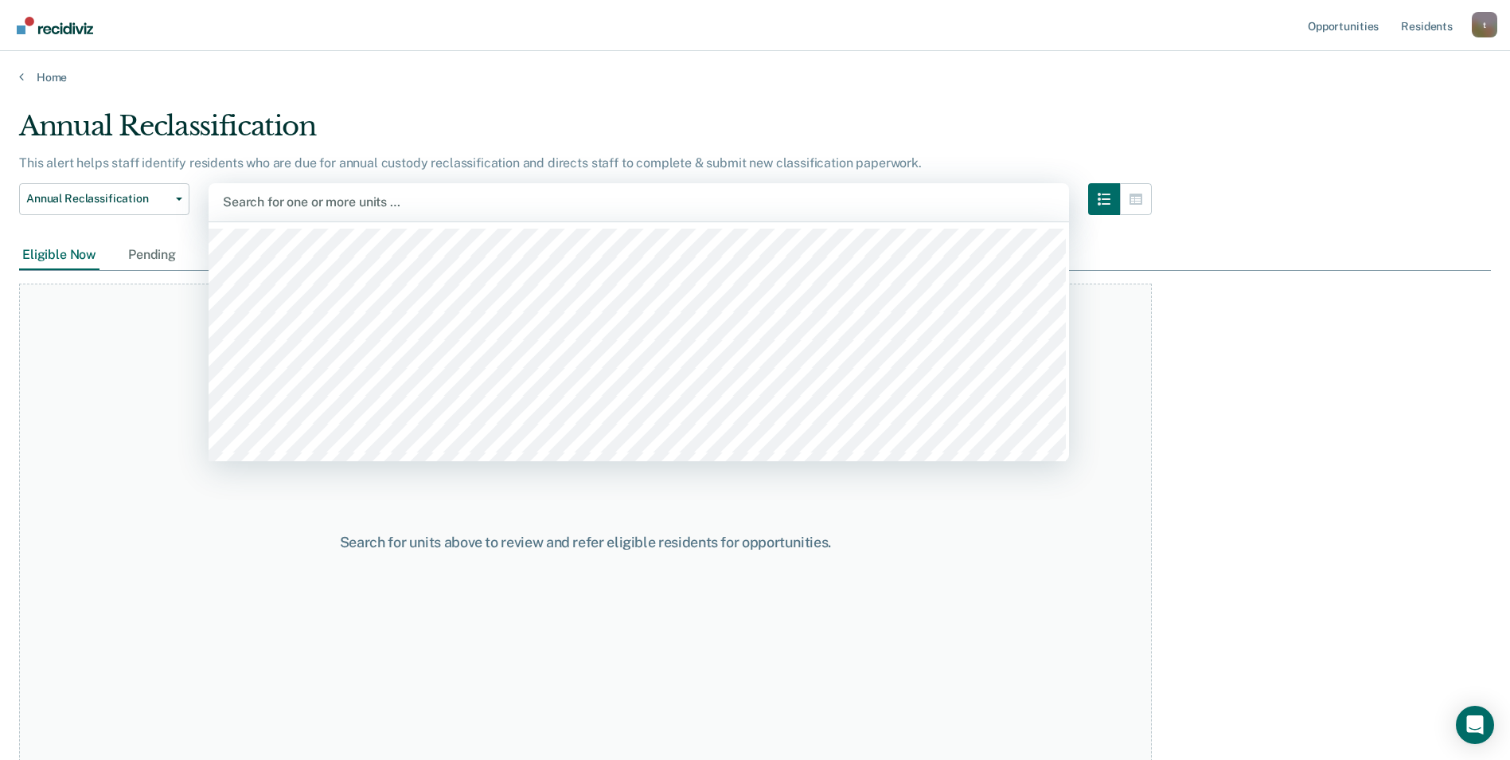
click at [304, 202] on div at bounding box center [639, 202] width 832 height 18
type input "WD"
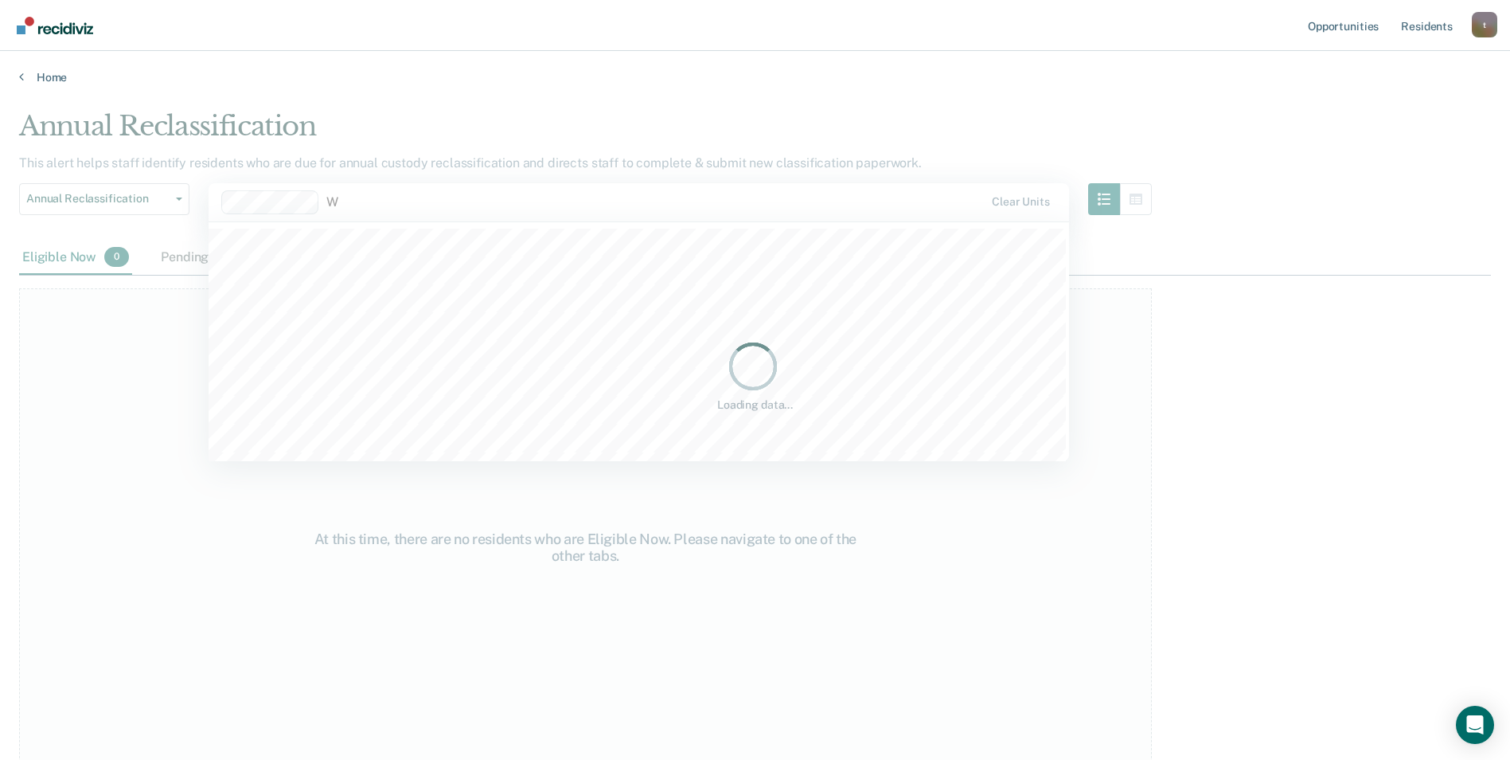
type input "WD"
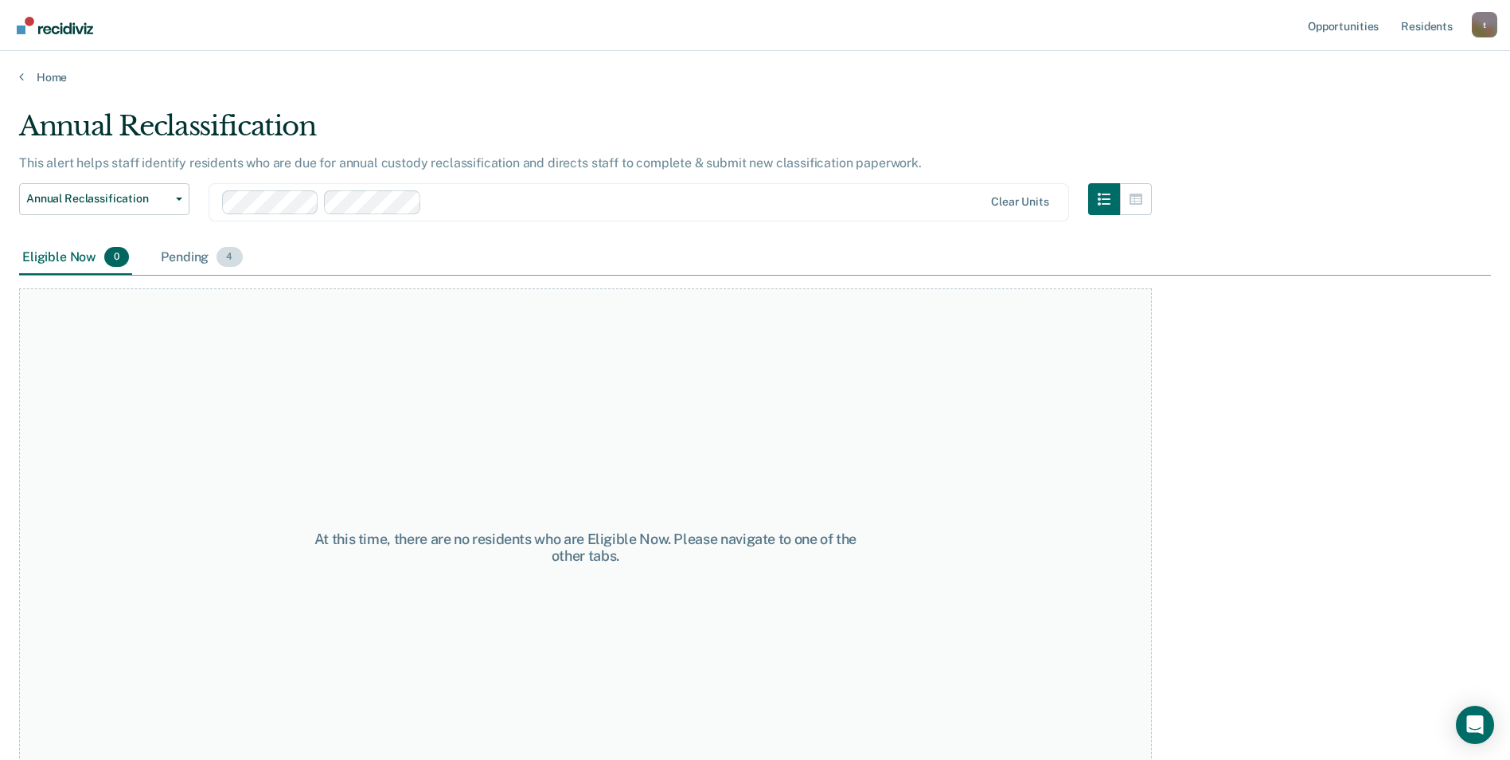
click at [189, 257] on div "Pending 4" at bounding box center [202, 257] width 88 height 35
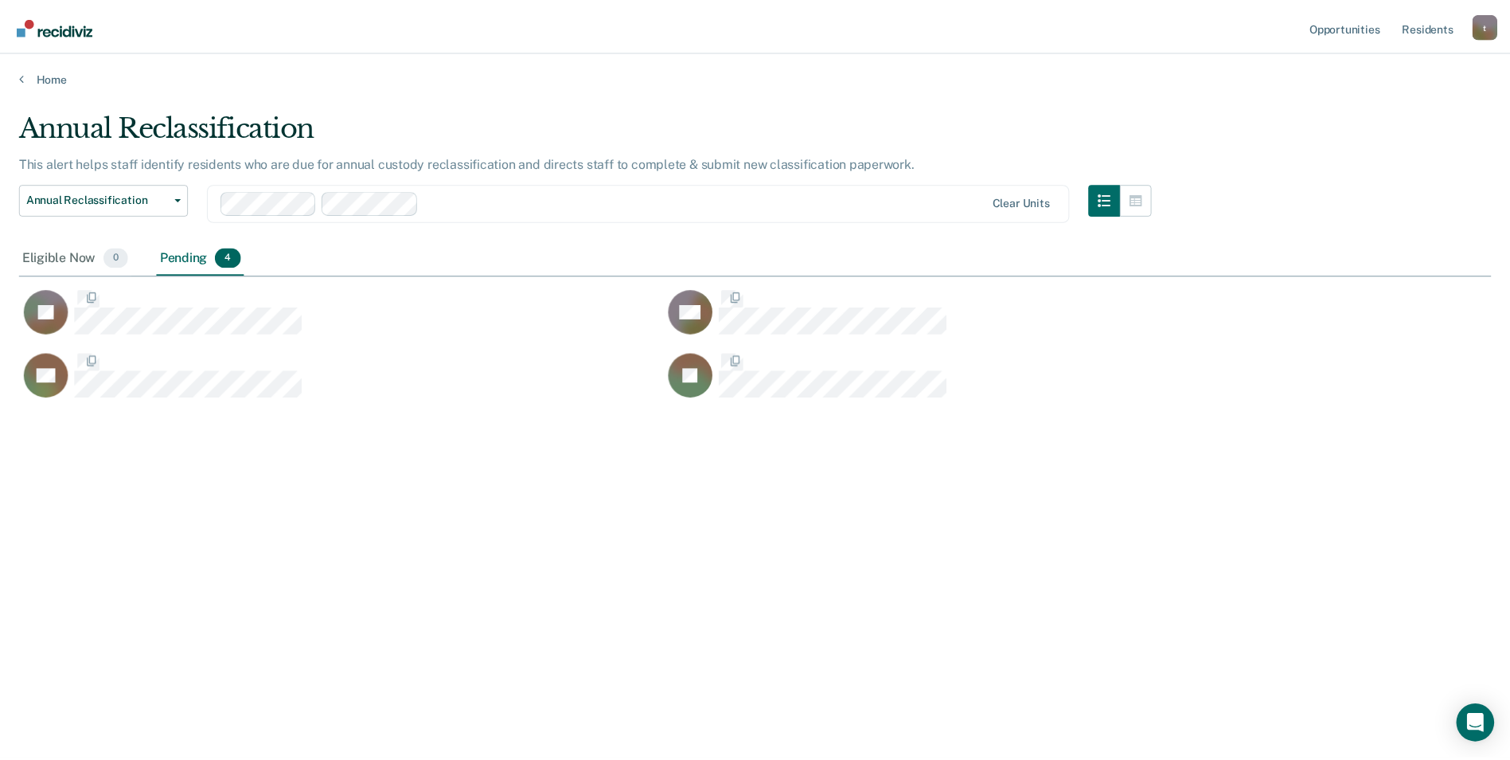
scroll to position [518, 1472]
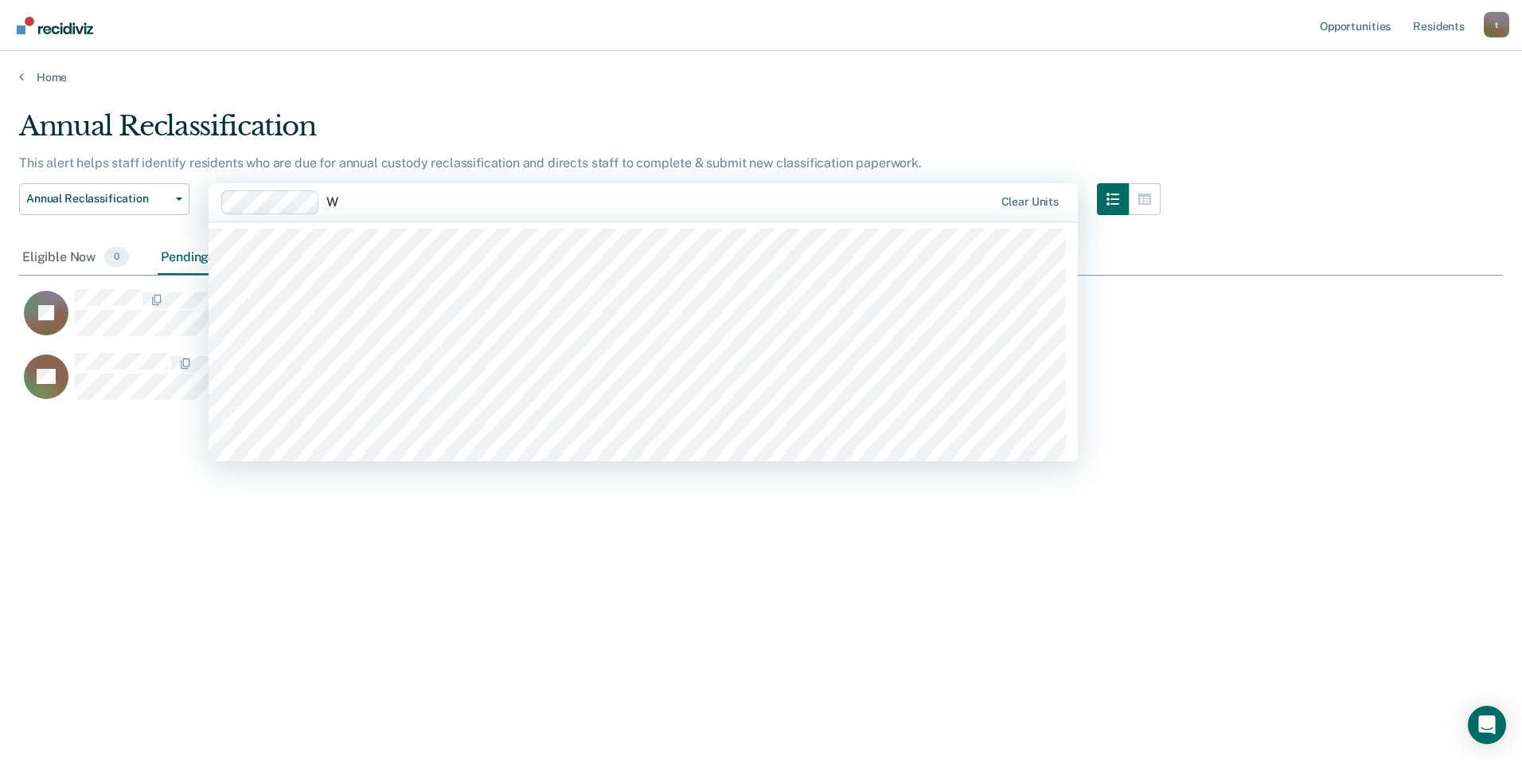
type input "WD"
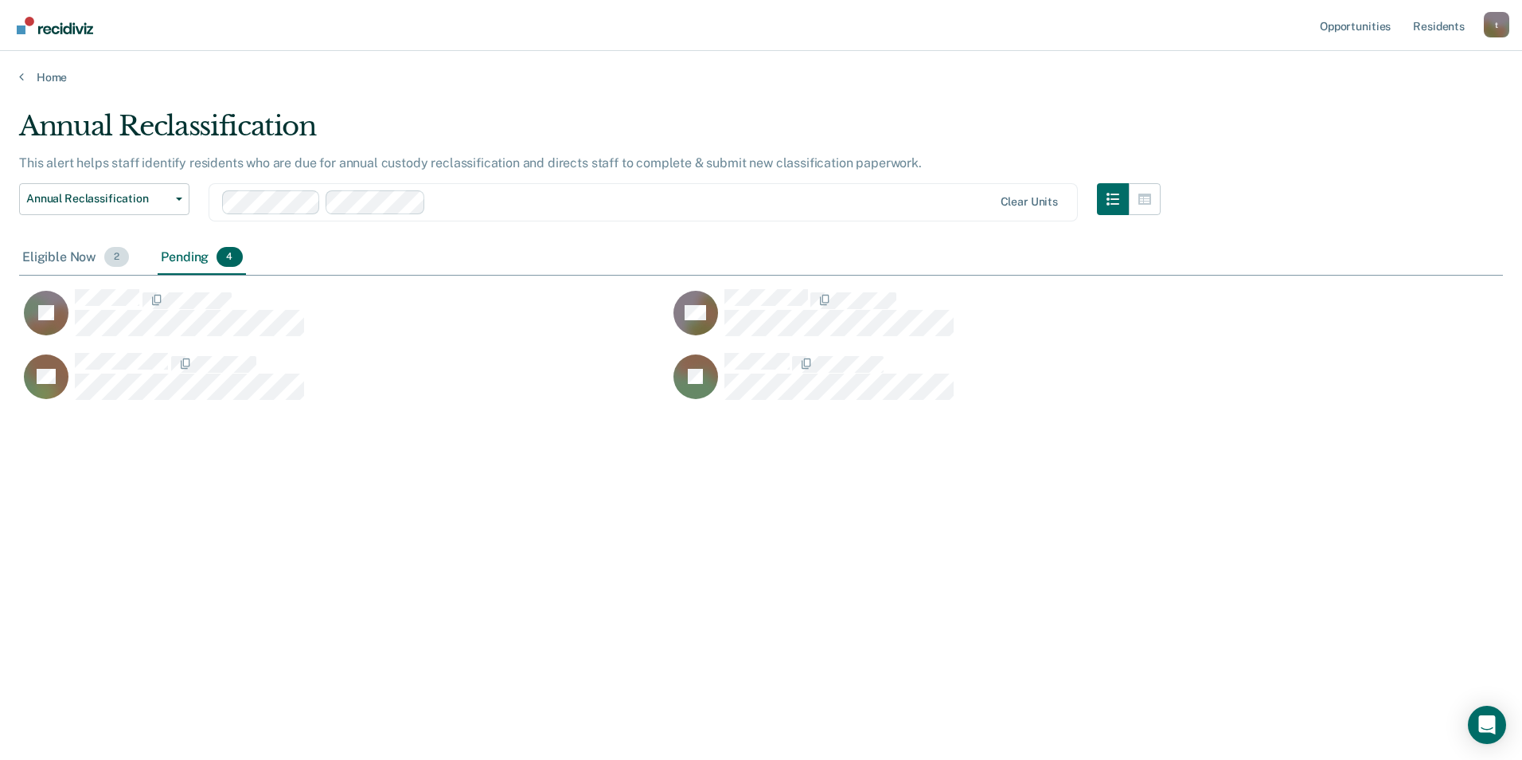
click at [64, 251] on div "Eligible Now 2" at bounding box center [75, 257] width 113 height 35
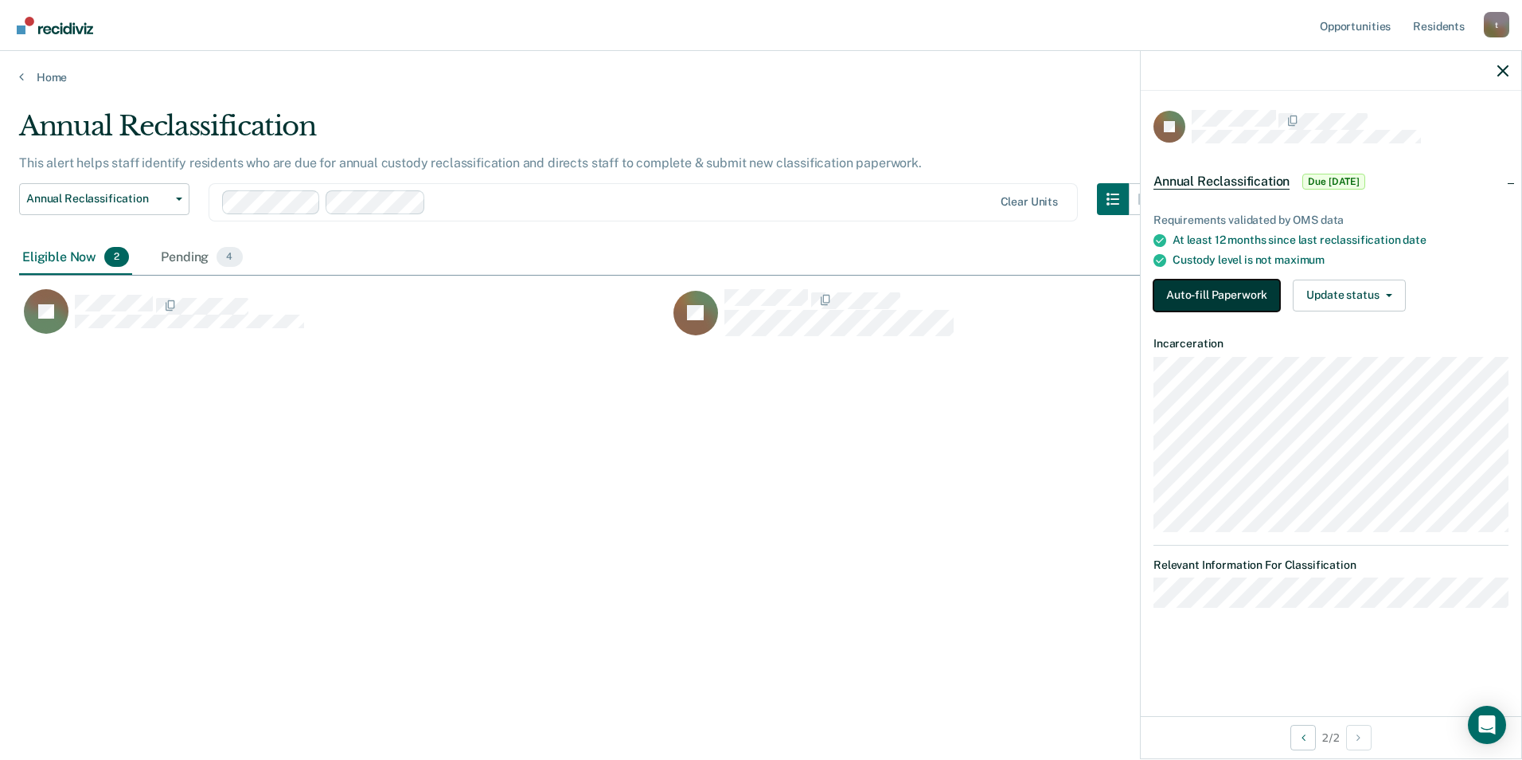
click at [962, 293] on button "Auto-fill Paperwork" at bounding box center [1217, 295] width 127 height 32
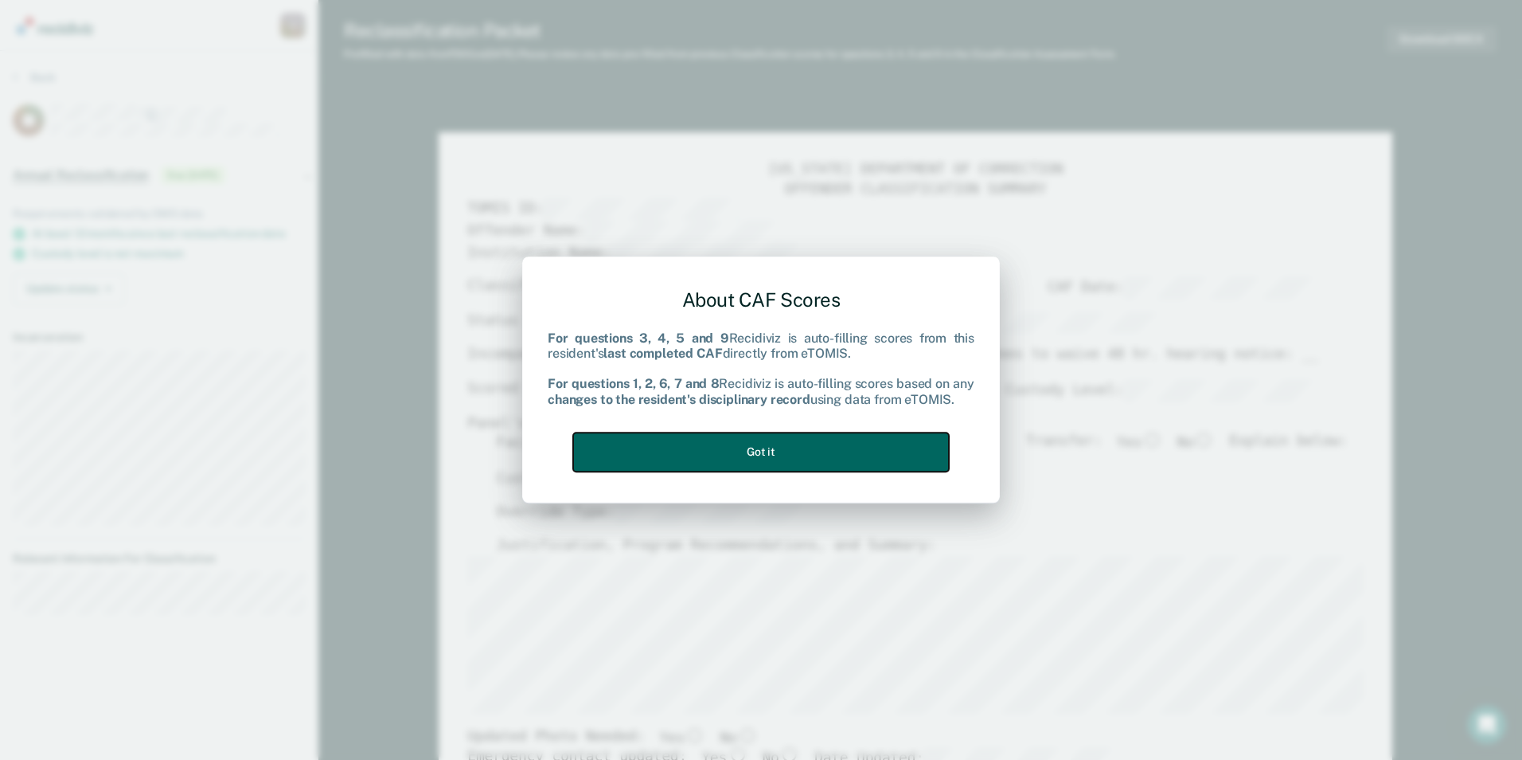
click at [772, 439] on button "Got it" at bounding box center [761, 451] width 376 height 39
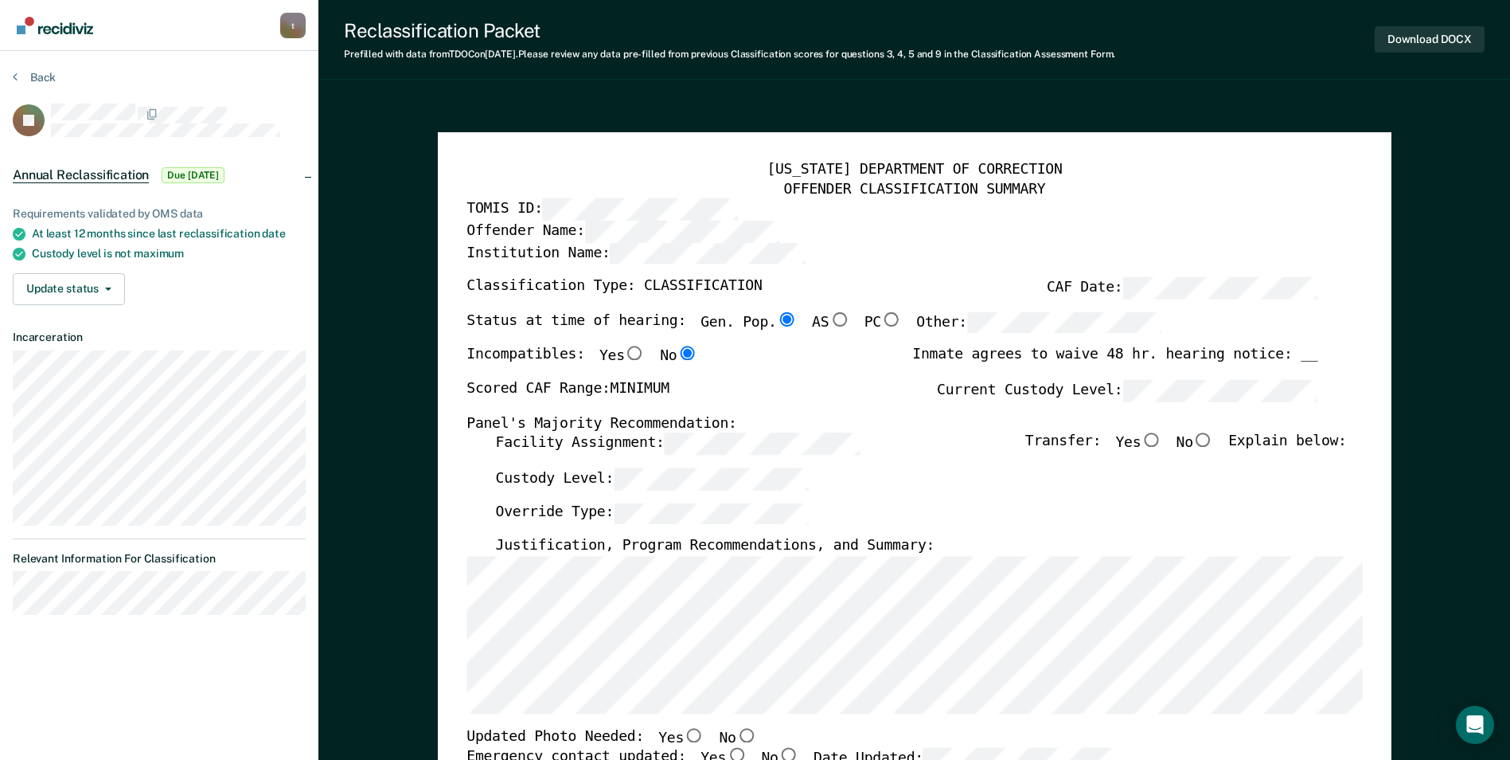
click at [962, 445] on input "No" at bounding box center [1203, 440] width 21 height 14
type textarea "x"
radio input "true"
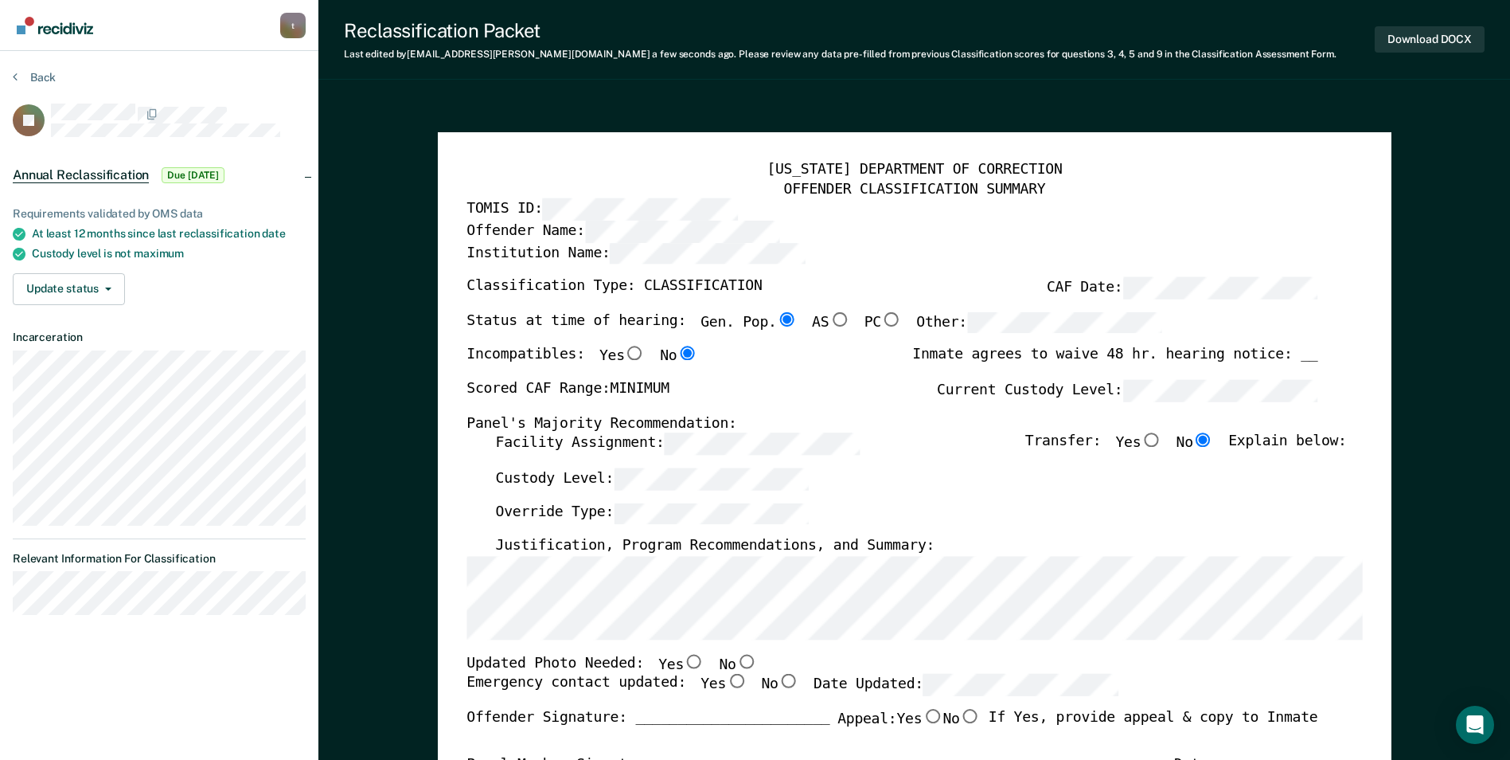
drag, startPoint x: 348, startPoint y: 232, endPoint x: 389, endPoint y: 272, distance: 56.9
click at [684, 661] on input "Yes" at bounding box center [694, 661] width 21 height 14
type textarea "x"
radio input "true"
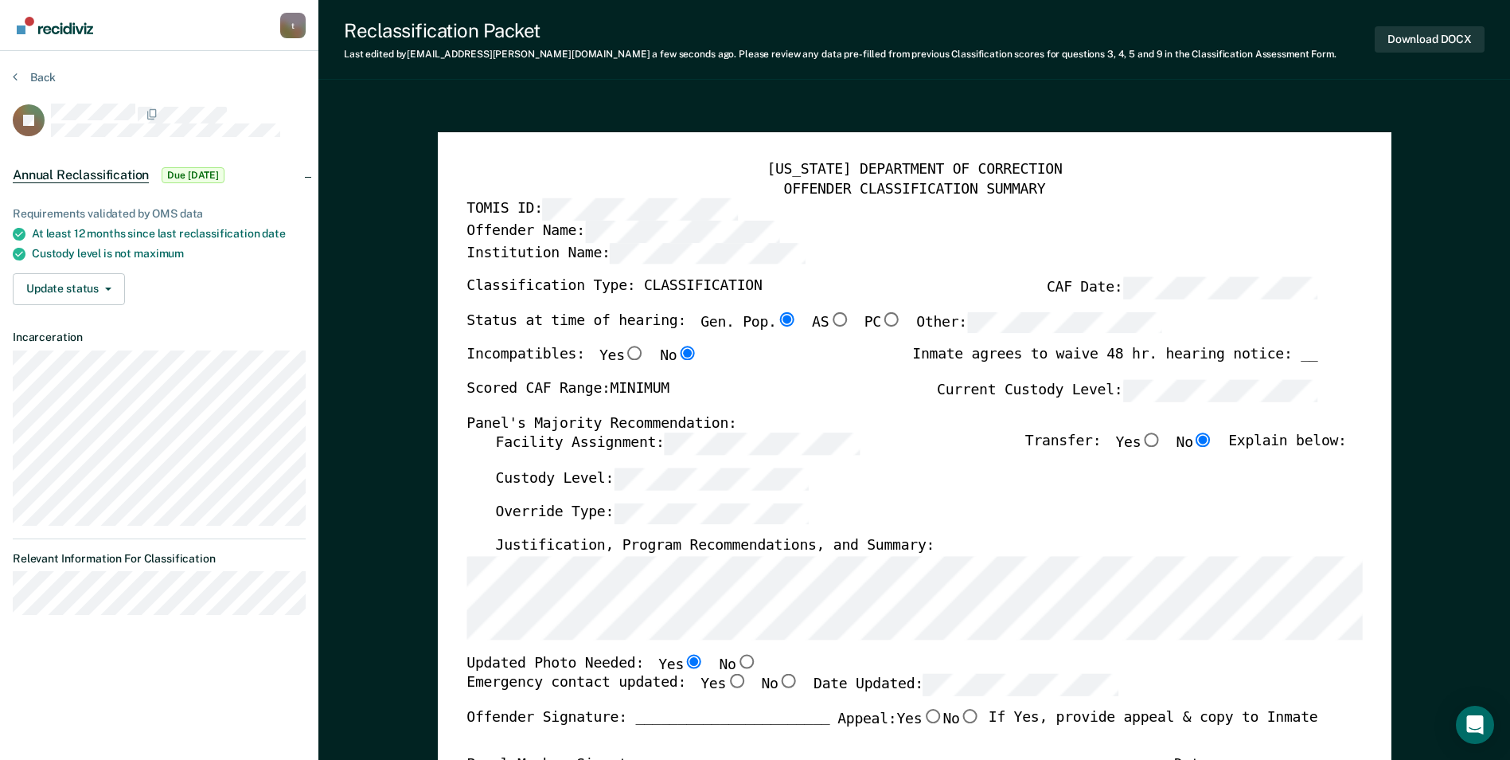
click at [726, 681] on input "Yes" at bounding box center [736, 681] width 21 height 14
type textarea "x"
radio input "true"
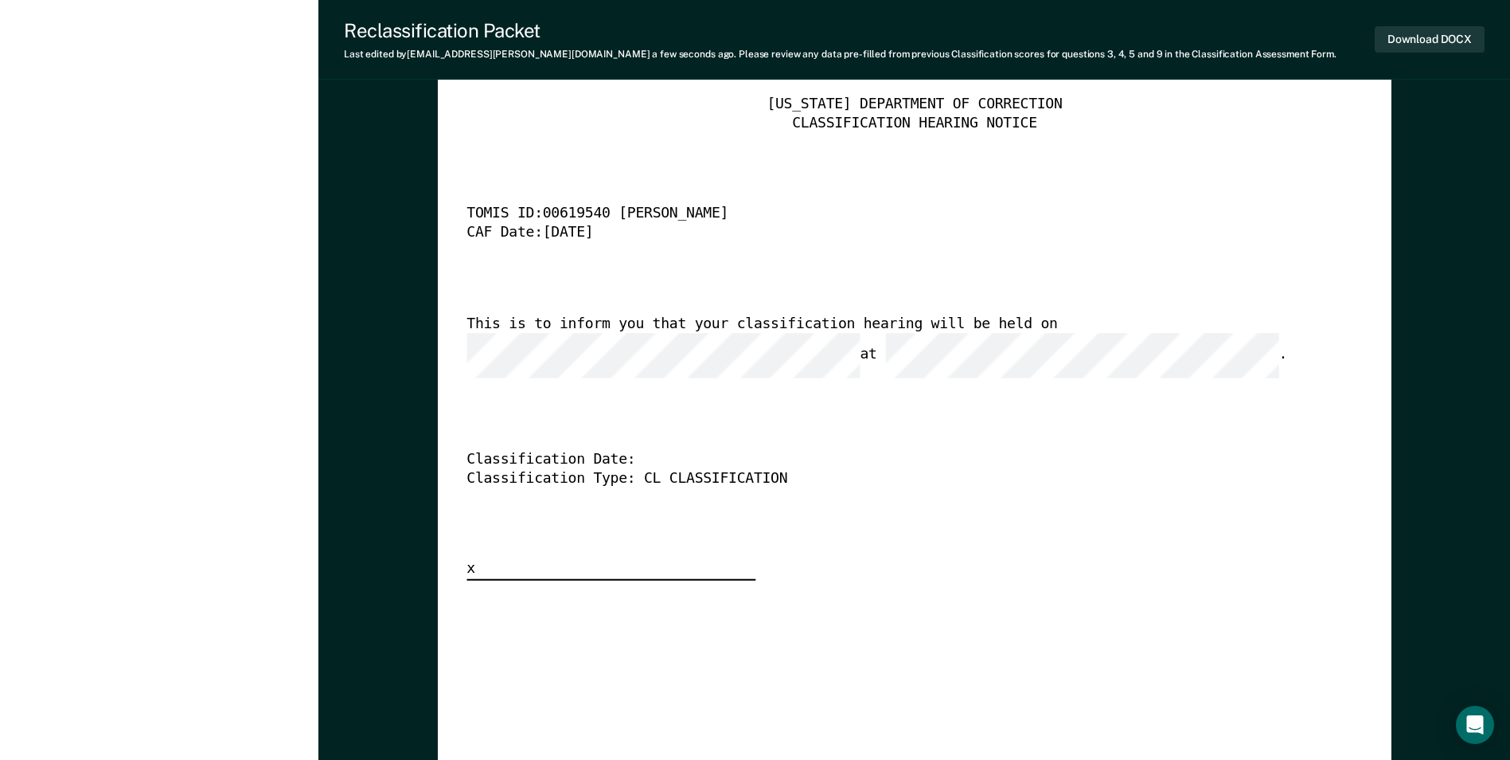
scroll to position [4060, 0]
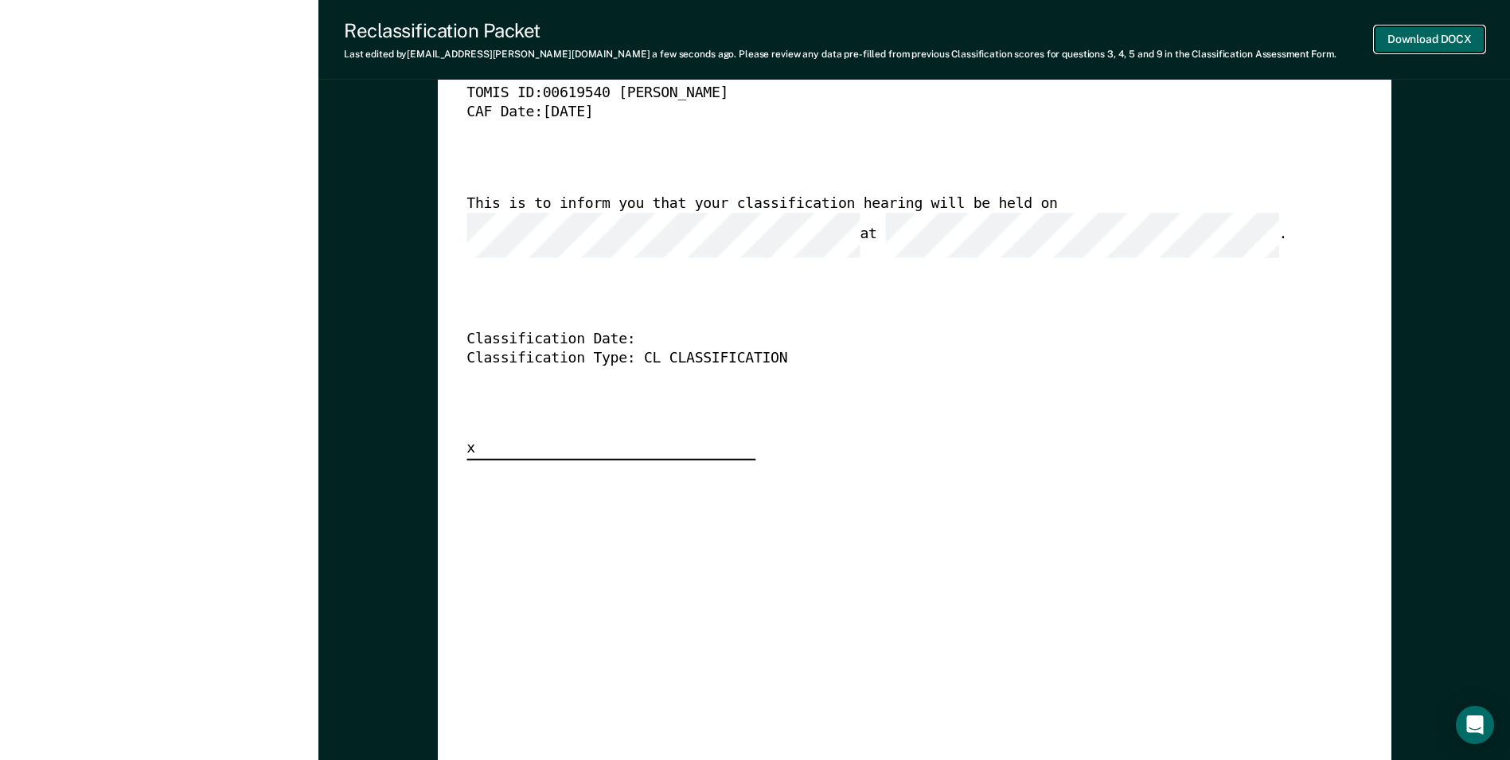
click at [962, 45] on button "Download DOCX" at bounding box center [1430, 39] width 110 height 26
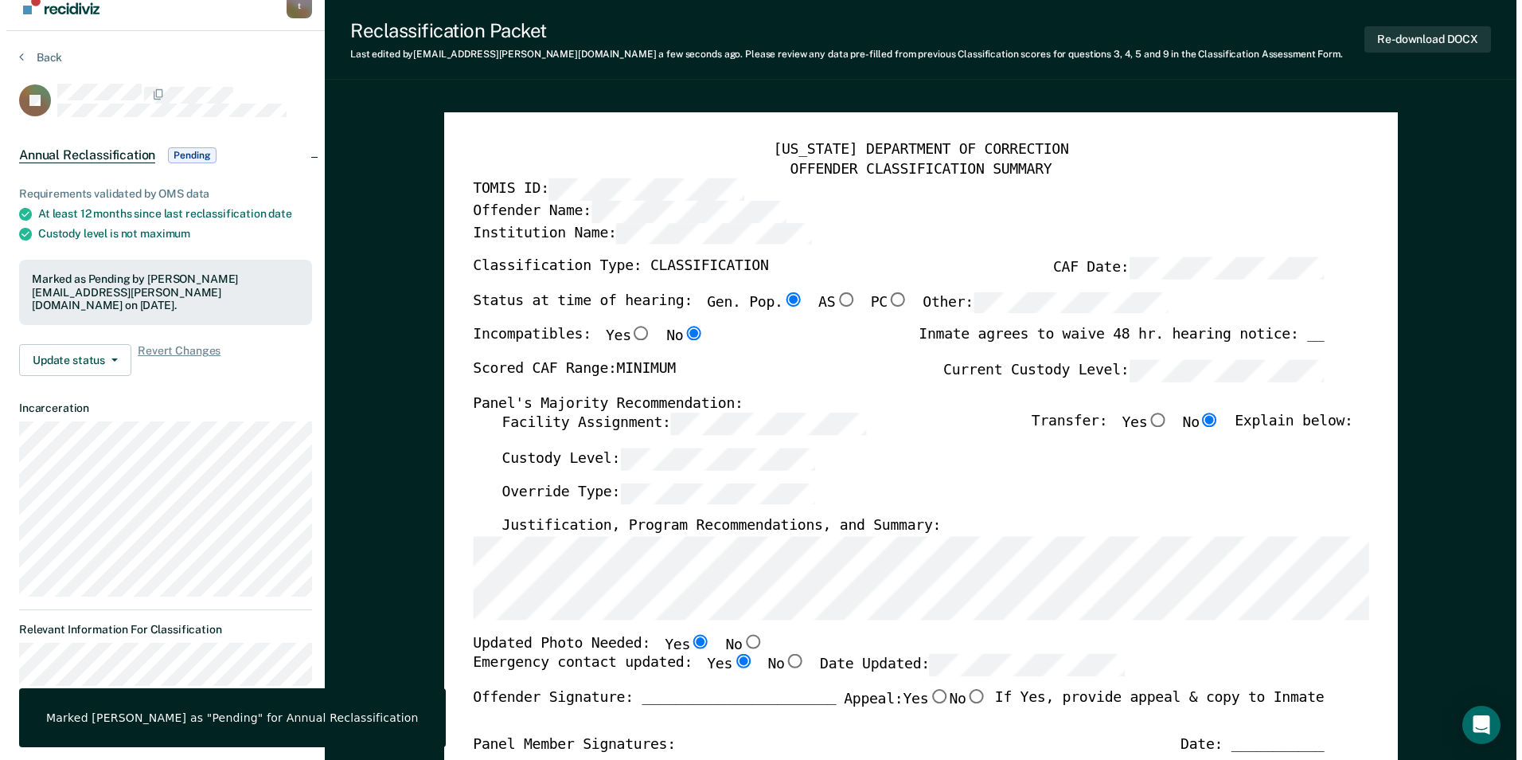
scroll to position [0, 0]
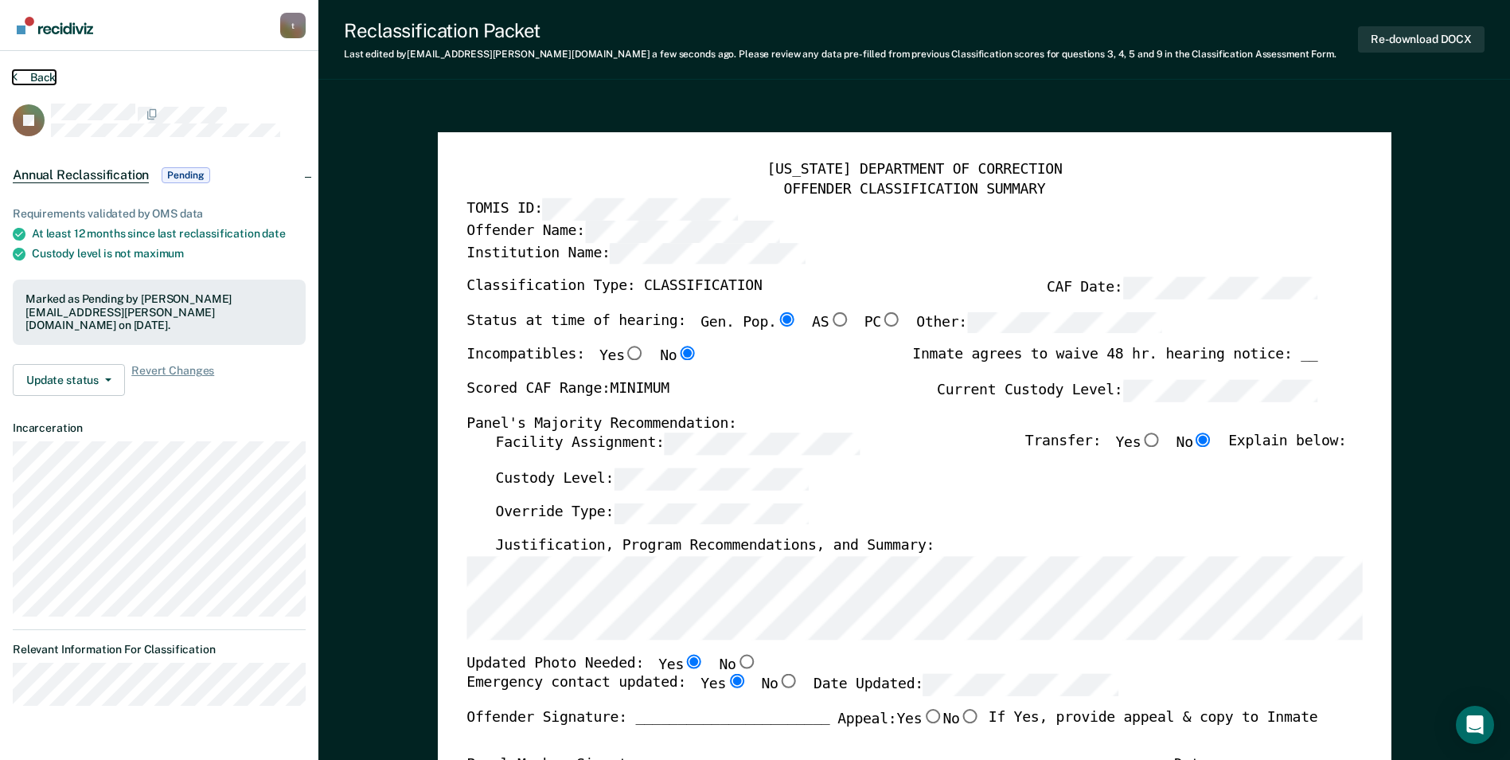
click at [42, 74] on button "Back" at bounding box center [34, 77] width 43 height 14
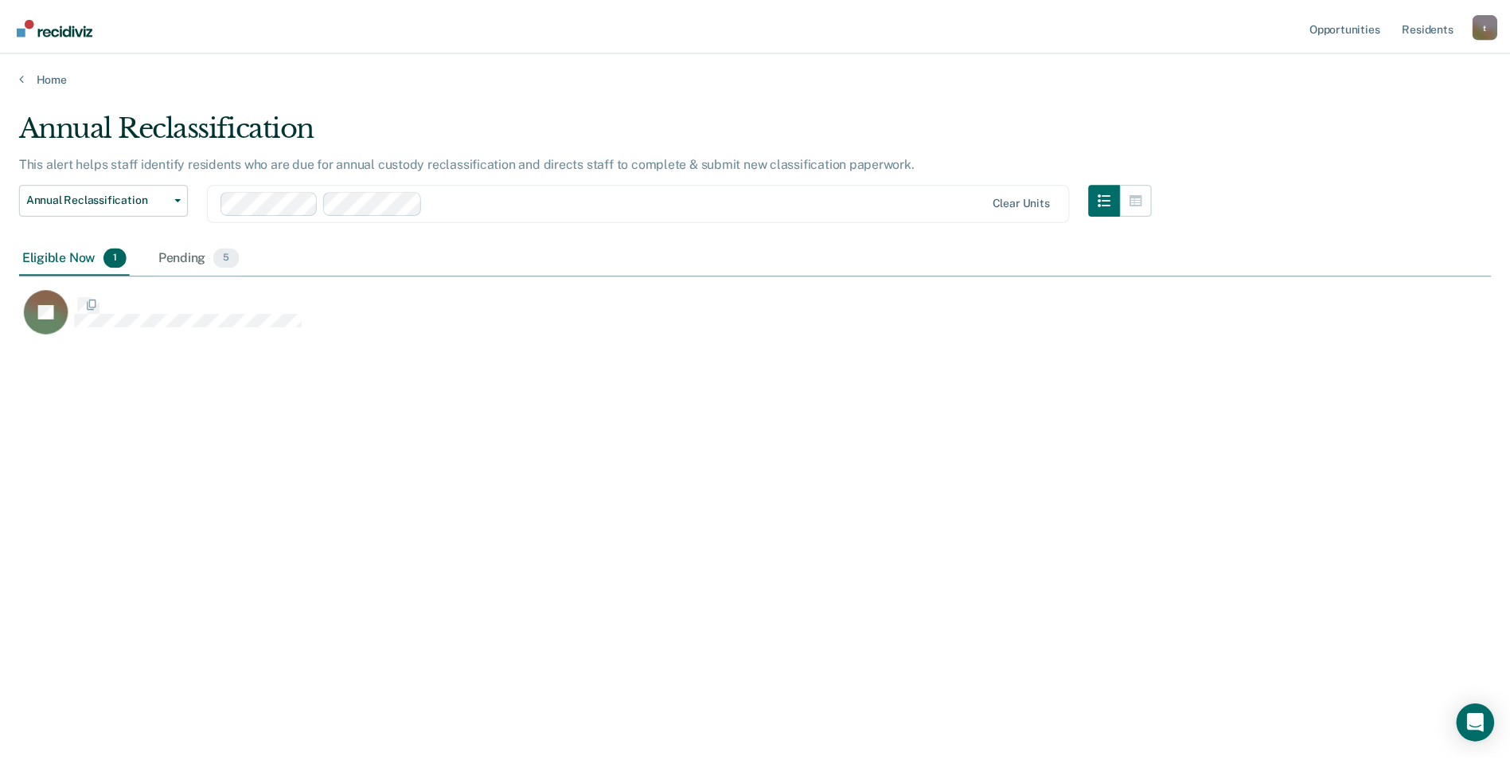
scroll to position [518, 1472]
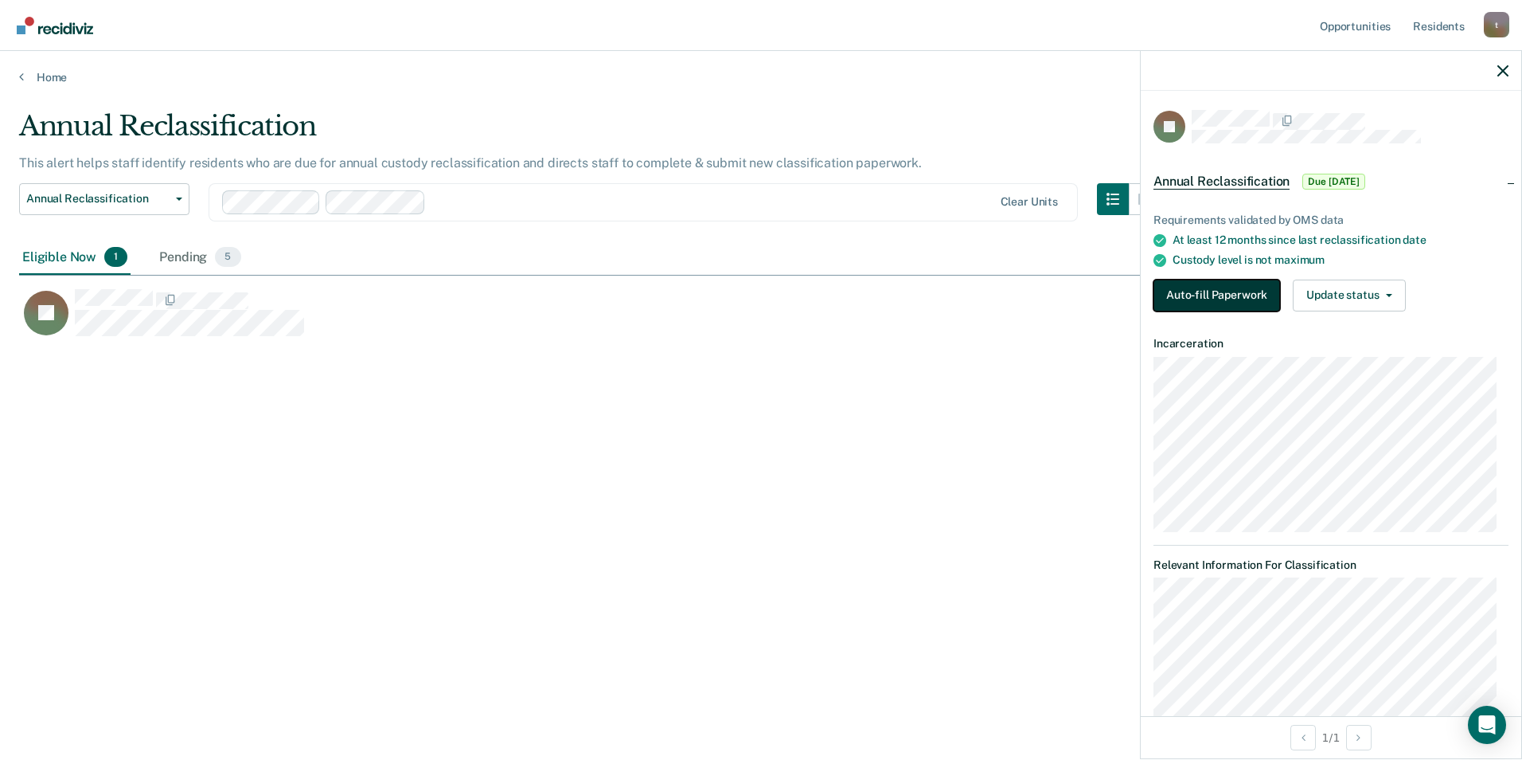
click at [962, 295] on button "Auto-fill Paperwork" at bounding box center [1217, 295] width 127 height 32
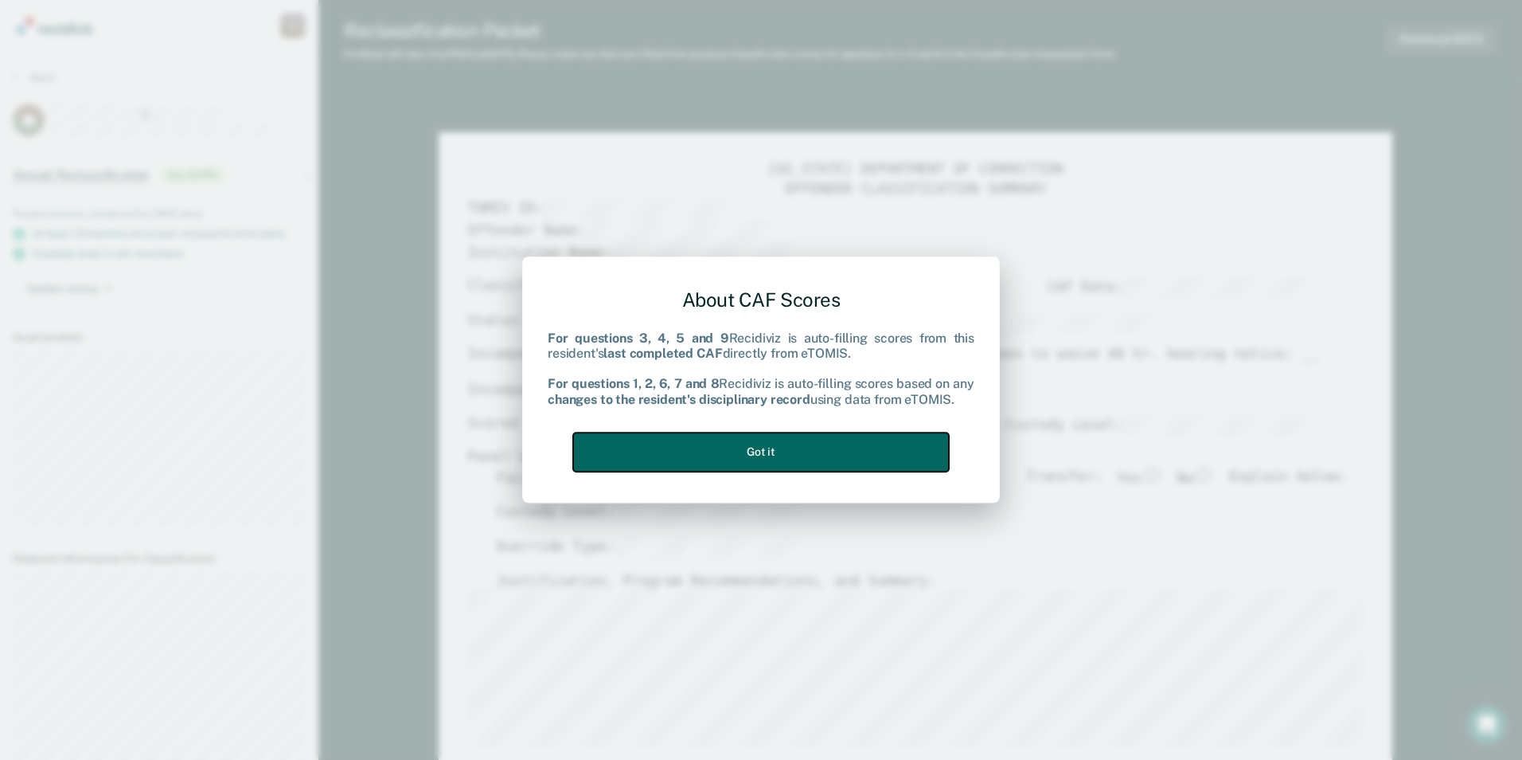
click at [735, 452] on button "Got it" at bounding box center [761, 451] width 376 height 39
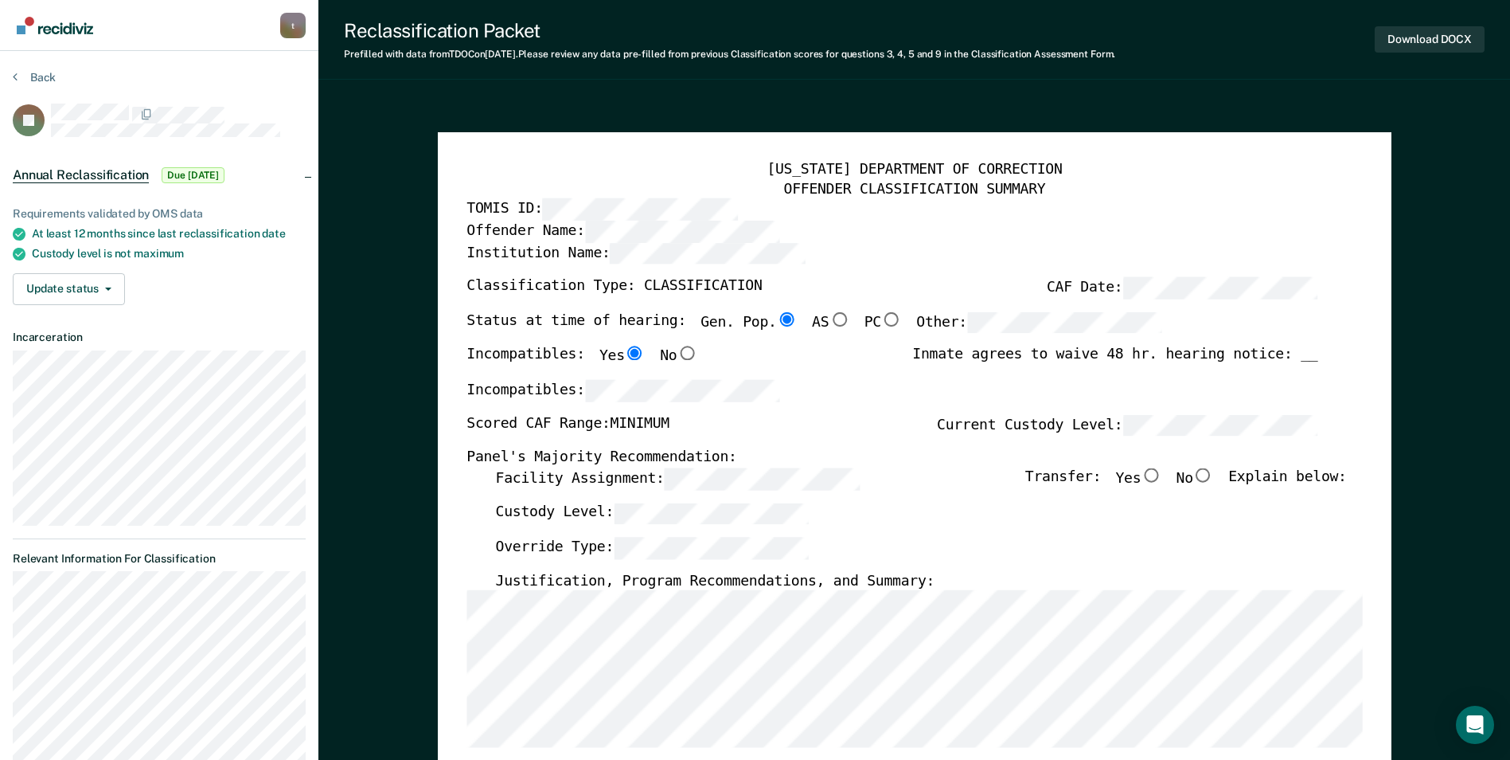
click at [962, 475] on input "No" at bounding box center [1203, 475] width 21 height 14
type textarea "x"
radio input "true"
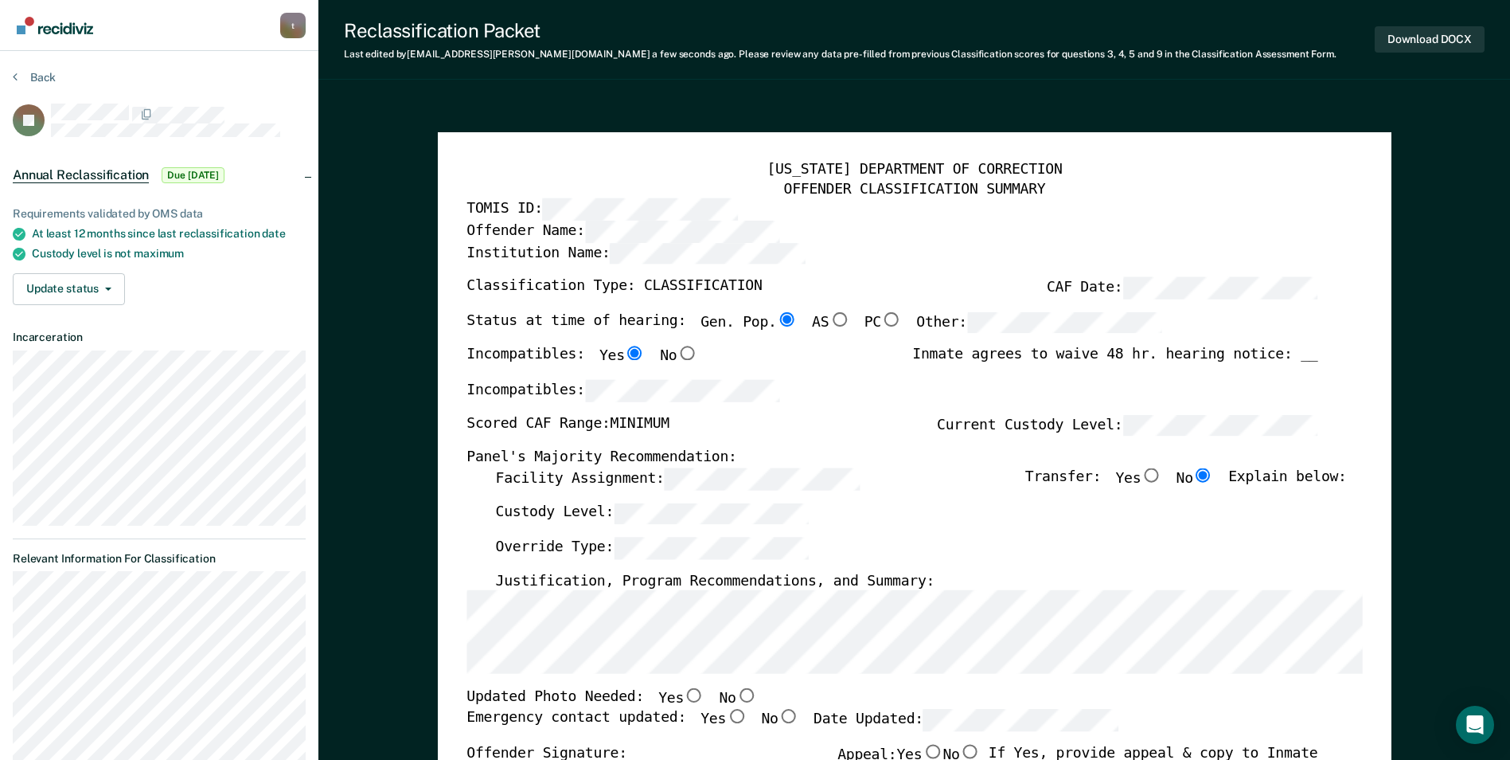
click at [461, 652] on div "TENNESSEE DEPARTMENT OF CORRECTION OFFENDER CLASSIFICATION SUMMARY TOMIS ID: Of…" at bounding box center [915, 753] width 954 height 1243
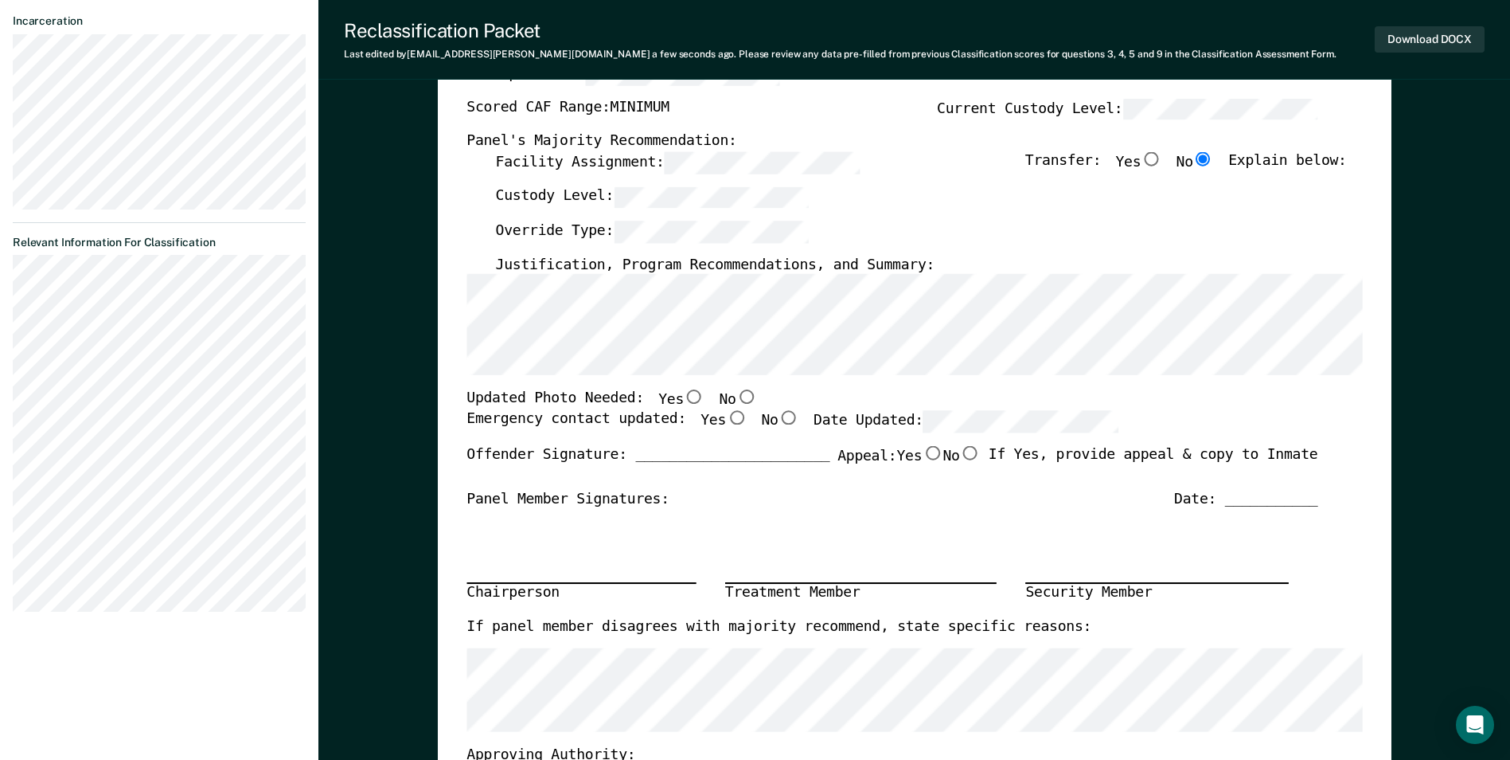
scroll to position [318, 0]
click at [736, 393] on input "No" at bounding box center [746, 395] width 21 height 14
type textarea "x"
radio input "true"
drag, startPoint x: 709, startPoint y: 418, endPoint x: 732, endPoint y: 418, distance: 22.3
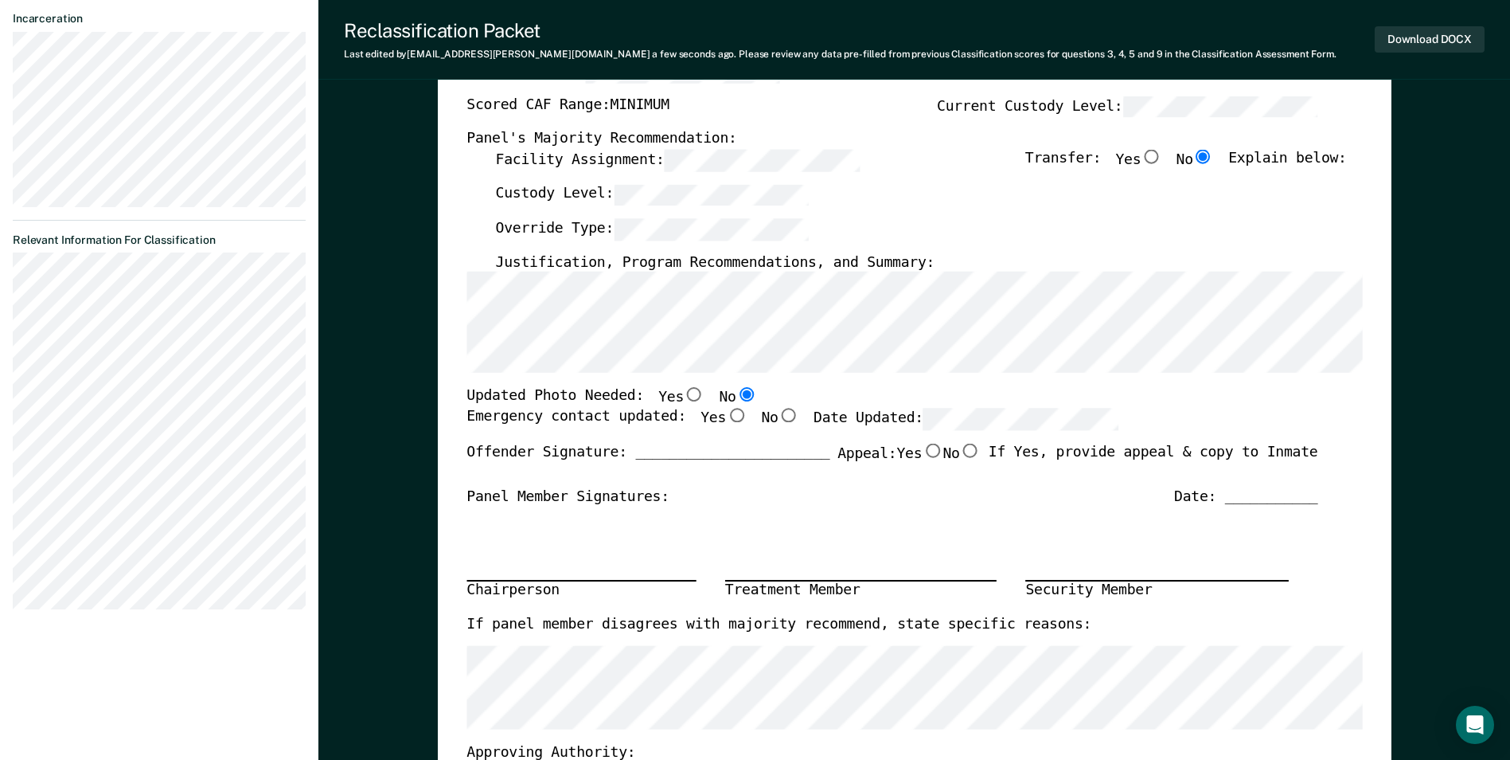
click at [726, 418] on input "Yes" at bounding box center [736, 415] width 21 height 14
type textarea "x"
radio input "true"
click at [665, 394] on label "Yes" at bounding box center [681, 398] width 46 height 21
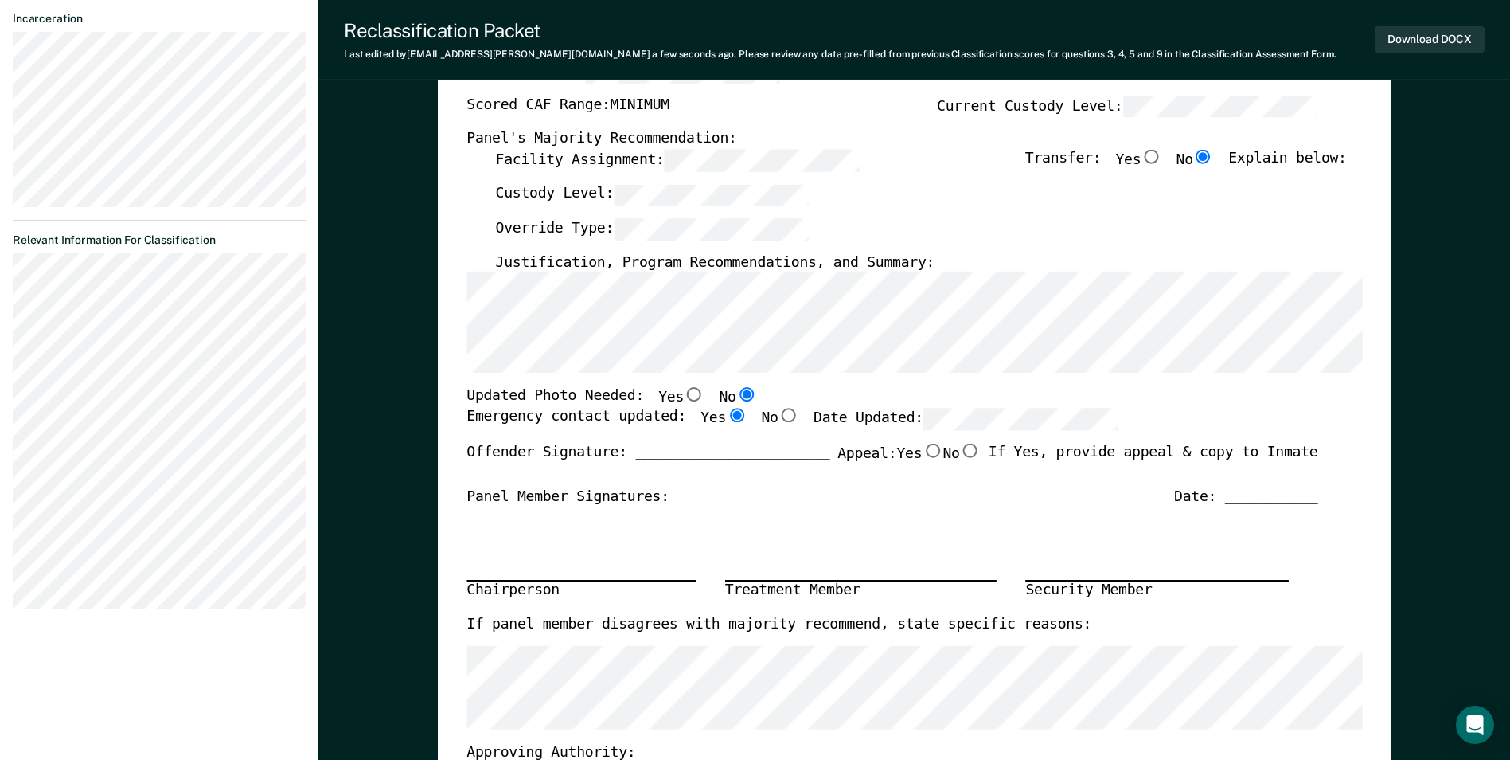
click at [684, 394] on input "Yes" at bounding box center [694, 395] width 21 height 14
type textarea "x"
radio input "true"
radio input "false"
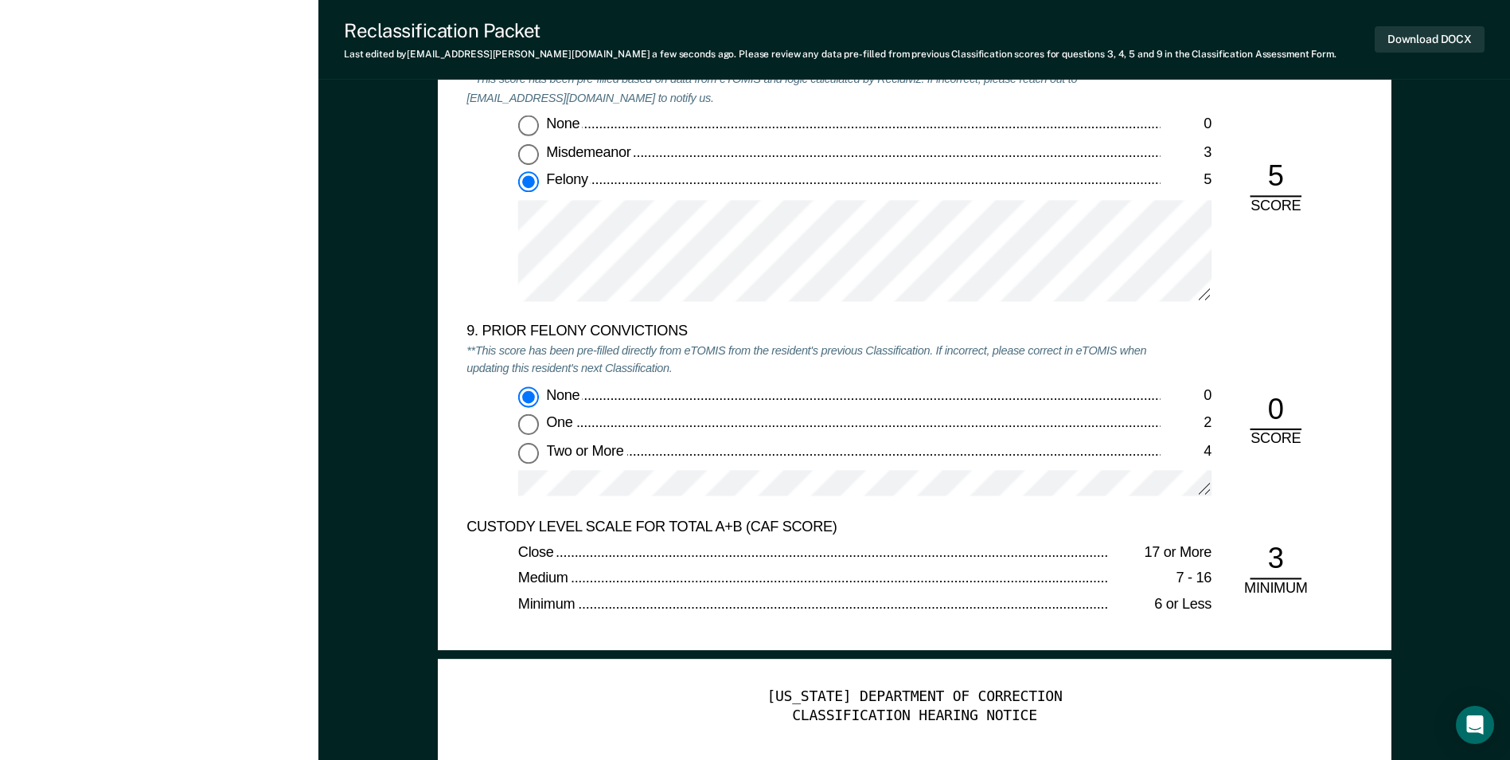
scroll to position [3901, 0]
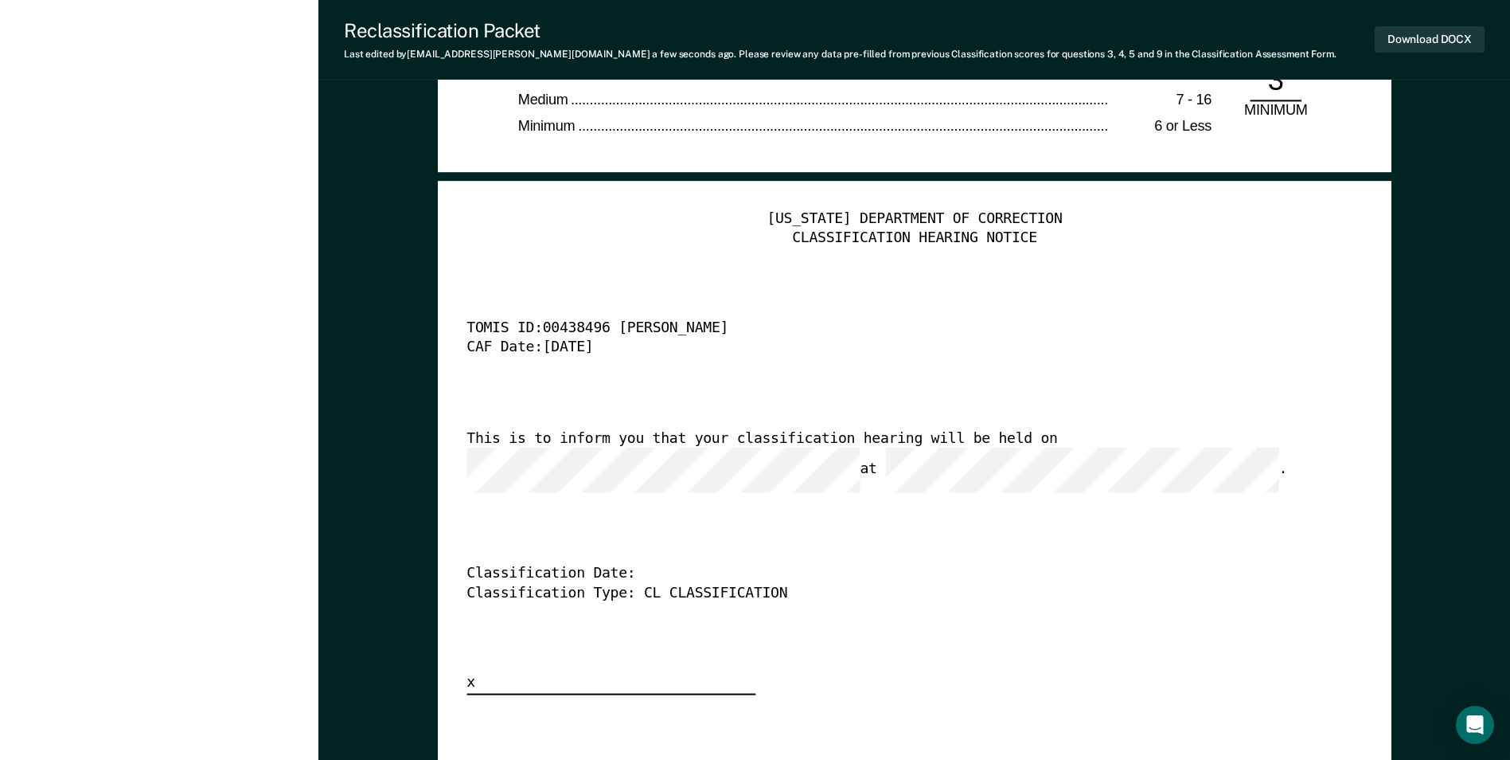
click at [962, 427] on div "TENNESSEE DEPARTMENT OF CORRECTION CLASSIFICATION HEARING NOTICE TOMIS ID: 0043…" at bounding box center [915, 451] width 896 height 485
click at [962, 34] on button "Download DOCX" at bounding box center [1430, 39] width 110 height 26
type textarea "x"
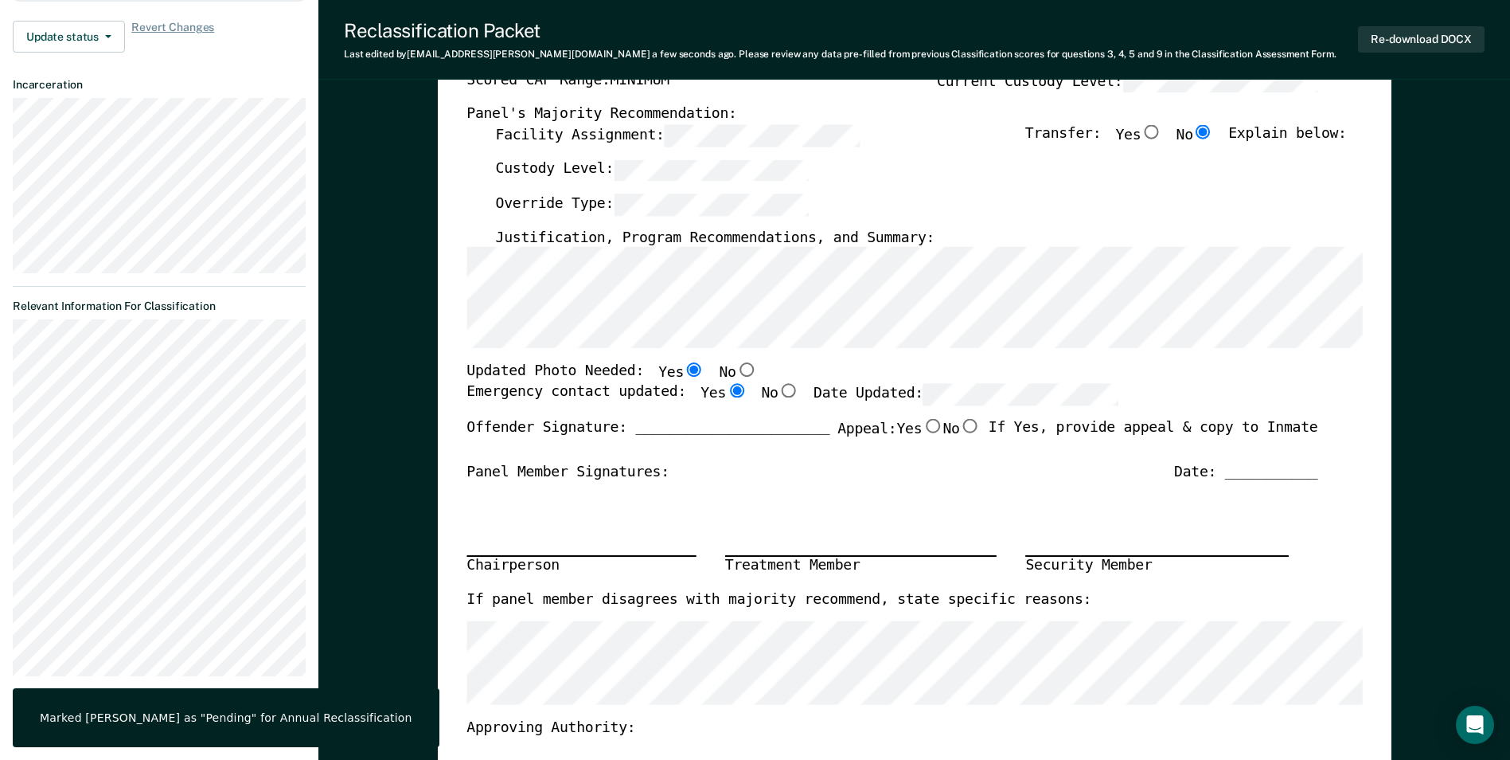
scroll to position [0, 0]
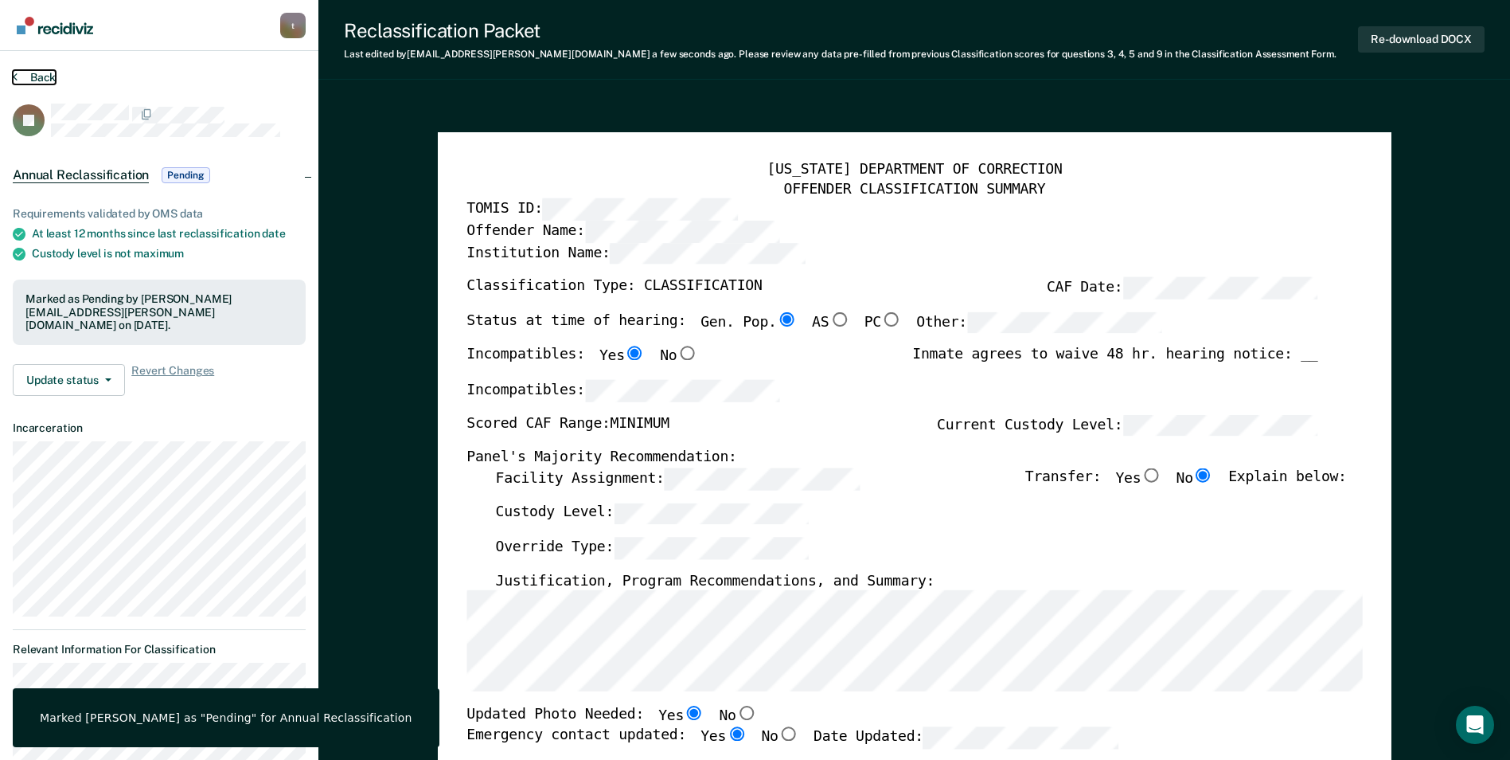
click at [45, 76] on button "Back" at bounding box center [34, 77] width 43 height 14
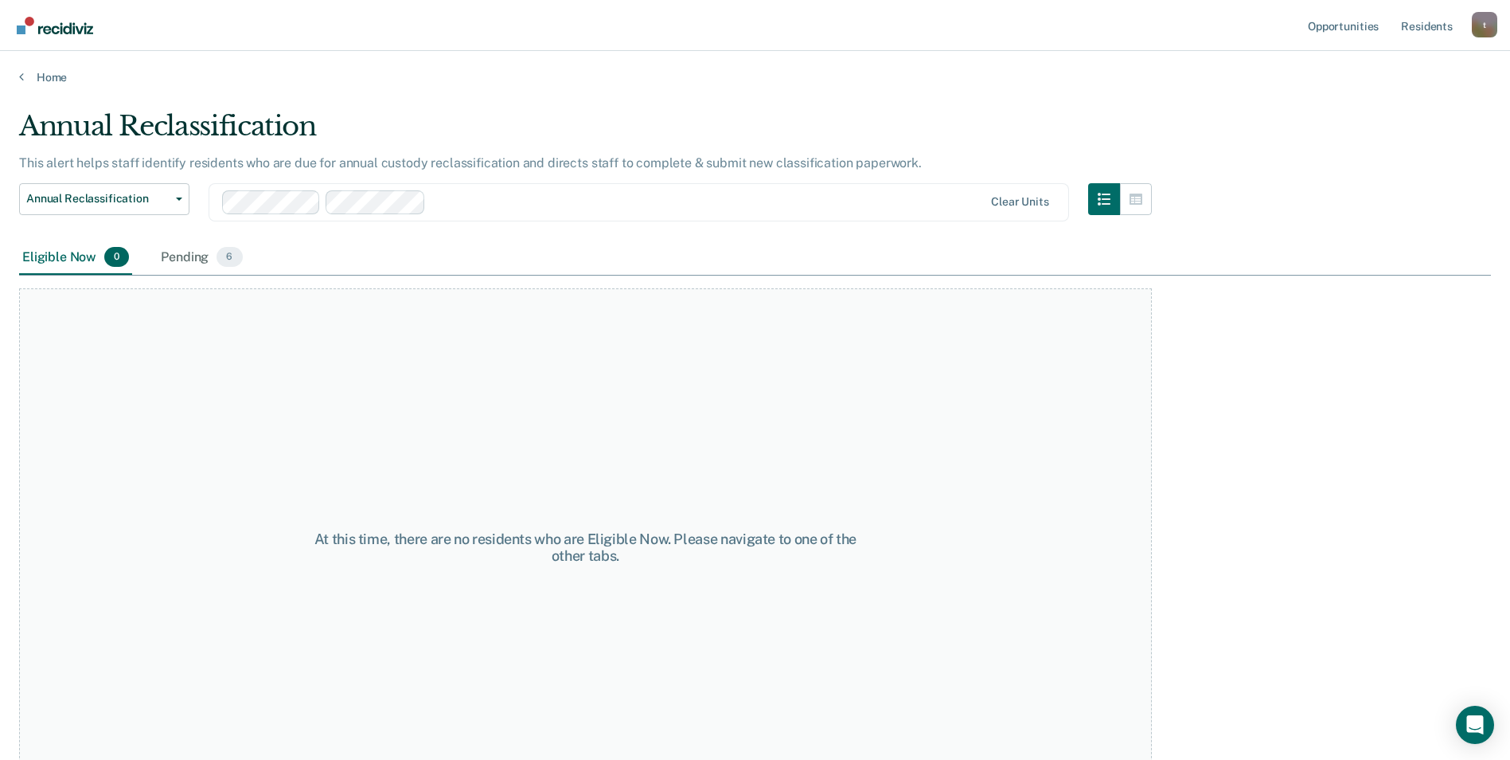
click at [350, 366] on div "At this time, there are no residents who are Eligible Now. Please navigate to o…" at bounding box center [585, 547] width 1133 height 518
